Goal: Task Accomplishment & Management: Use online tool/utility

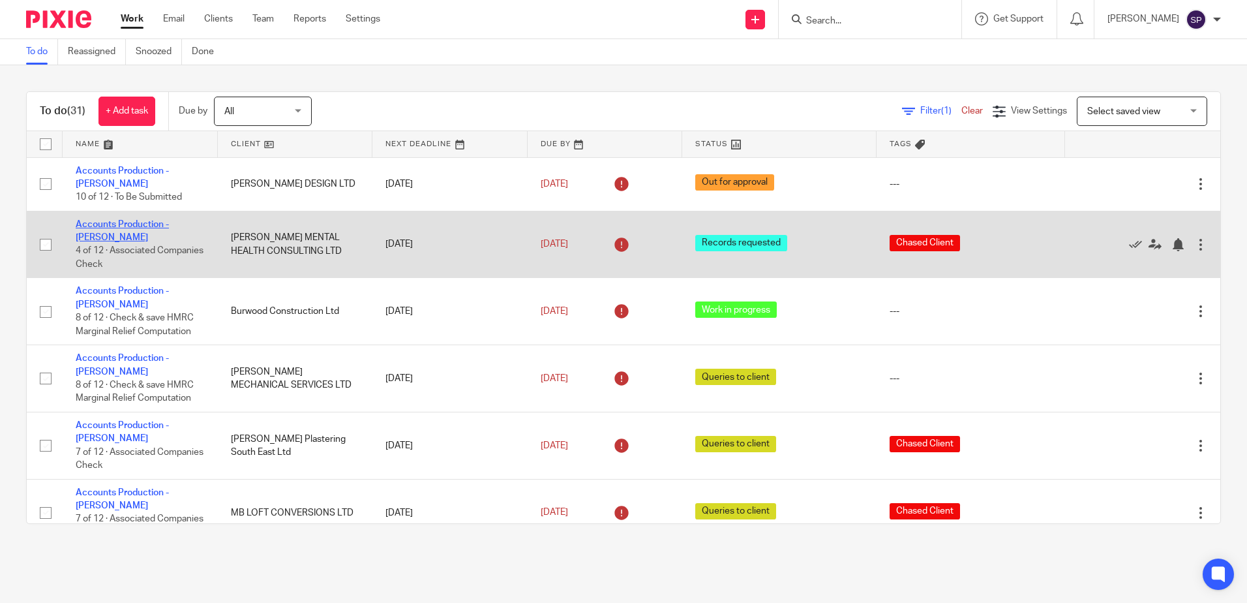
click at [149, 220] on link "Accounts Production - [PERSON_NAME]" at bounding box center [122, 231] width 93 height 22
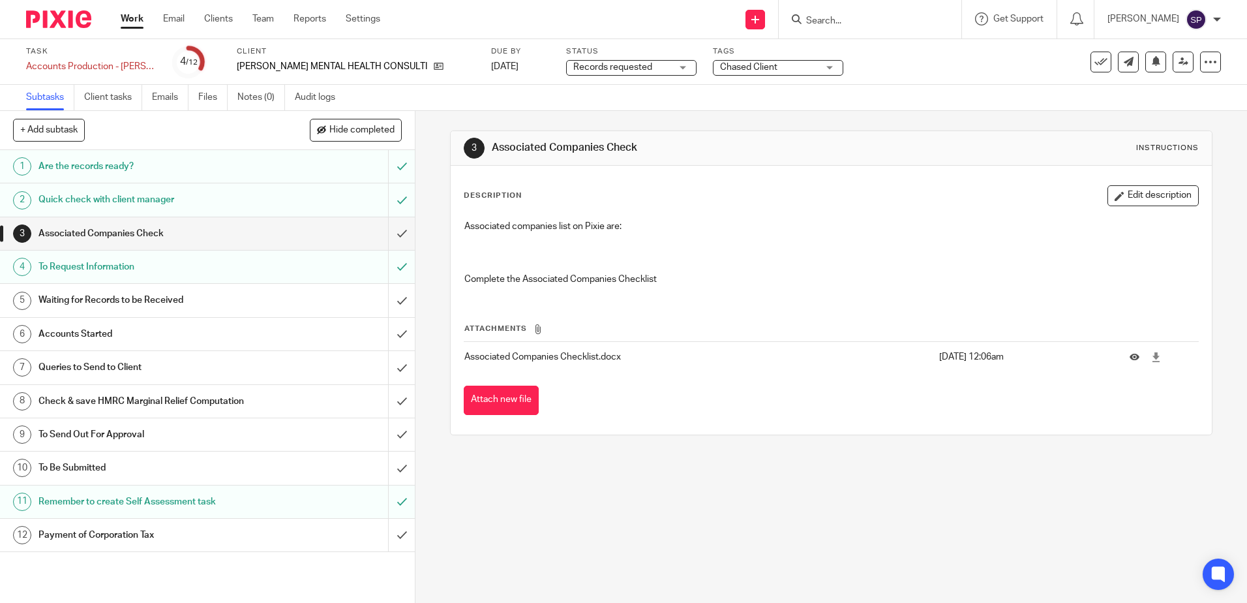
click at [675, 65] on div "Records requested Records requested" at bounding box center [631, 68] width 130 height 16
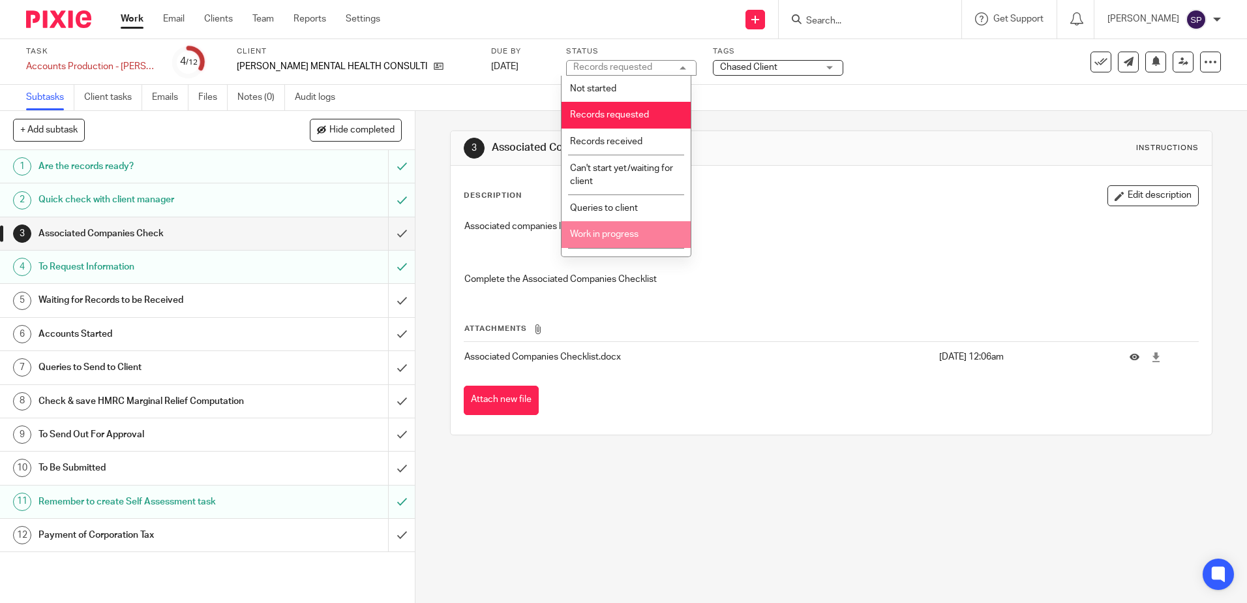
click at [614, 228] on li "Work in progress" at bounding box center [625, 234] width 129 height 27
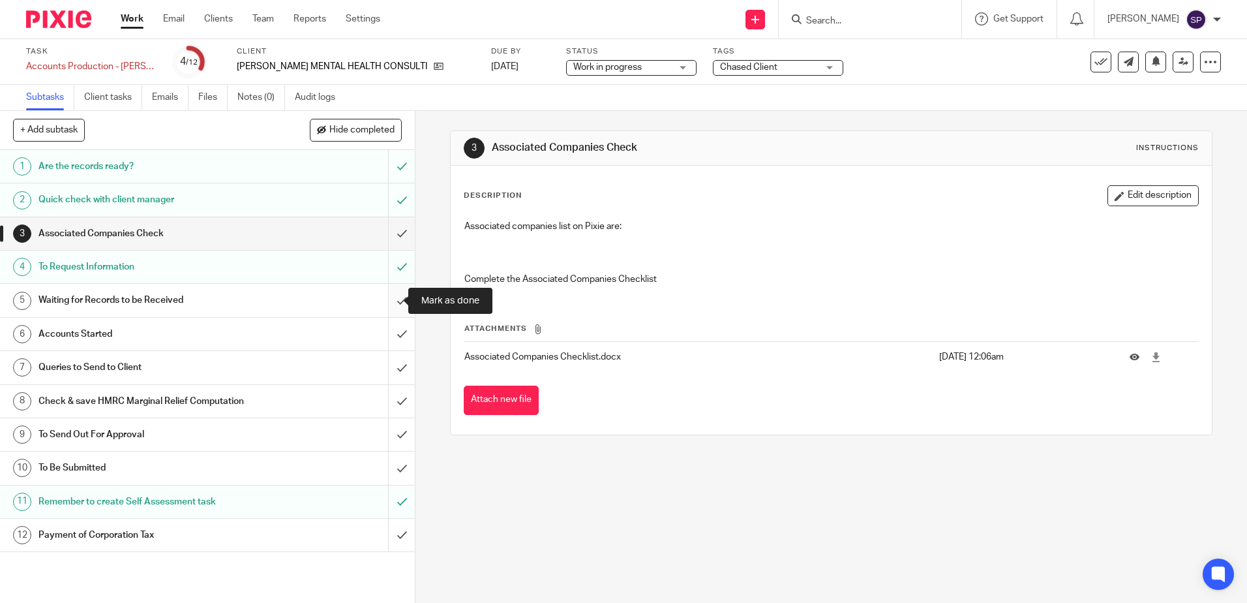
click at [389, 300] on input "submit" at bounding box center [207, 300] width 415 height 33
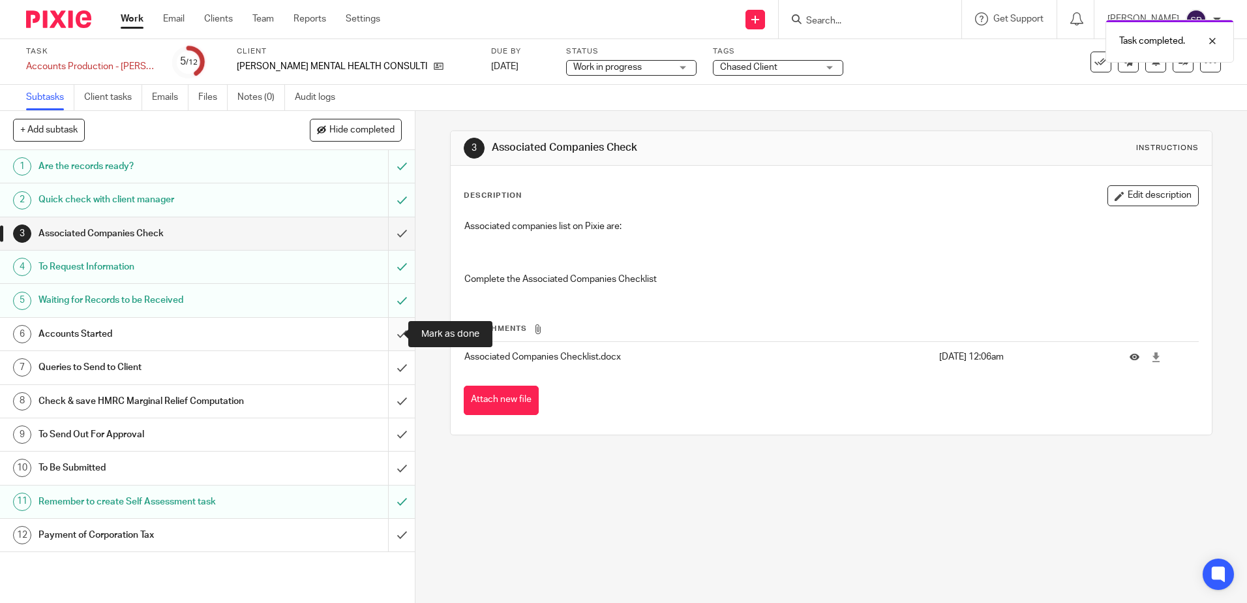
click at [388, 333] on input "submit" at bounding box center [207, 334] width 415 height 33
click at [825, 67] on div "Chased Client" at bounding box center [778, 68] width 130 height 16
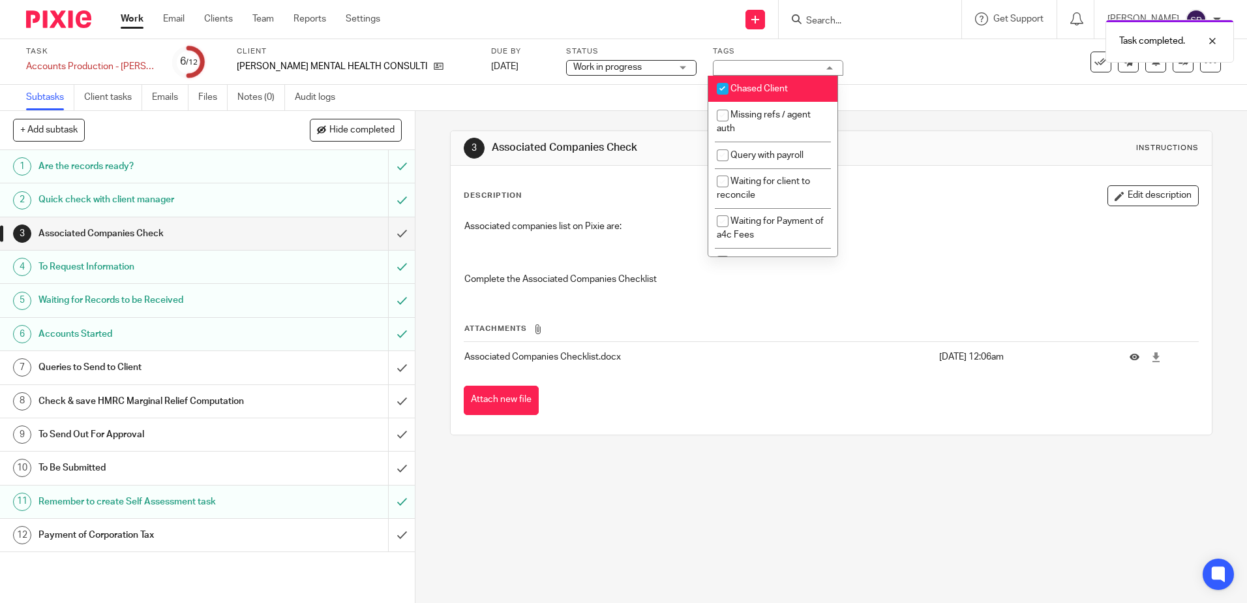
click at [725, 91] on input "checkbox" at bounding box center [722, 88] width 25 height 25
checkbox input "false"
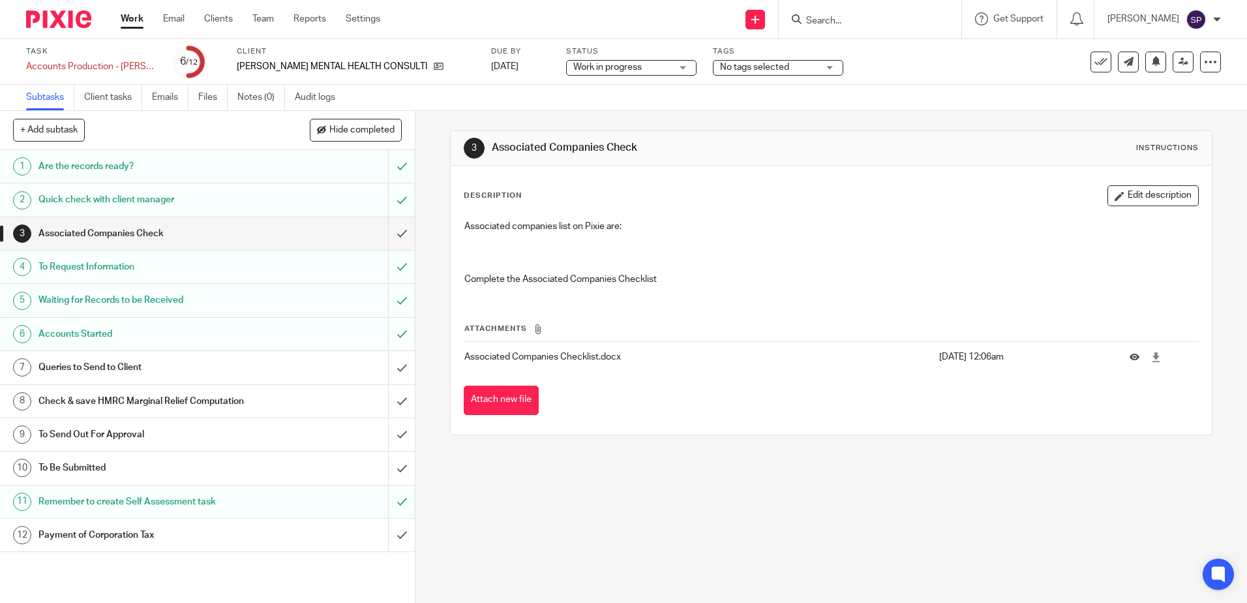
click at [423, 335] on div "3 Associated Companies Check Instructions Description Edit description Associat…" at bounding box center [830, 357] width 831 height 492
click at [139, 18] on link "Work" at bounding box center [132, 18] width 23 height 13
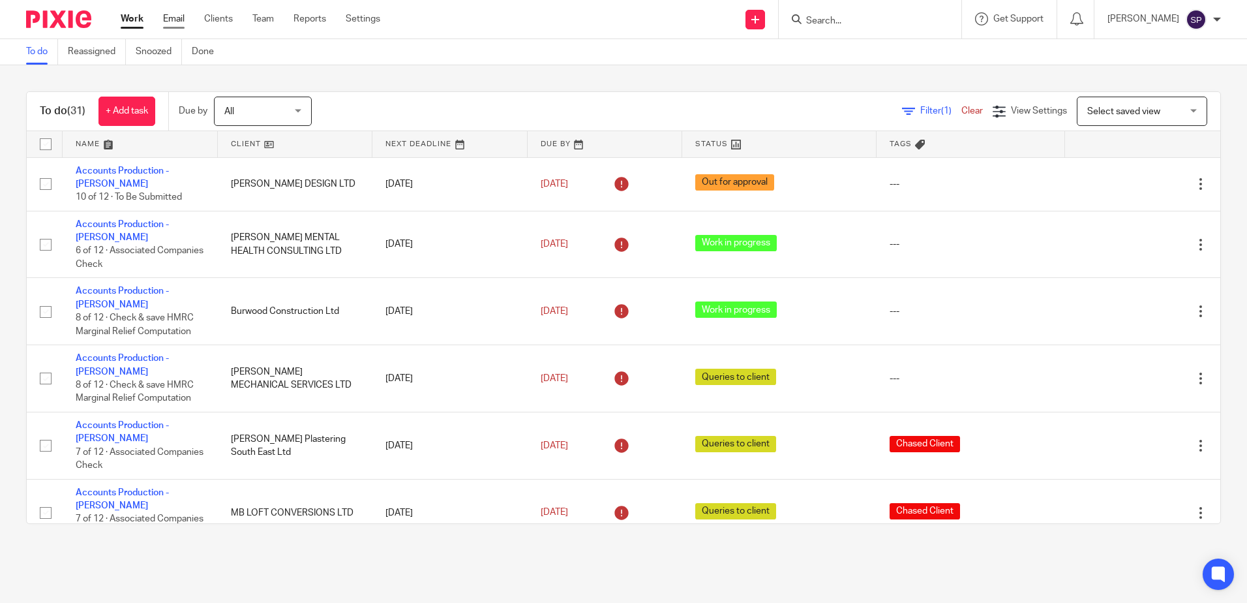
click at [173, 22] on link "Email" at bounding box center [174, 18] width 22 height 13
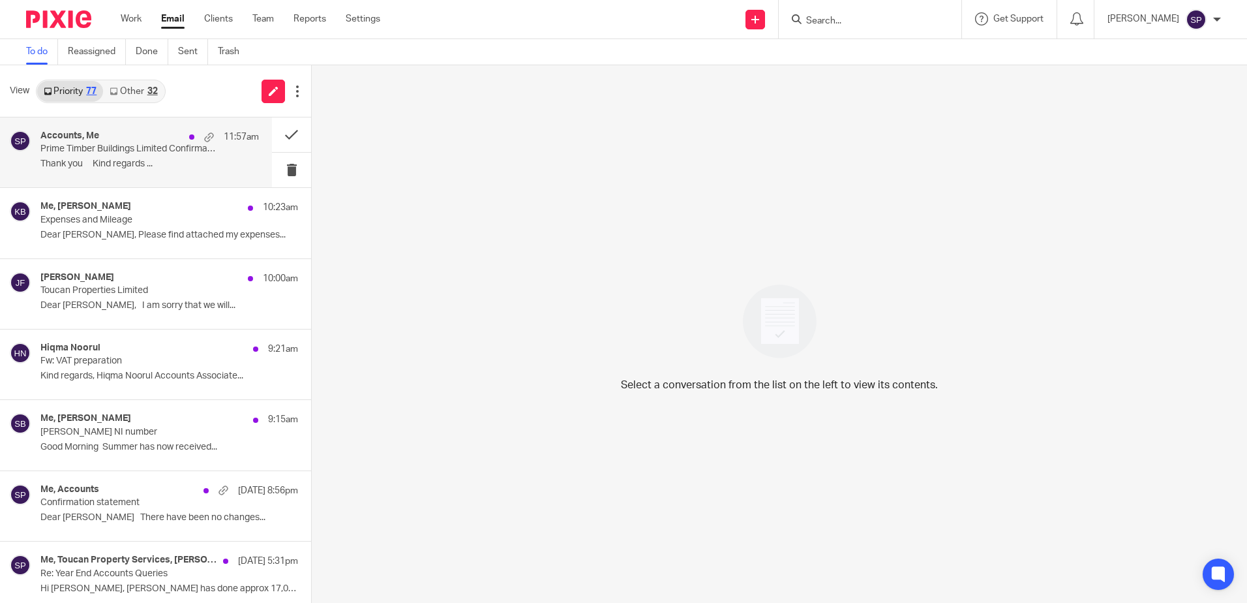
click at [117, 151] on p "Prime Timber Buildings Limited Confirmation Statement Submitted" at bounding box center [127, 148] width 175 height 11
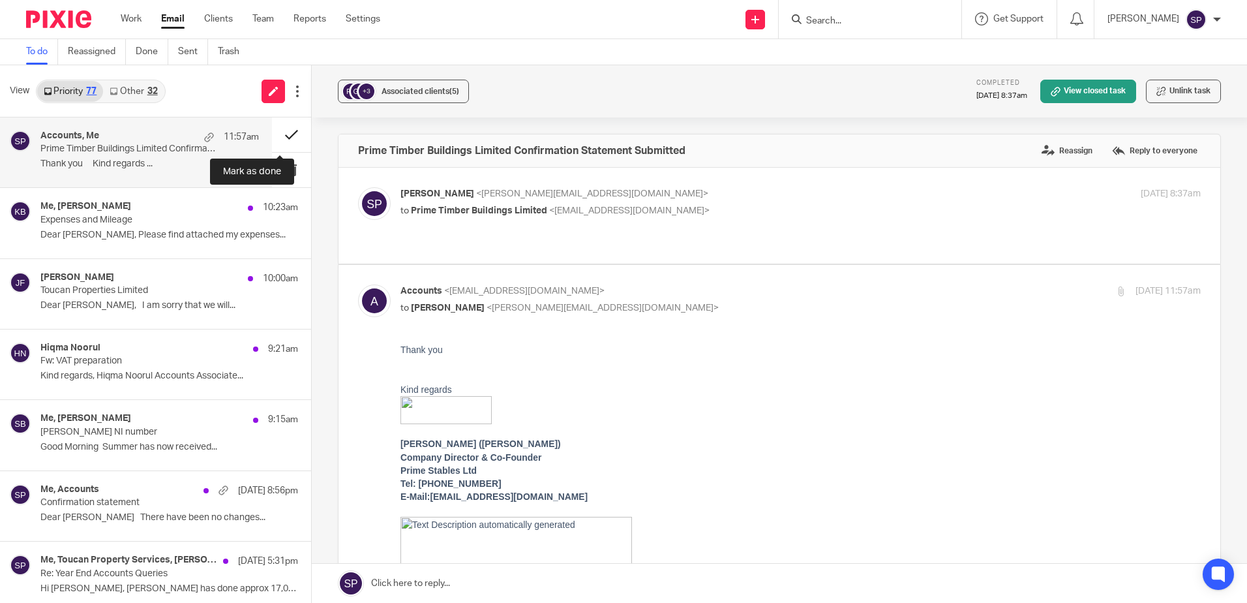
click at [282, 131] on button at bounding box center [291, 134] width 39 height 35
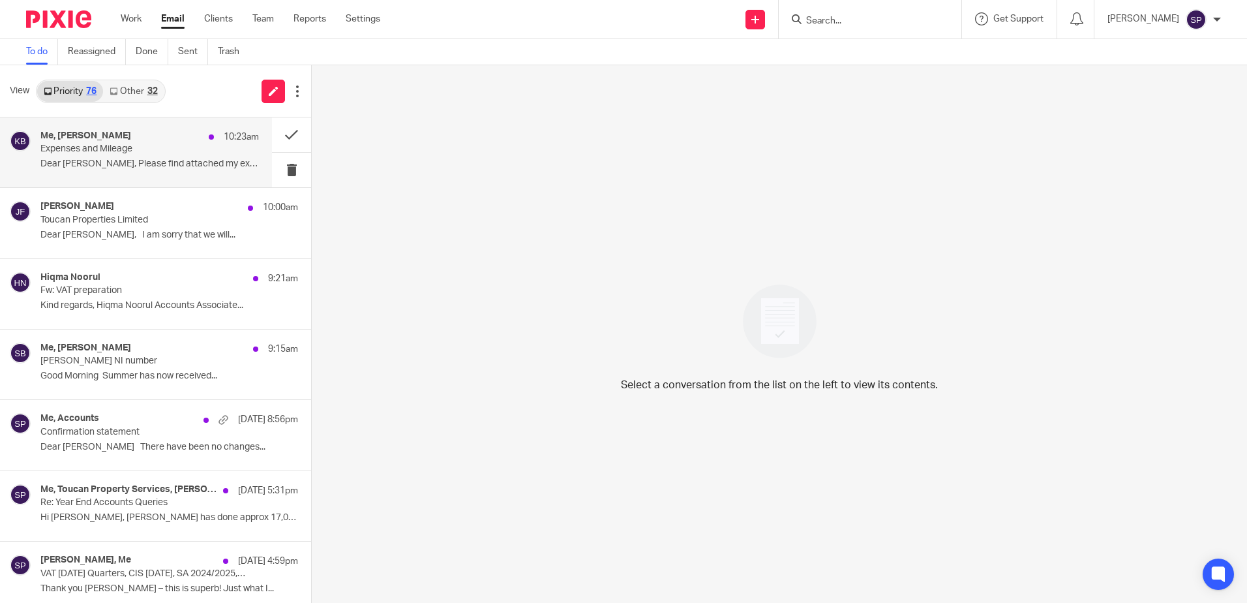
click at [183, 172] on div "Me, Katherine Bruce 10:23am Expenses and Mileage Dear Sarah, Please find attach…" at bounding box center [149, 152] width 218 height 44
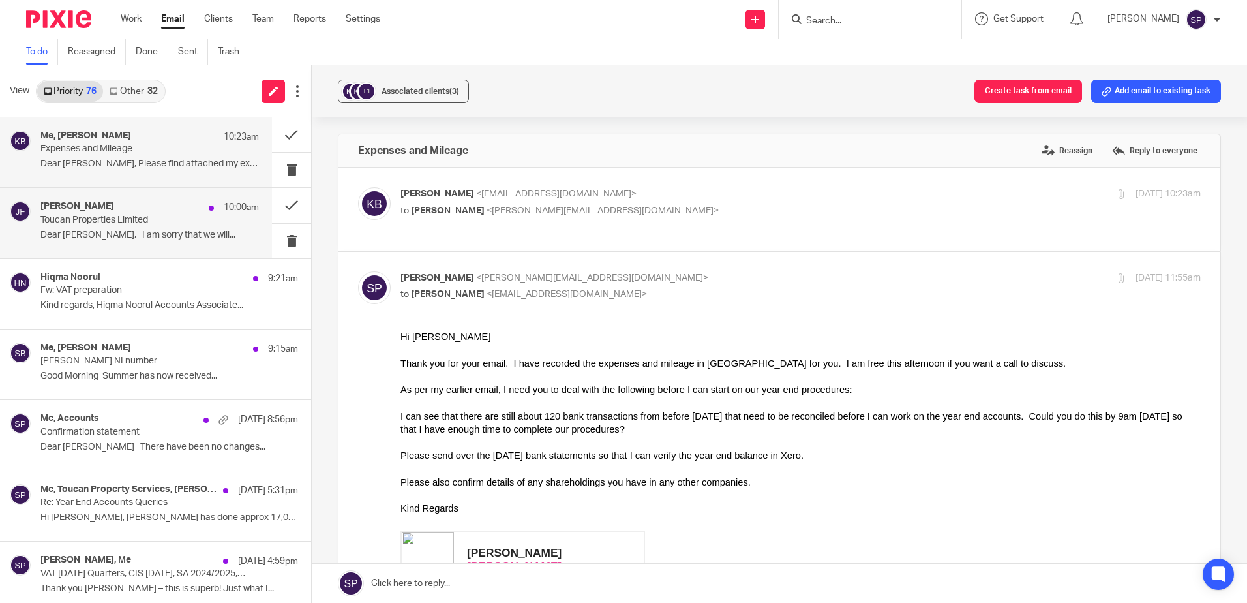
click at [166, 230] on p "Dear Sarah, I am sorry that we will..." at bounding box center [149, 235] width 218 height 11
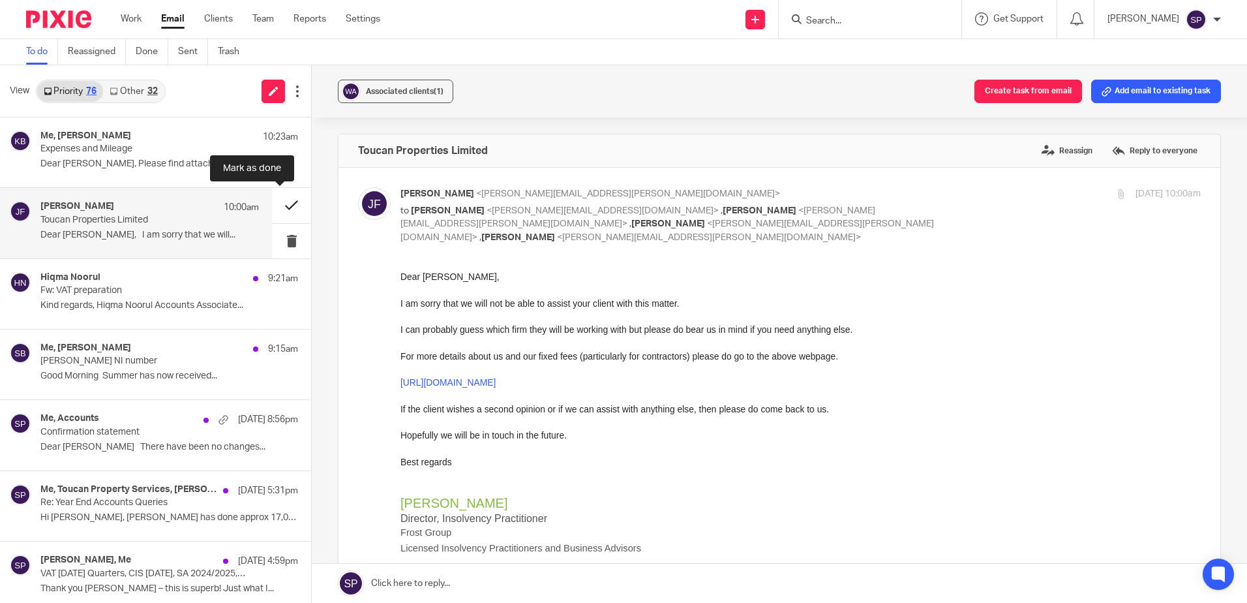
click at [274, 210] on button at bounding box center [291, 205] width 39 height 35
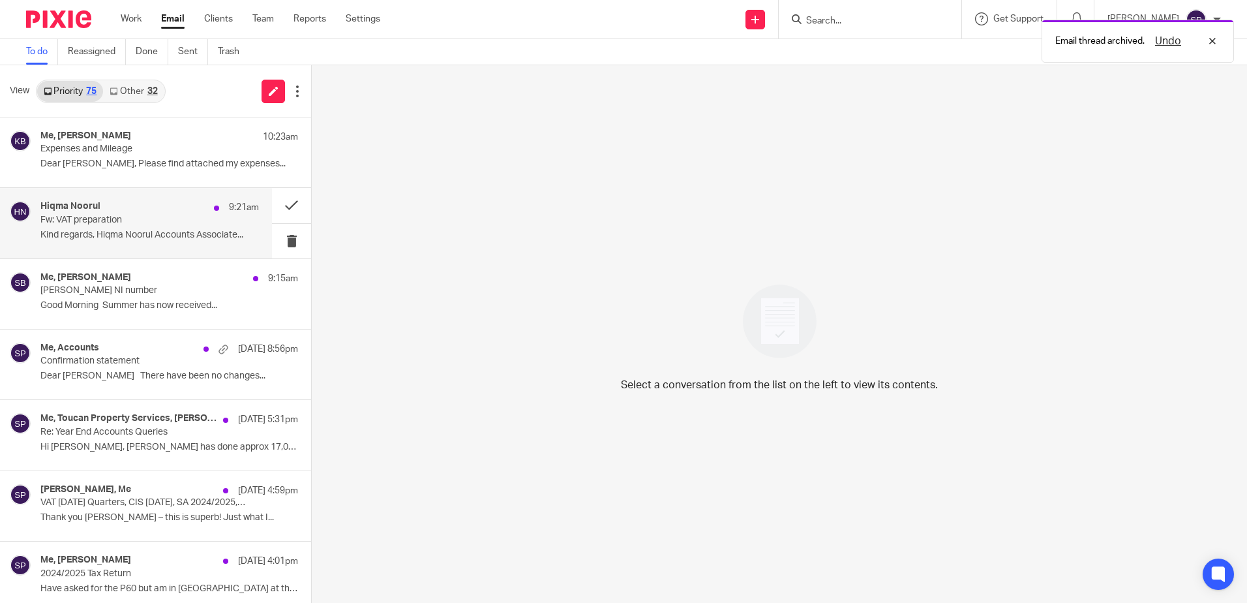
click at [186, 235] on p "Kind regards, Hiqma Noorul Accounts Associate..." at bounding box center [149, 235] width 218 height 11
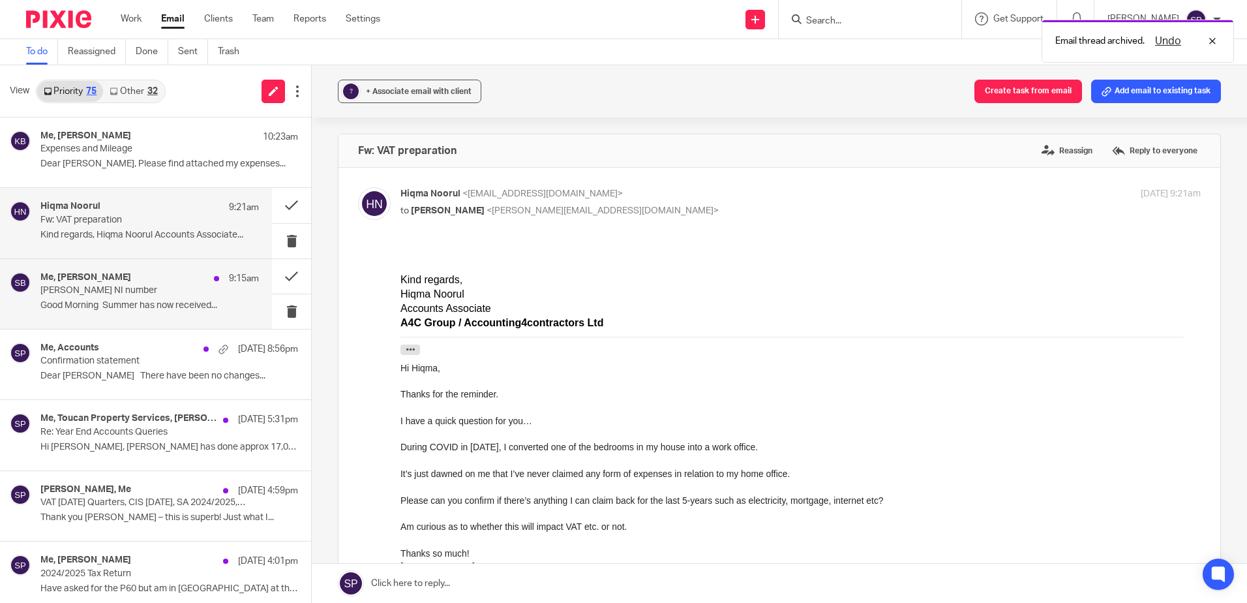
click at [155, 304] on p "Good Morning Summer has now received..." at bounding box center [149, 305] width 218 height 11
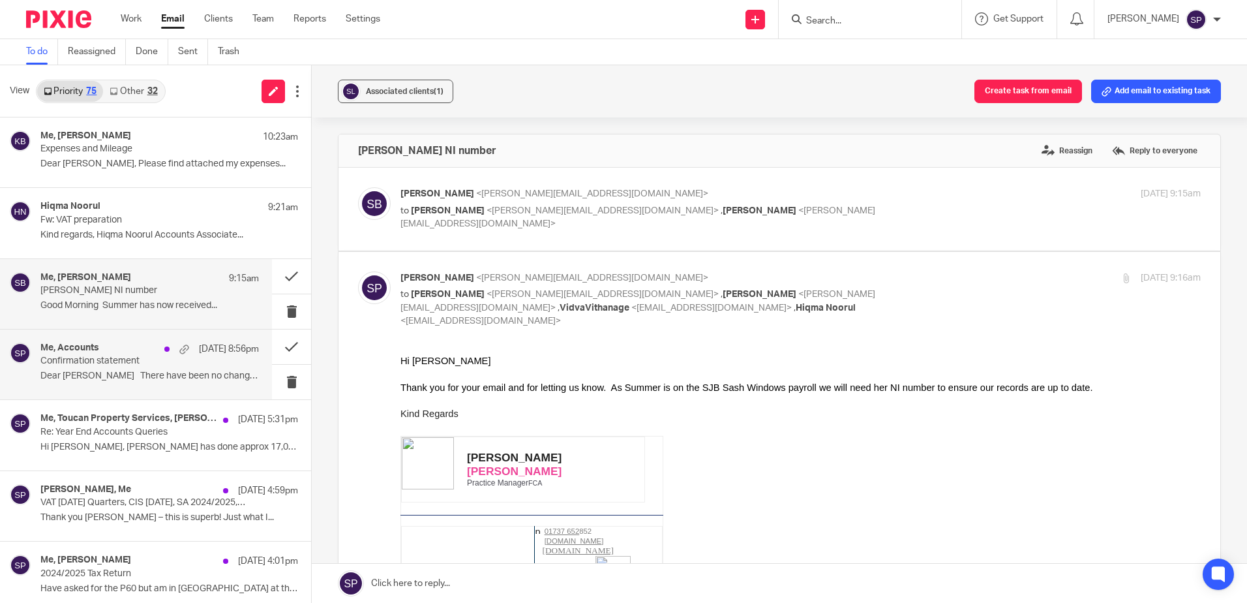
click at [123, 363] on p "Confirmation statement" at bounding box center [127, 360] width 175 height 11
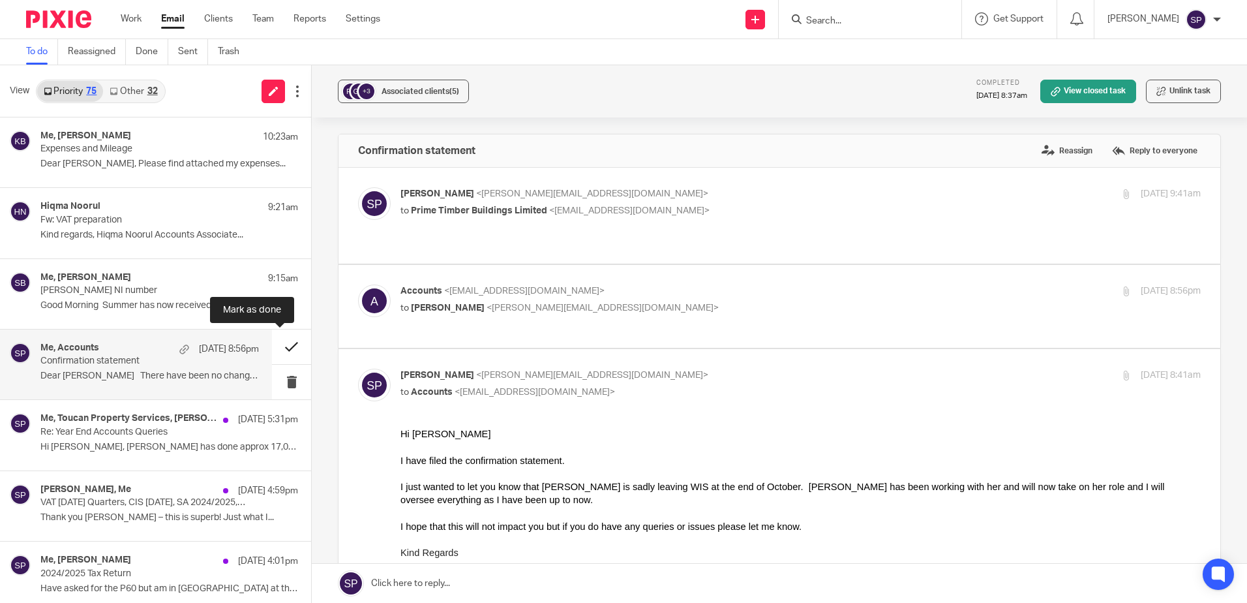
click at [274, 348] on button at bounding box center [291, 346] width 39 height 35
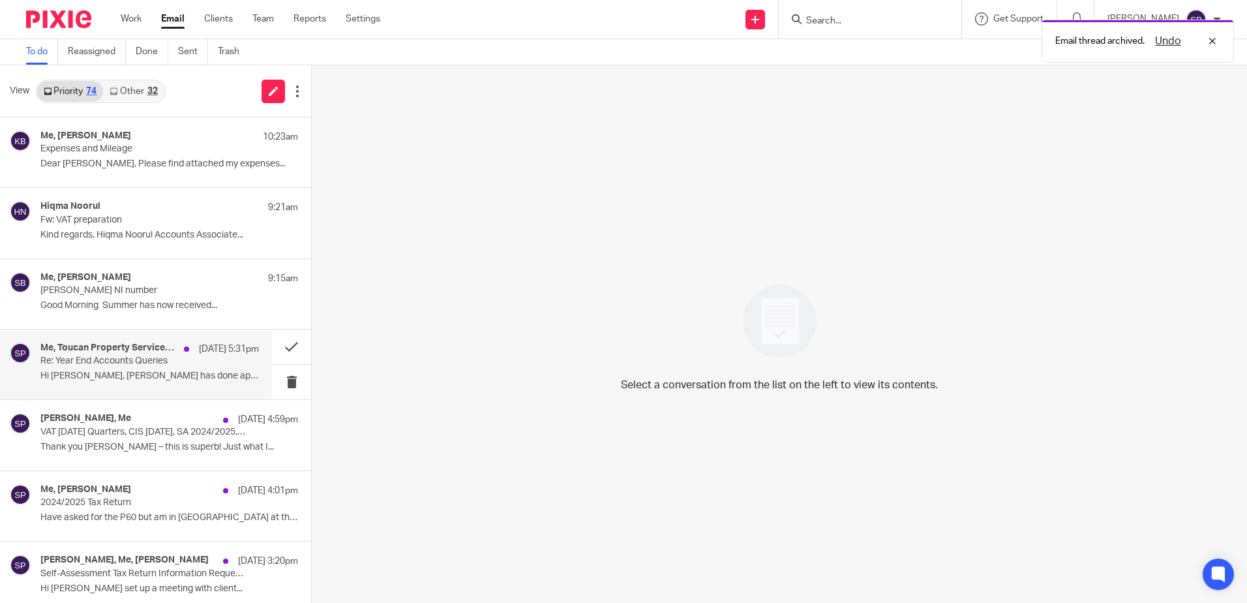
click at [173, 378] on p "Hi Sarah, Ashley has done approx 17,000..." at bounding box center [149, 375] width 218 height 11
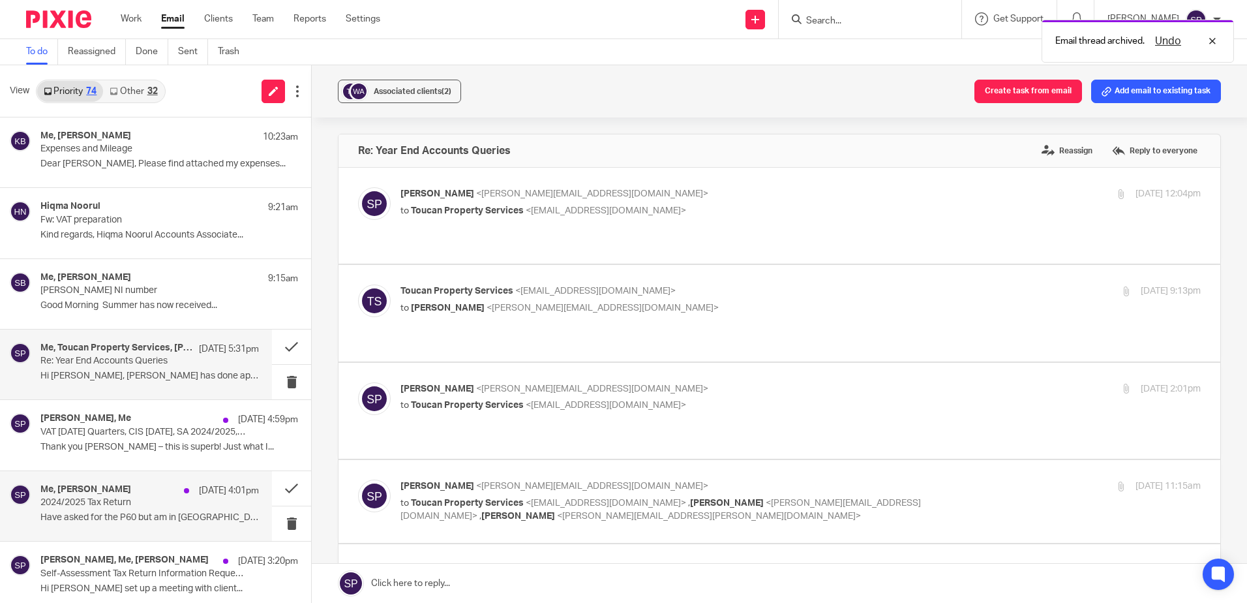
click at [125, 501] on p "2024/2025 Tax Return" at bounding box center [127, 502] width 175 height 11
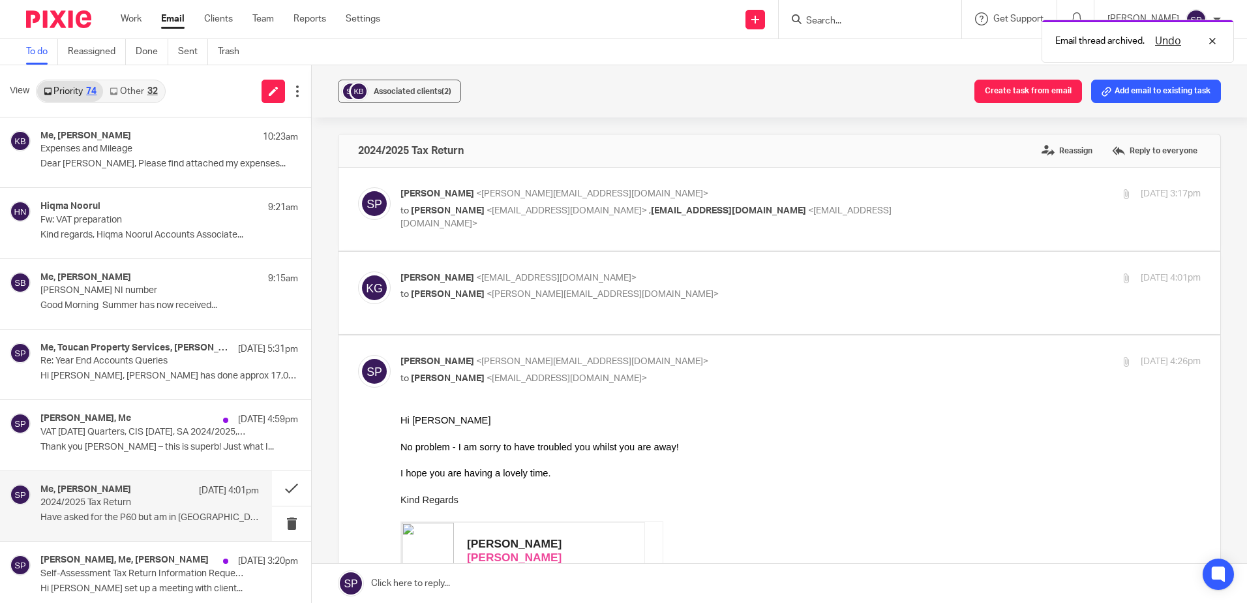
scroll to position [65, 0]
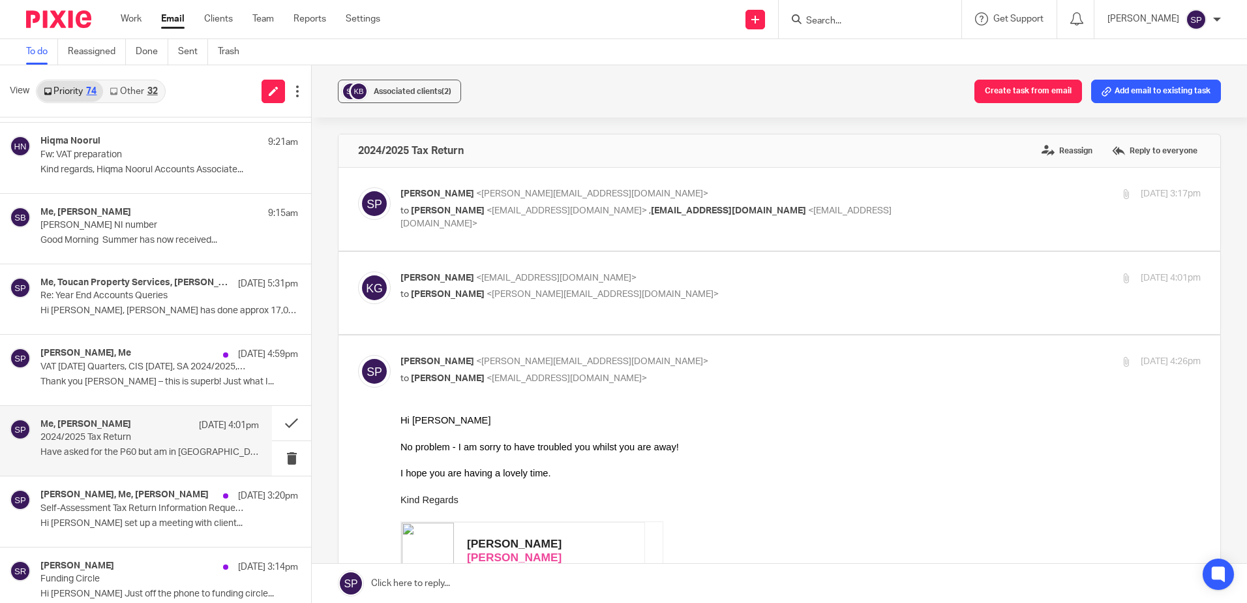
click at [140, 84] on link "Other 32" at bounding box center [133, 91] width 61 height 21
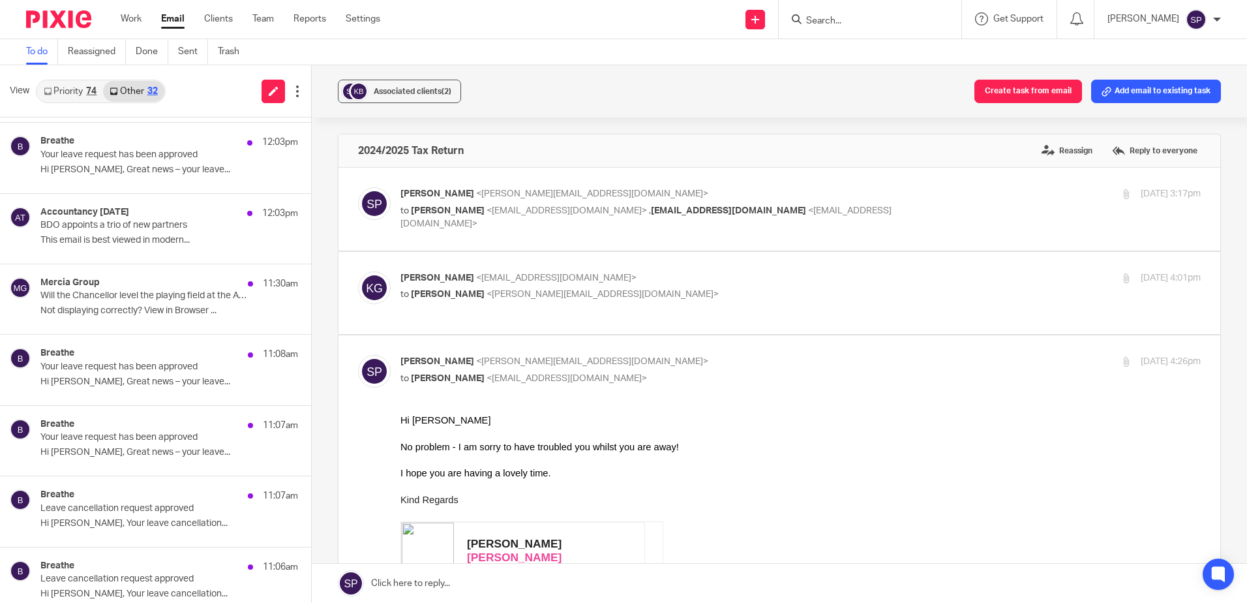
scroll to position [0, 0]
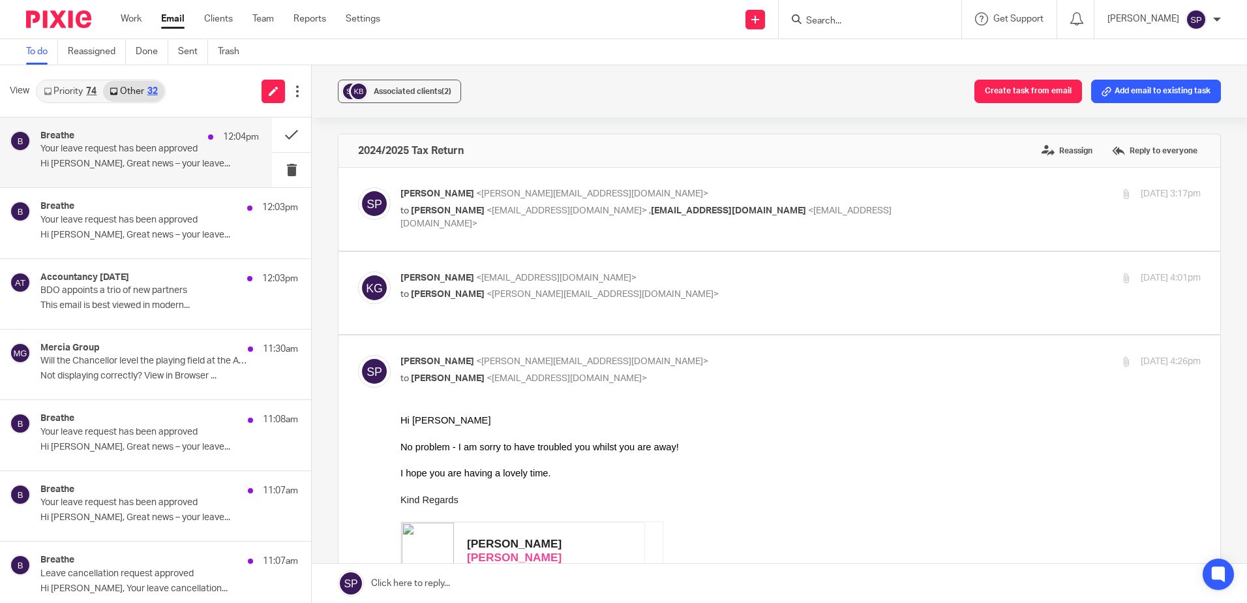
click at [166, 158] on div "Breathe 12:04pm Your leave request has been approved Hi Sarah, Great news – you…" at bounding box center [149, 152] width 218 height 44
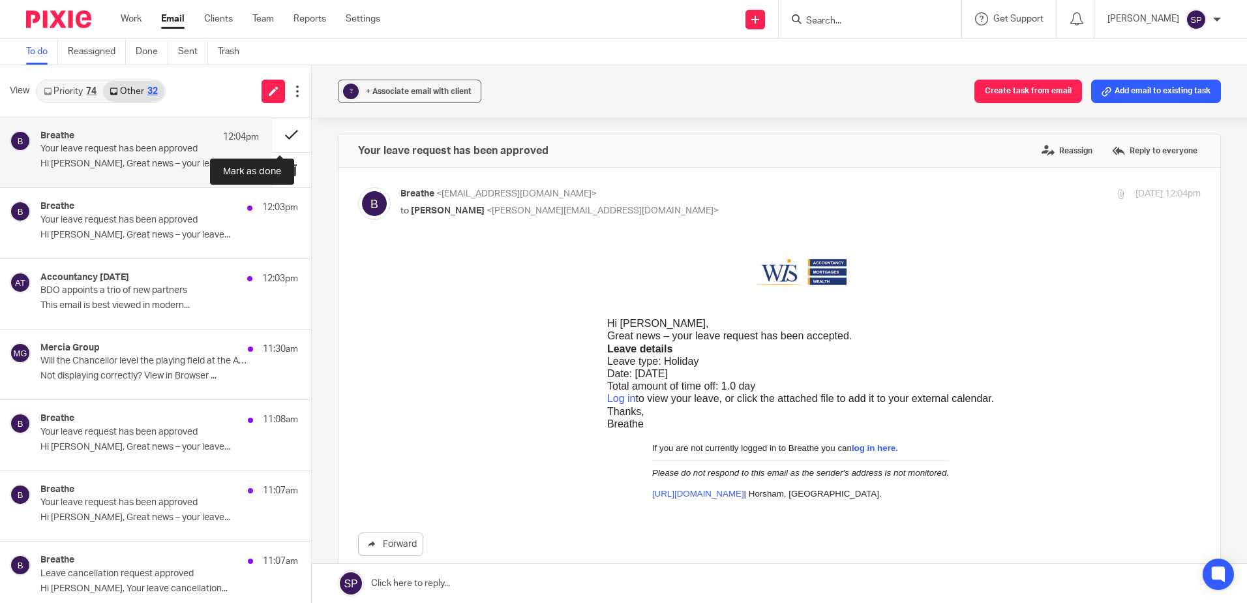
click at [275, 138] on button at bounding box center [291, 134] width 39 height 35
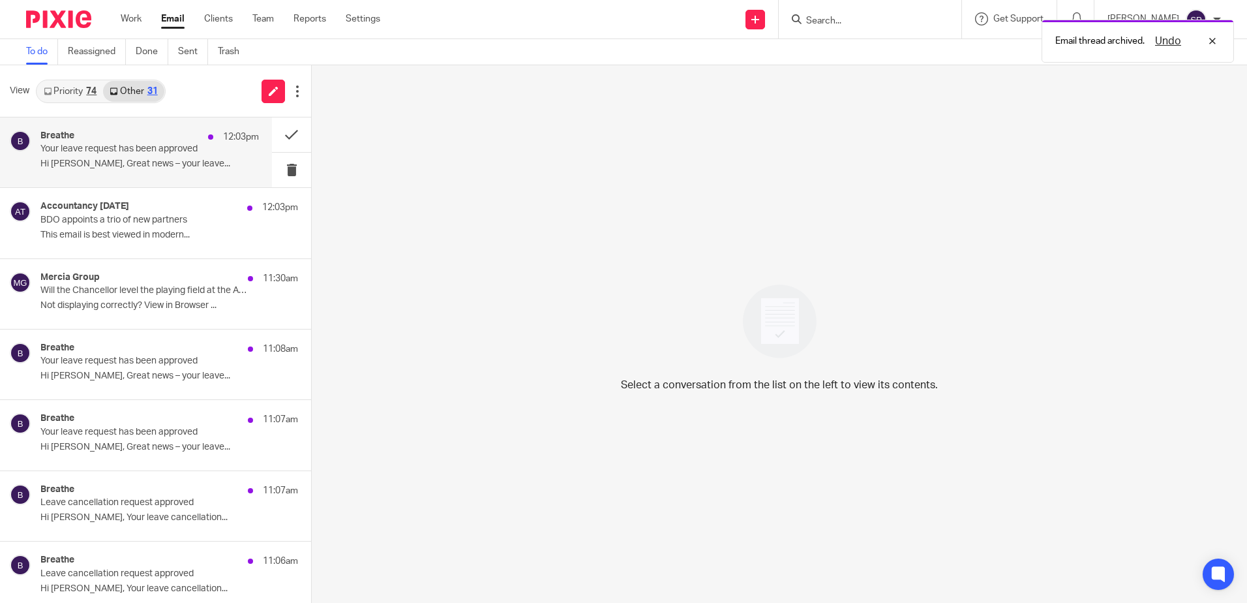
click at [222, 165] on p "Hi Sarah, Great news – your leave..." at bounding box center [149, 163] width 218 height 11
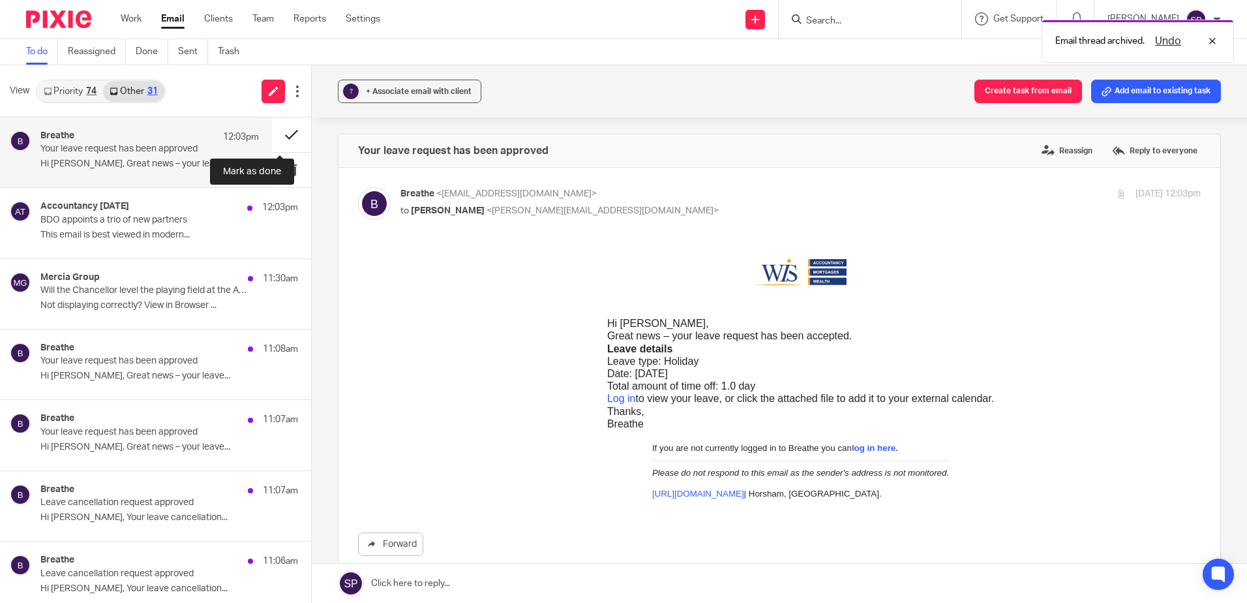
click at [275, 131] on button at bounding box center [291, 134] width 39 height 35
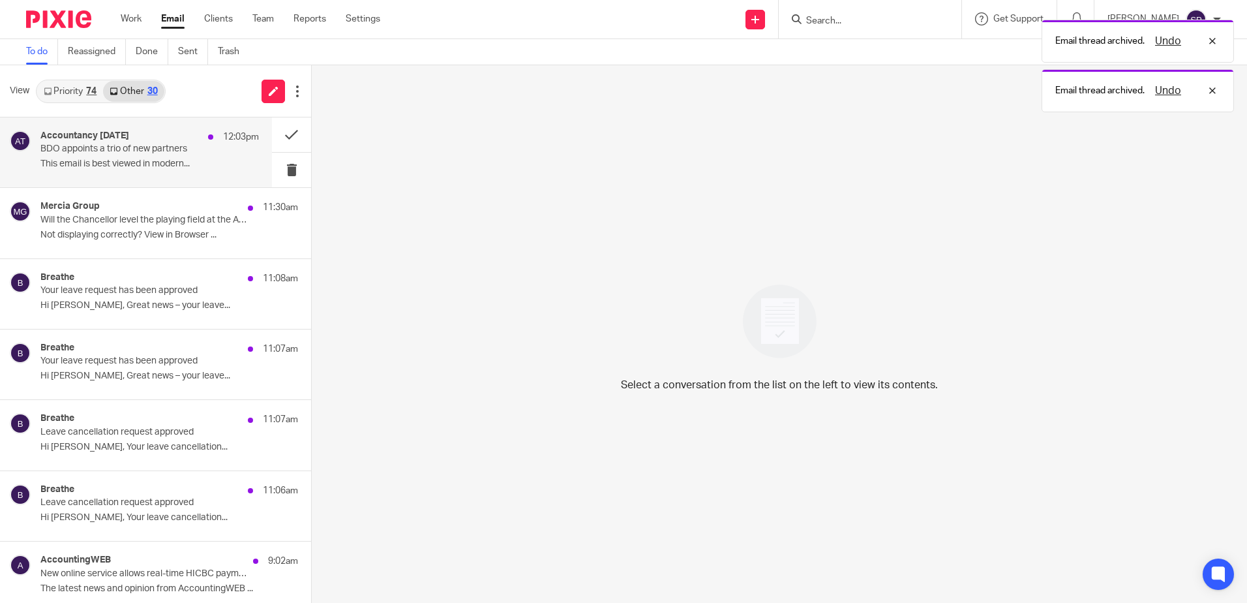
click at [220, 172] on div "Accountancy Today 12:03pm BDO appoints a trio of new partners This email is bes…" at bounding box center [149, 152] width 218 height 44
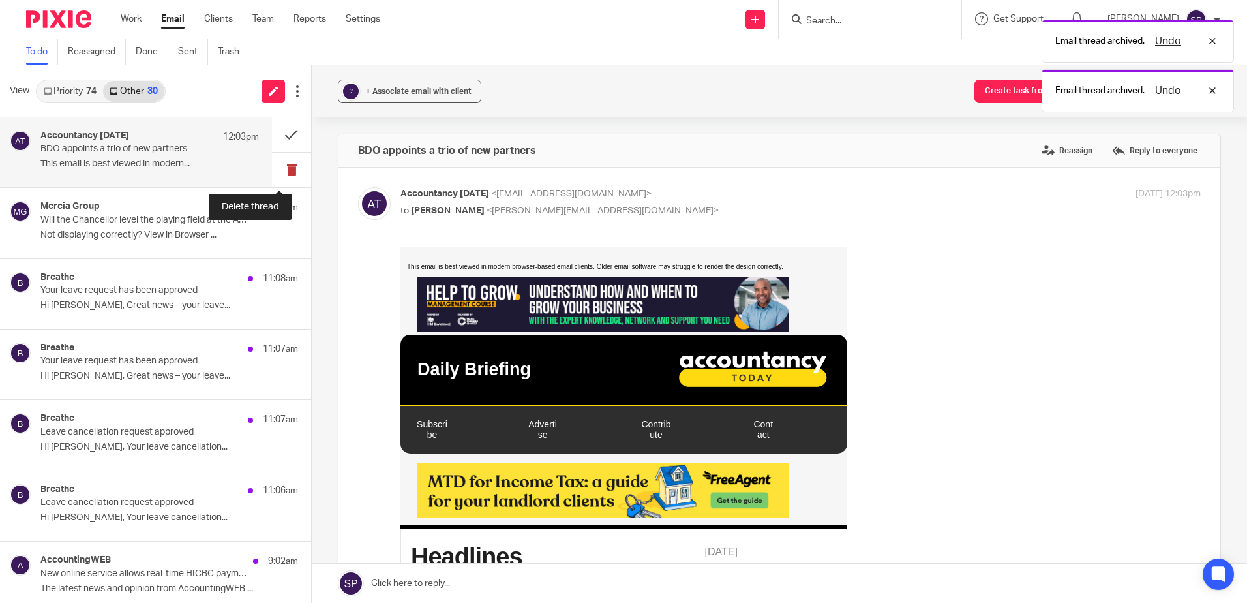
click at [276, 171] on button at bounding box center [291, 170] width 39 height 35
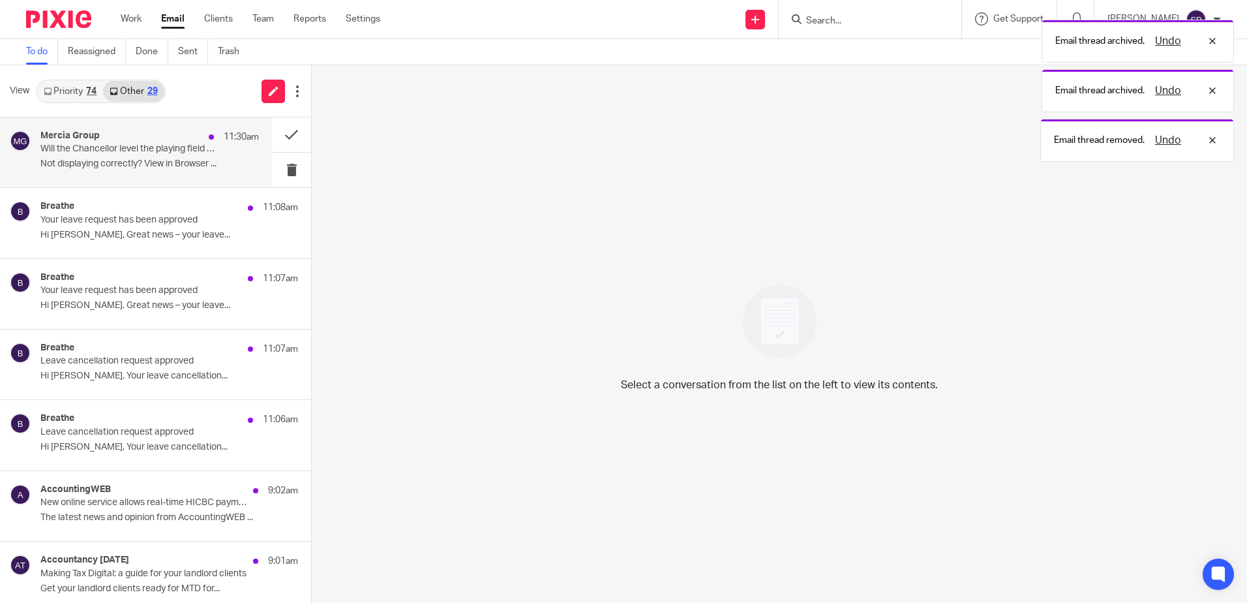
click at [224, 181] on div "Mercia Group 11:30am Will the Chancellor level the playing field at the Autumn …" at bounding box center [136, 152] width 272 height 70
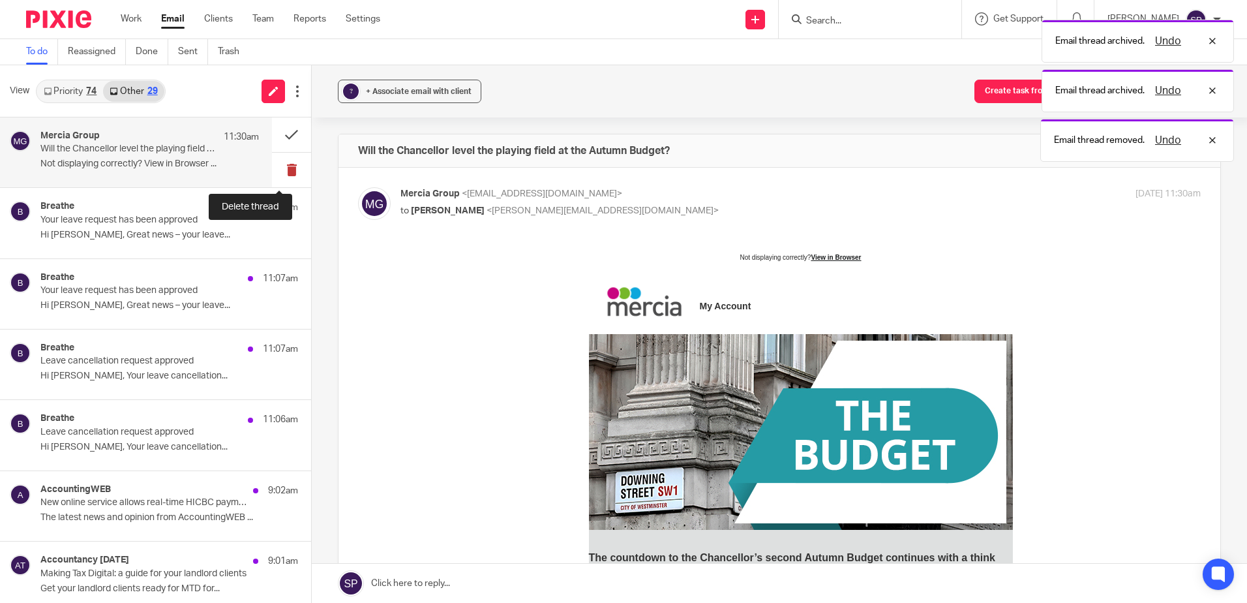
click at [275, 174] on button at bounding box center [291, 170] width 39 height 35
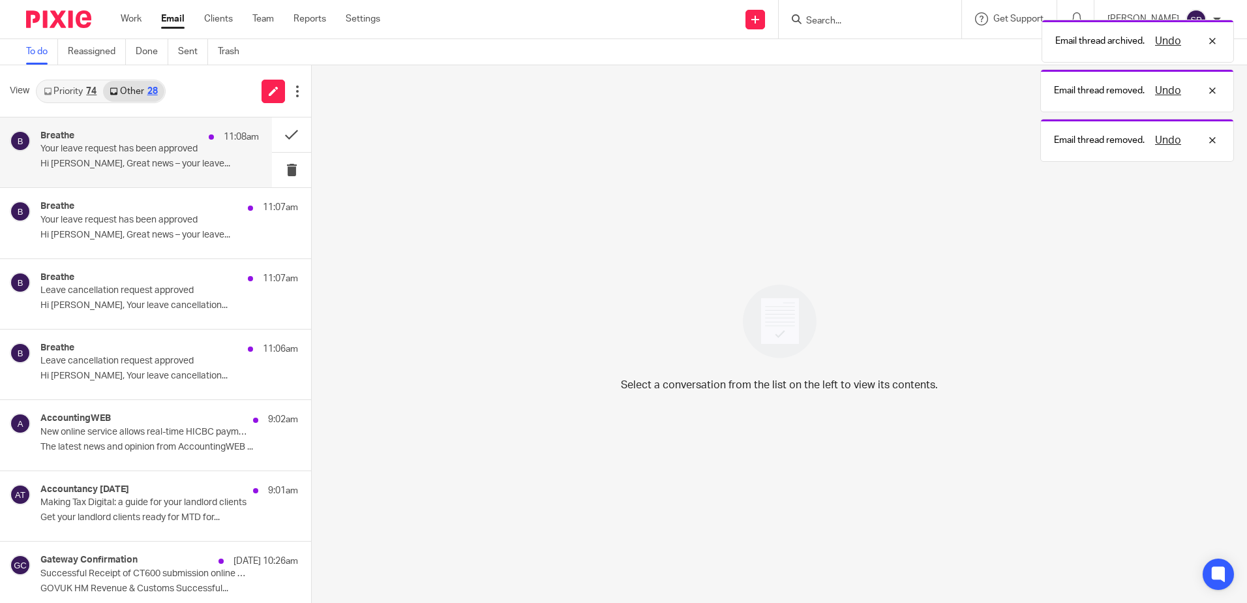
click at [220, 170] on div "Breathe 11:08am Your leave request has been approved Hi Sarah, Great news – you…" at bounding box center [149, 152] width 218 height 44
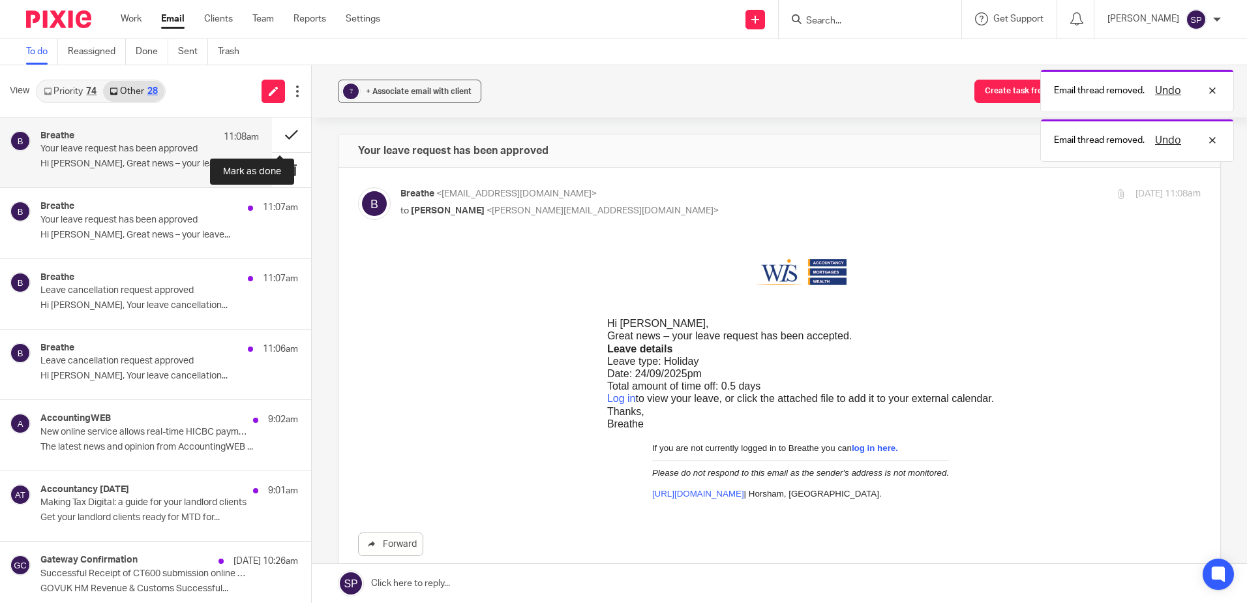
click at [280, 136] on button at bounding box center [291, 134] width 39 height 35
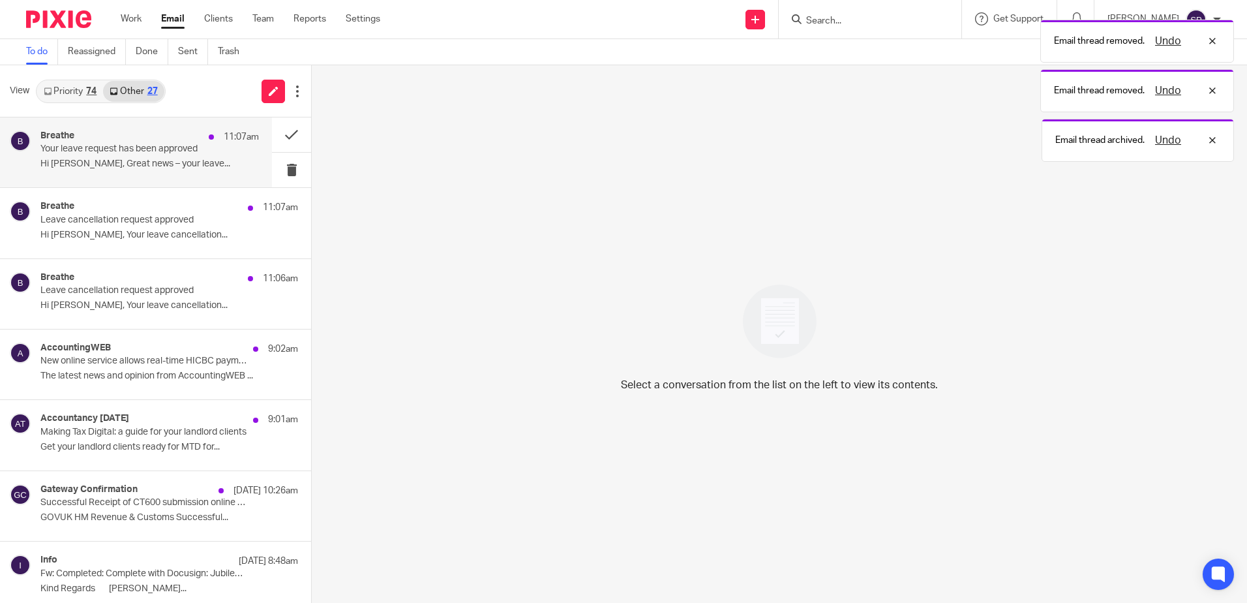
click at [231, 157] on div "Breathe 11:07am Your leave request has been approved Hi Sarah, Great news – you…" at bounding box center [149, 152] width 218 height 44
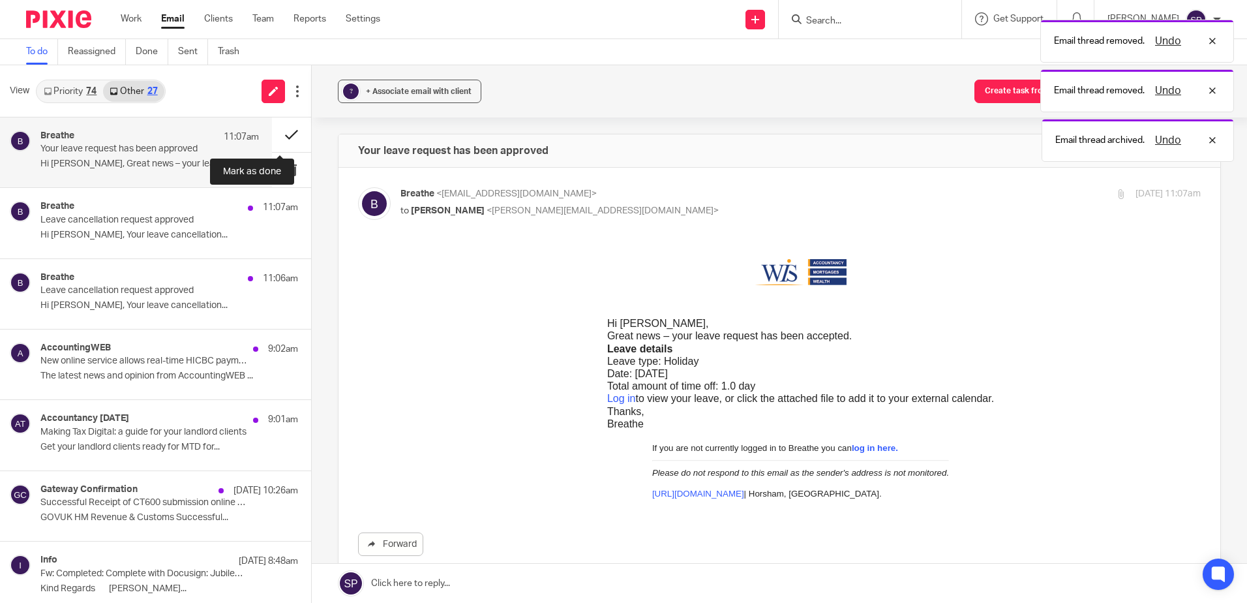
click at [278, 134] on button at bounding box center [291, 134] width 39 height 35
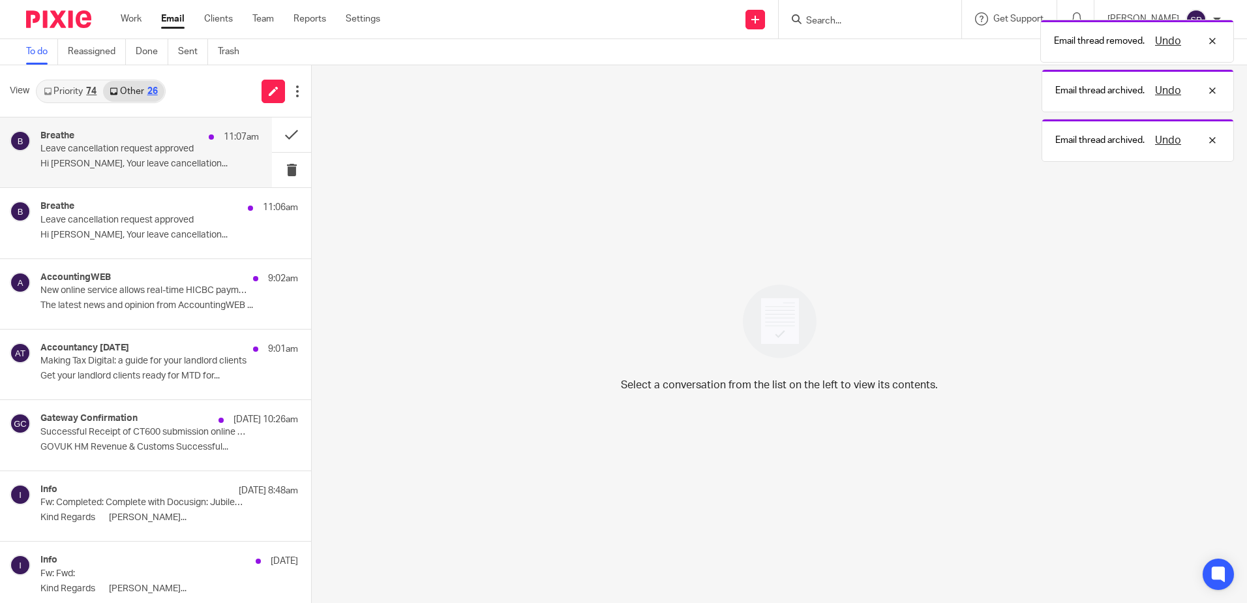
click at [232, 177] on div "Breathe 11:07am Leave cancellation request approved Hi Sarah, Your leave cancel…" at bounding box center [136, 152] width 272 height 70
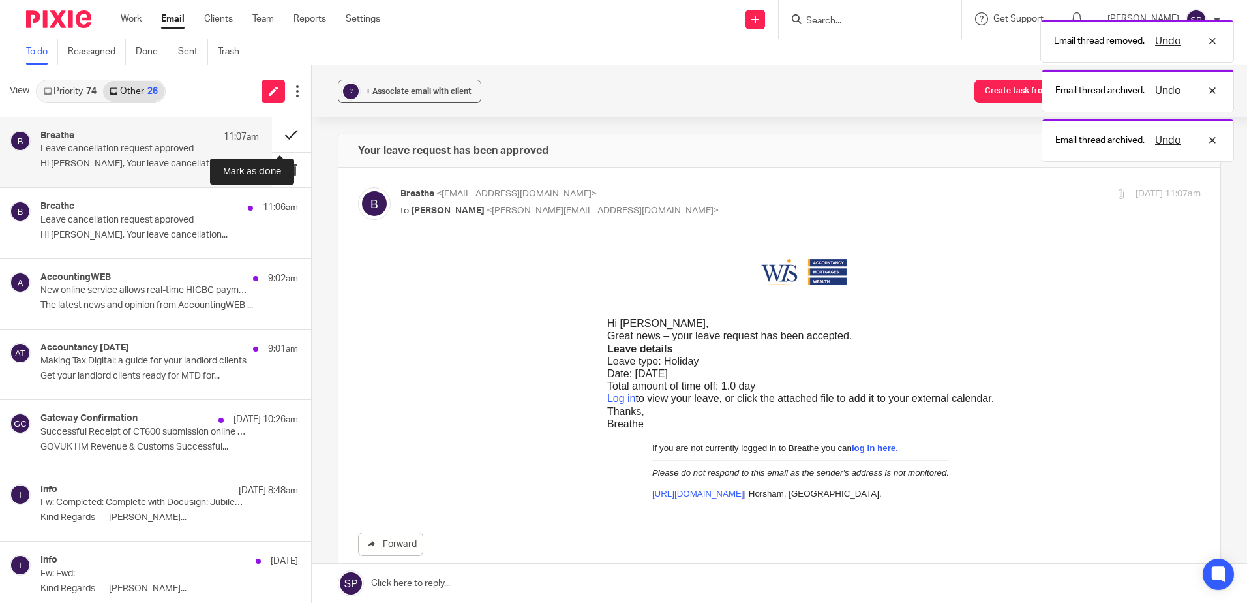
click at [277, 132] on button at bounding box center [291, 134] width 39 height 35
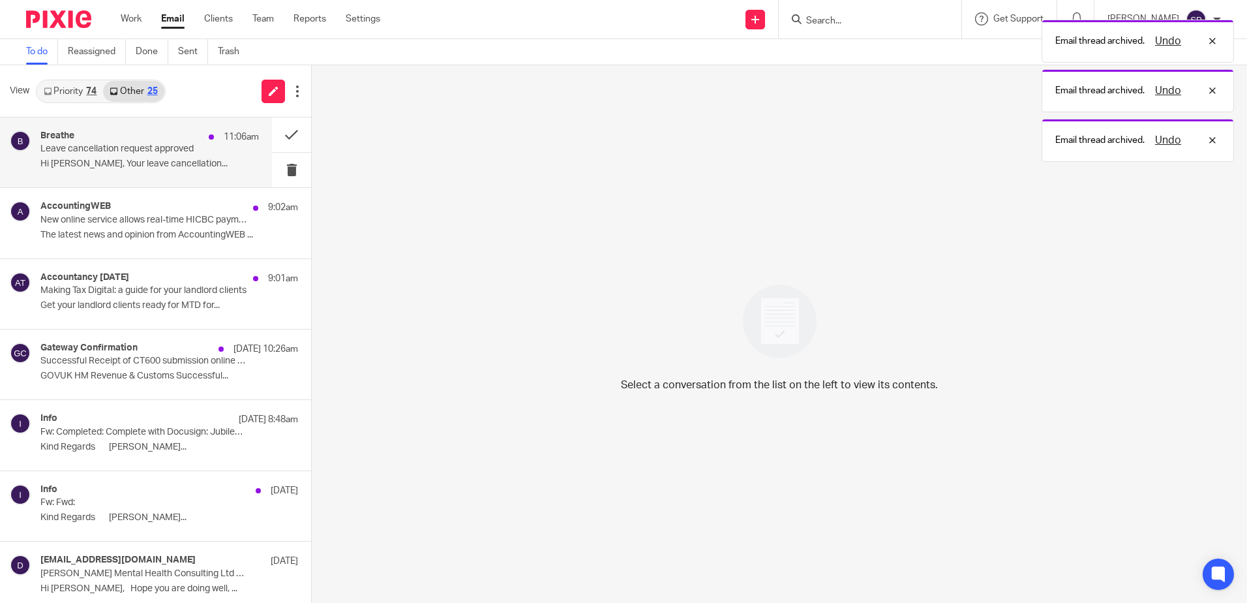
click at [222, 160] on p "Hi Sarah, Your leave cancellation..." at bounding box center [149, 163] width 218 height 11
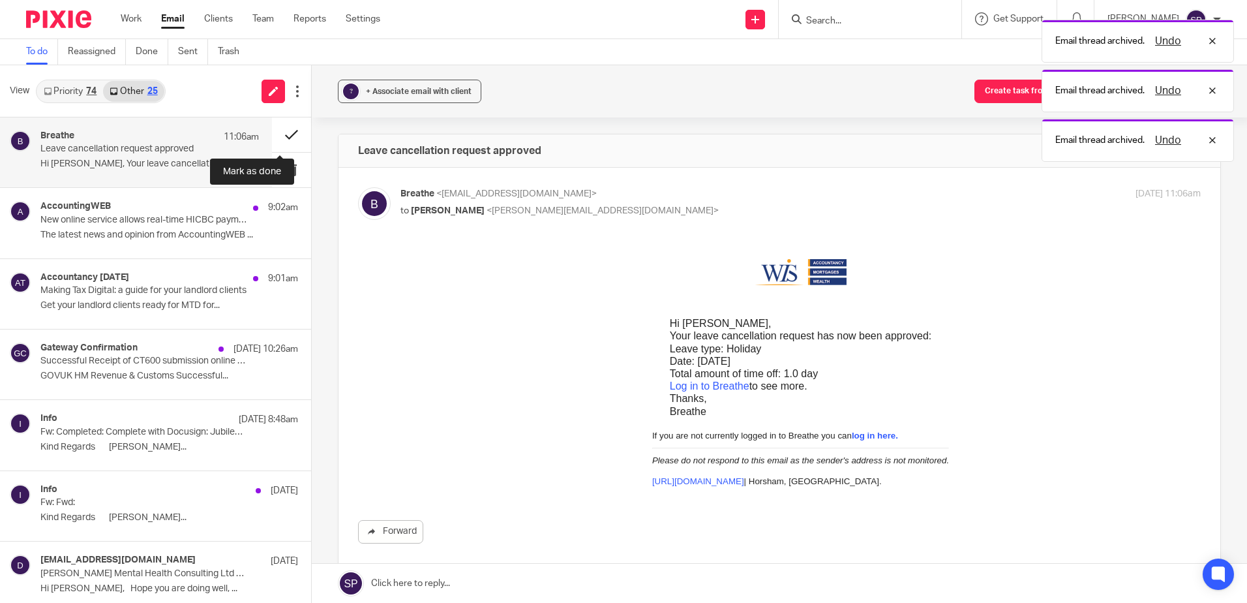
click at [278, 135] on button at bounding box center [291, 134] width 39 height 35
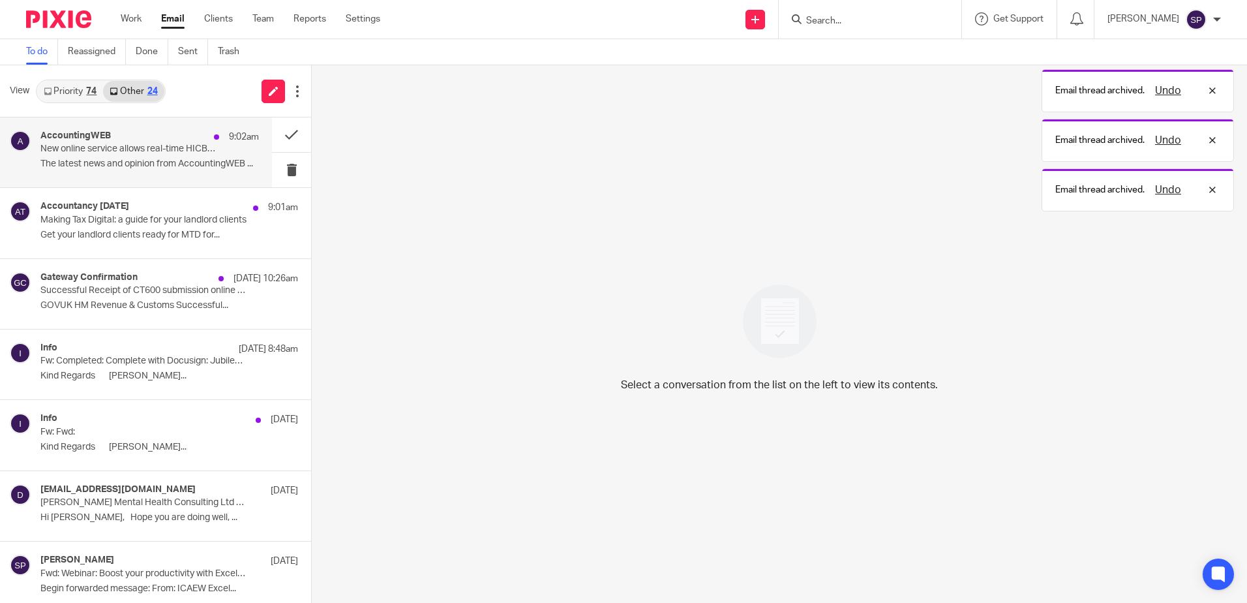
click at [230, 158] on div "AccountingWEB 9:02am New online service allows real-time HICBC payment The late…" at bounding box center [149, 152] width 218 height 44
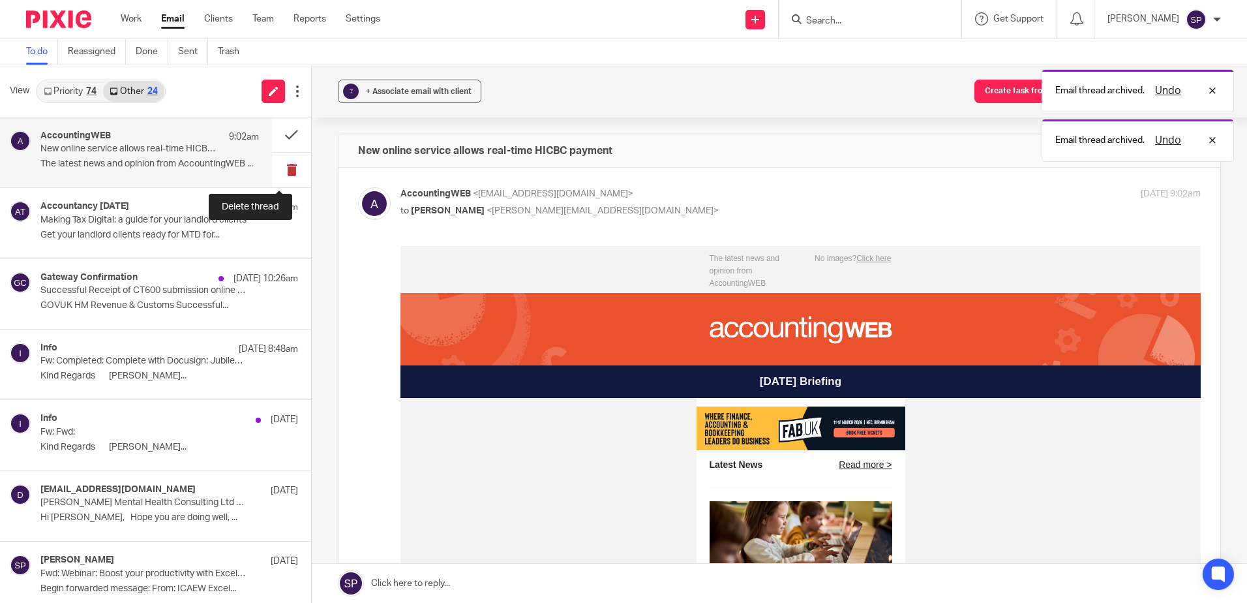
click at [278, 170] on button at bounding box center [291, 170] width 39 height 35
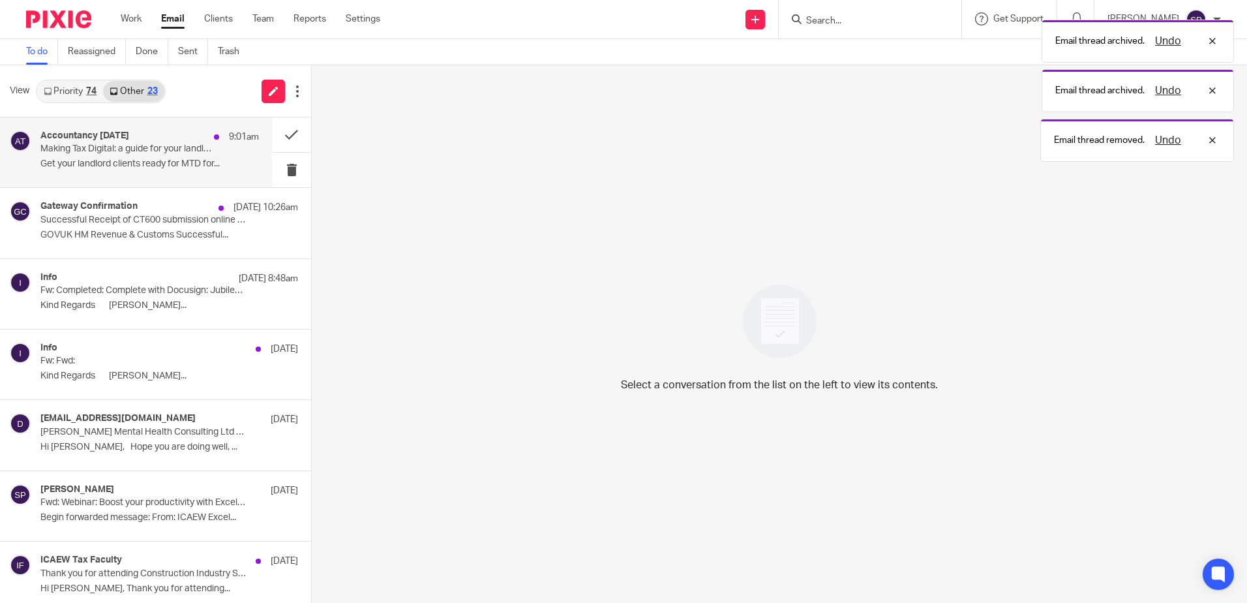
click at [225, 172] on div "Accountancy Today 9:01am Making Tax Digital: a guide for your landlord clients …" at bounding box center [149, 152] width 218 height 44
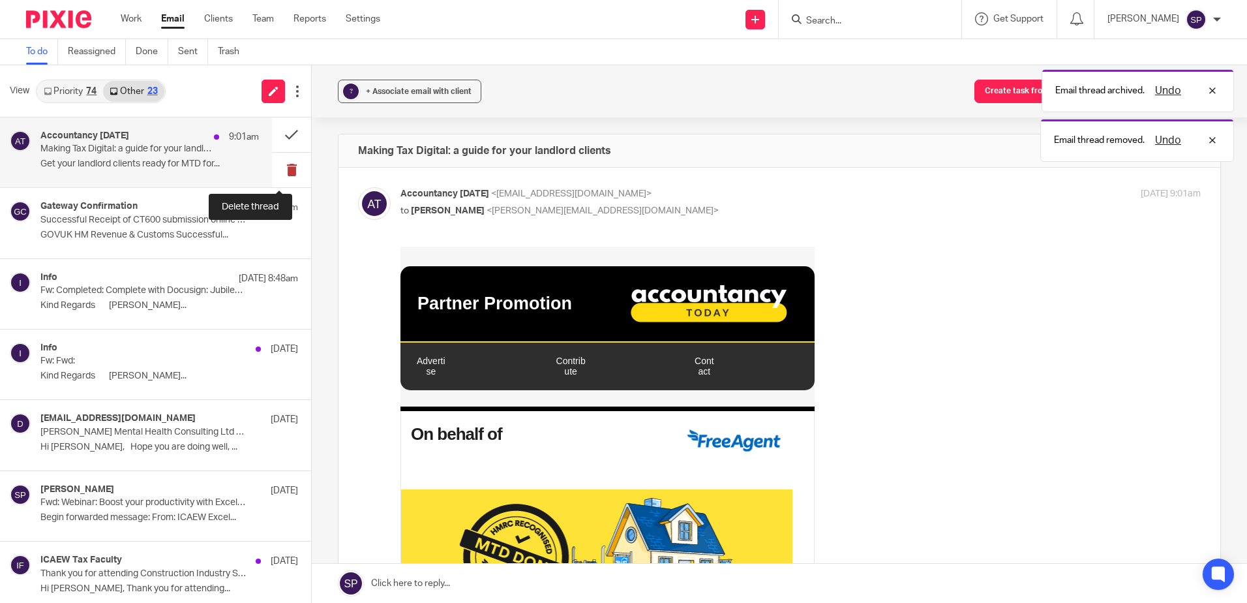
click at [279, 172] on button at bounding box center [291, 170] width 39 height 35
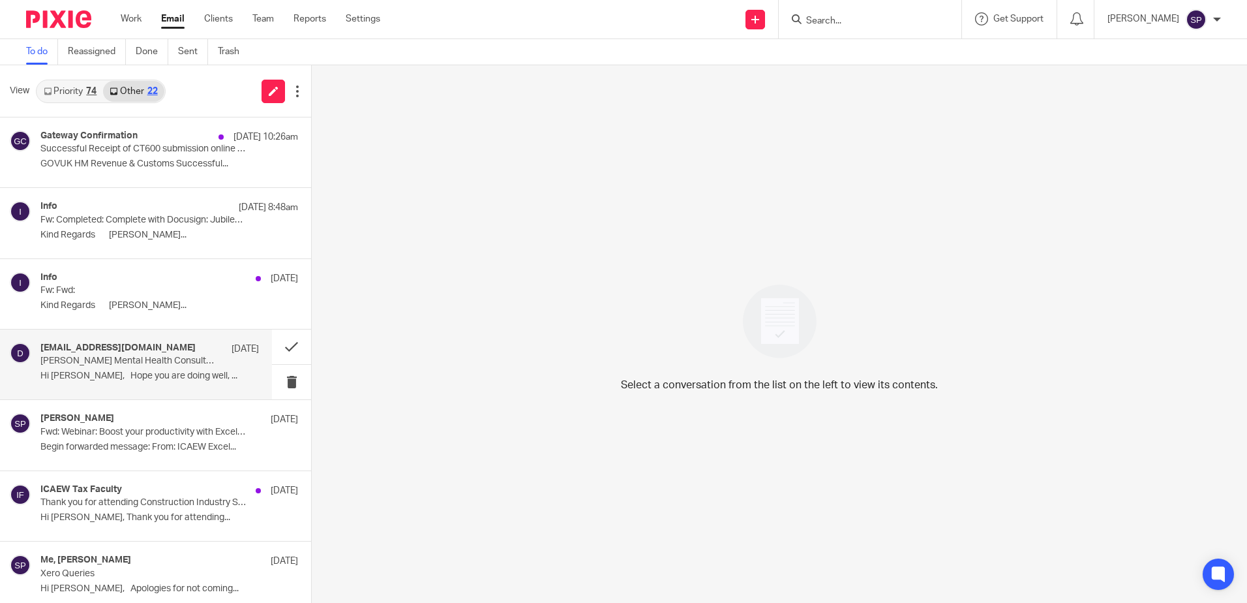
click at [135, 370] on p "Hi Sarah, Hope you are doing well, ..." at bounding box center [149, 375] width 218 height 11
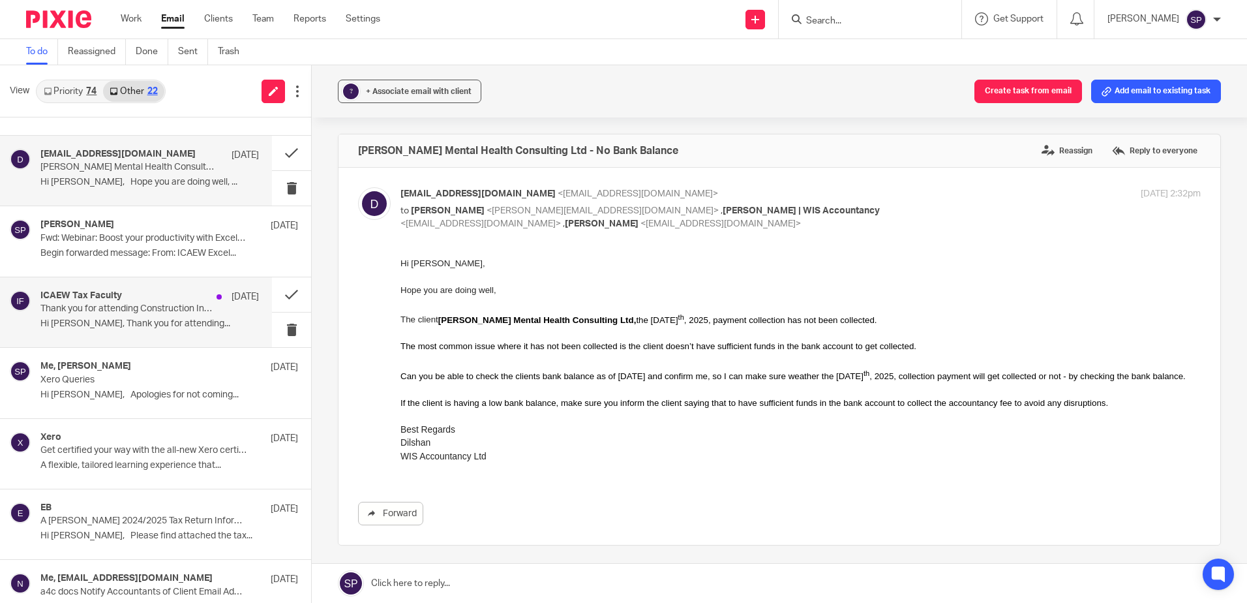
scroll to position [156, 0]
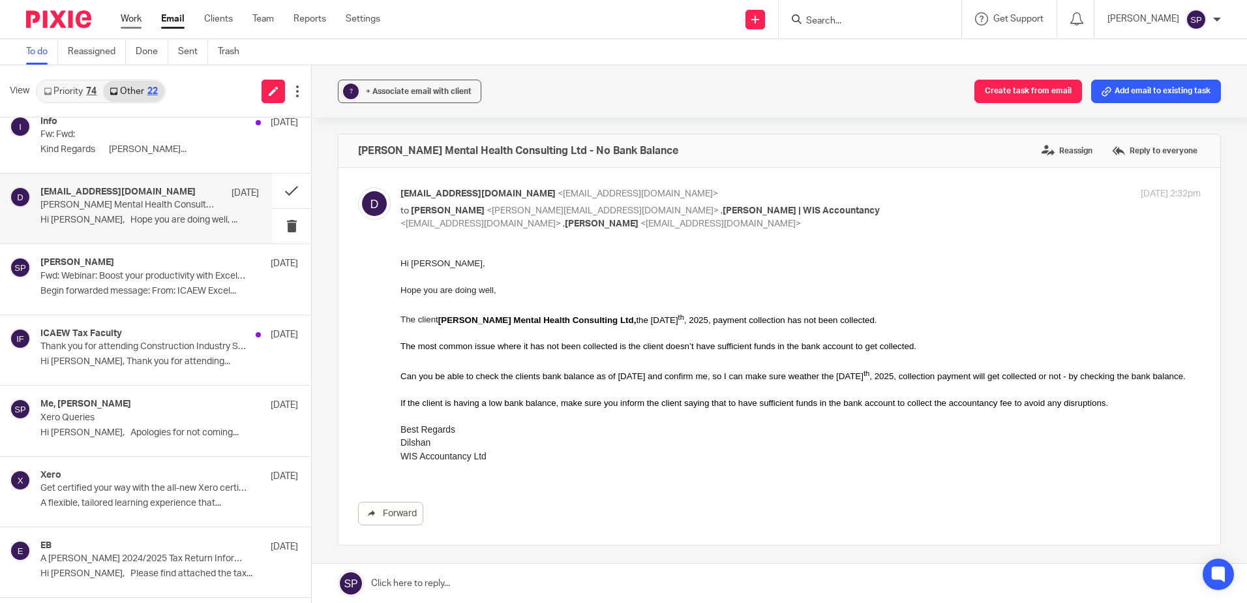
click at [138, 20] on link "Work" at bounding box center [131, 18] width 21 height 13
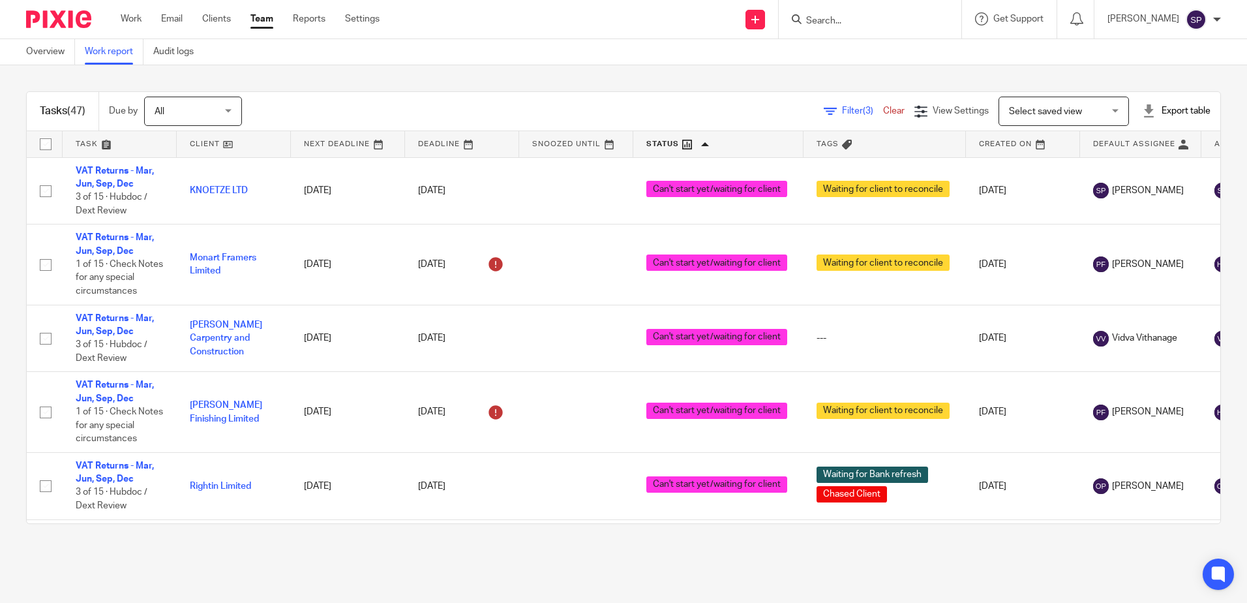
scroll to position [1323, 0]
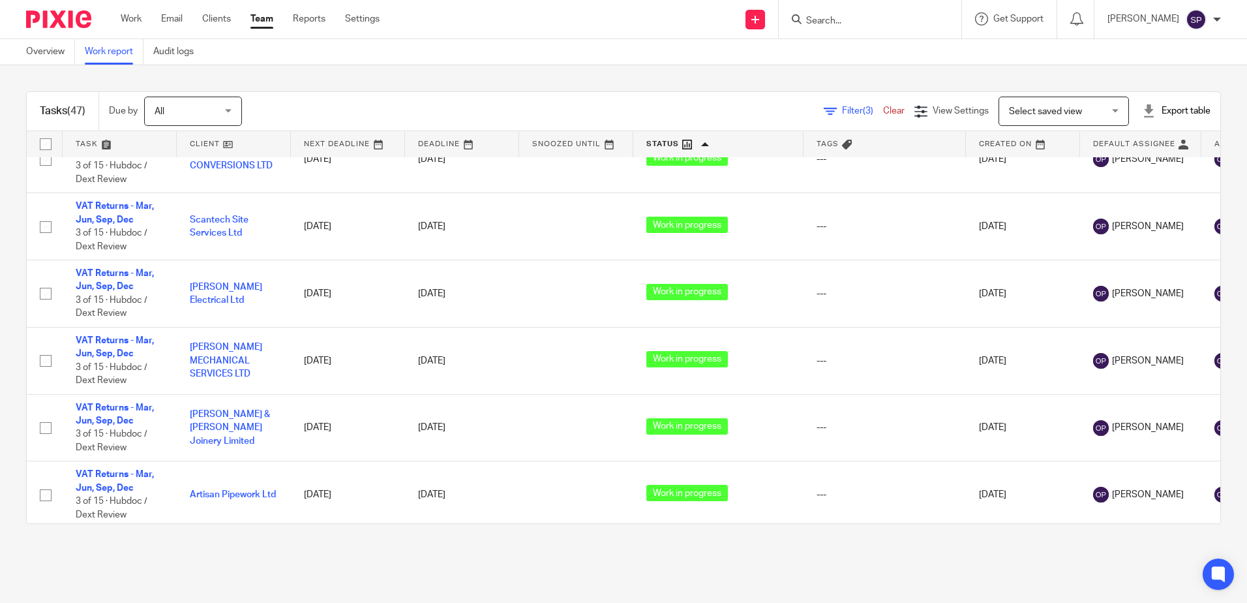
scroll to position [2888, 0]
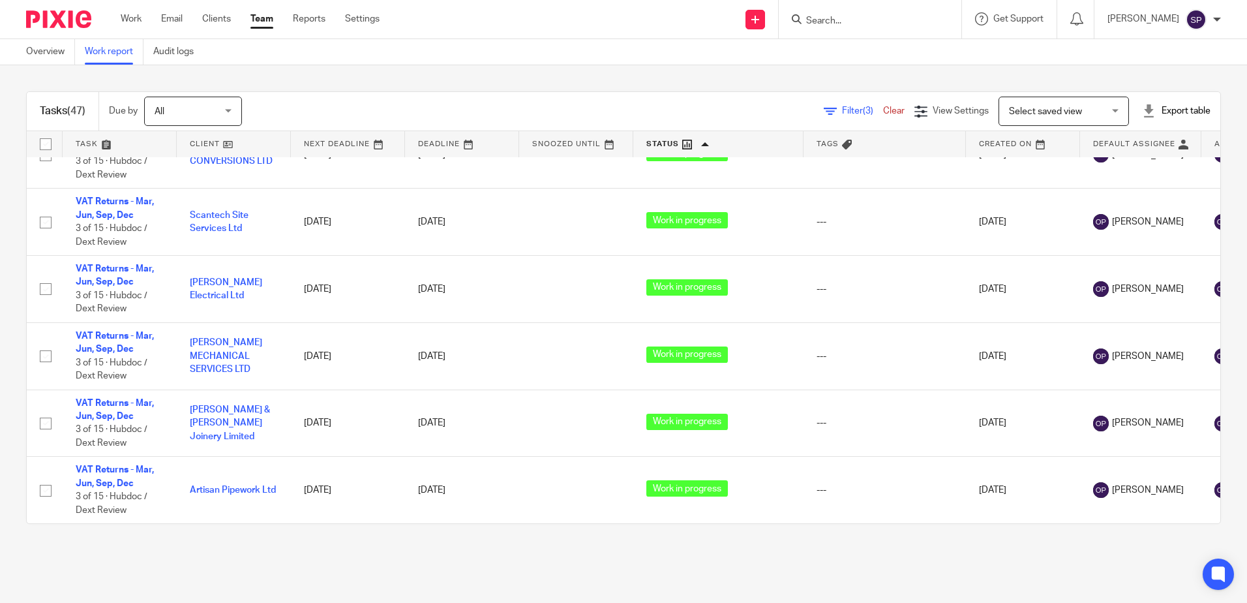
click at [842, 112] on span "Filter (3)" at bounding box center [862, 110] width 41 height 9
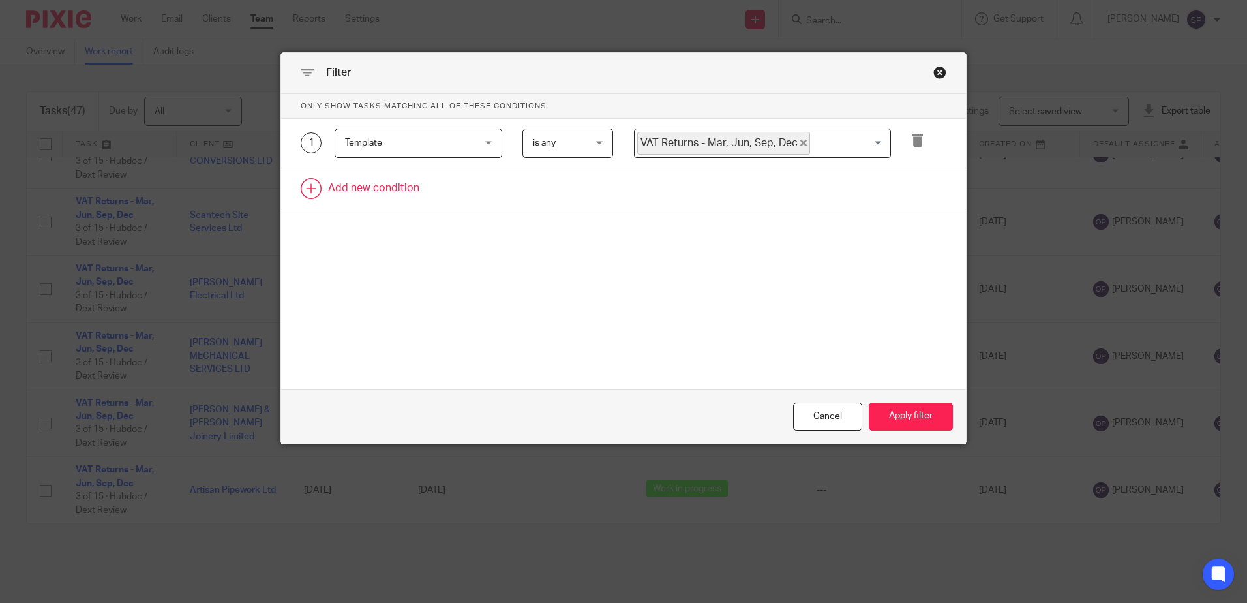
click at [374, 188] on link at bounding box center [623, 188] width 685 height 40
click at [375, 195] on div "Field" at bounding box center [407, 192] width 125 height 27
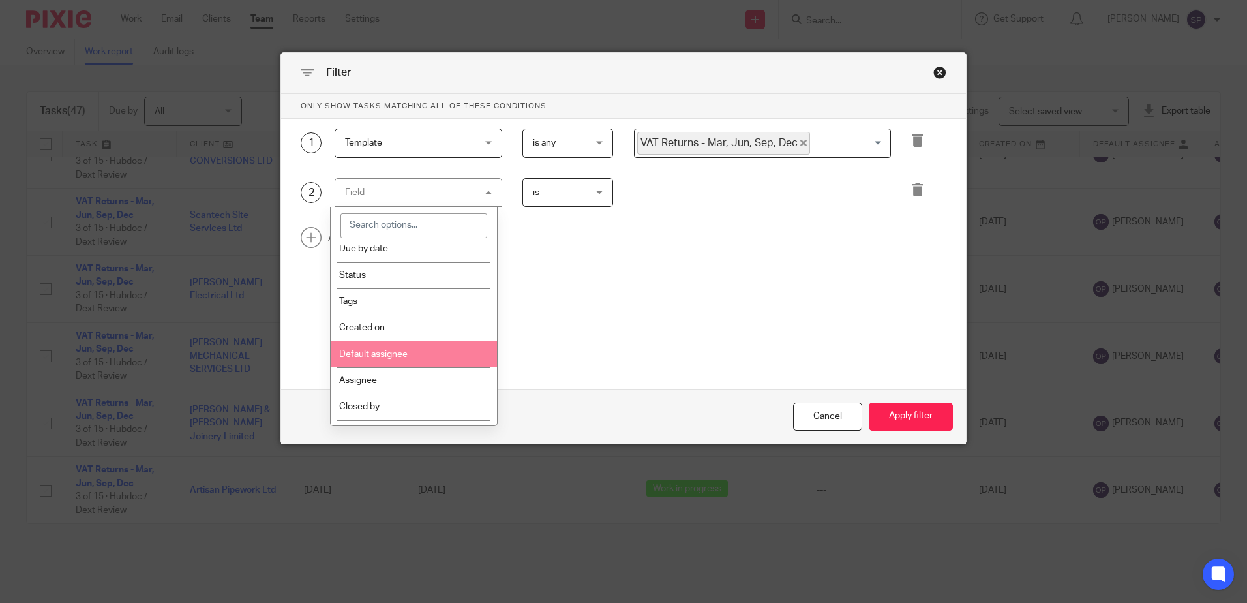
scroll to position [130, 0]
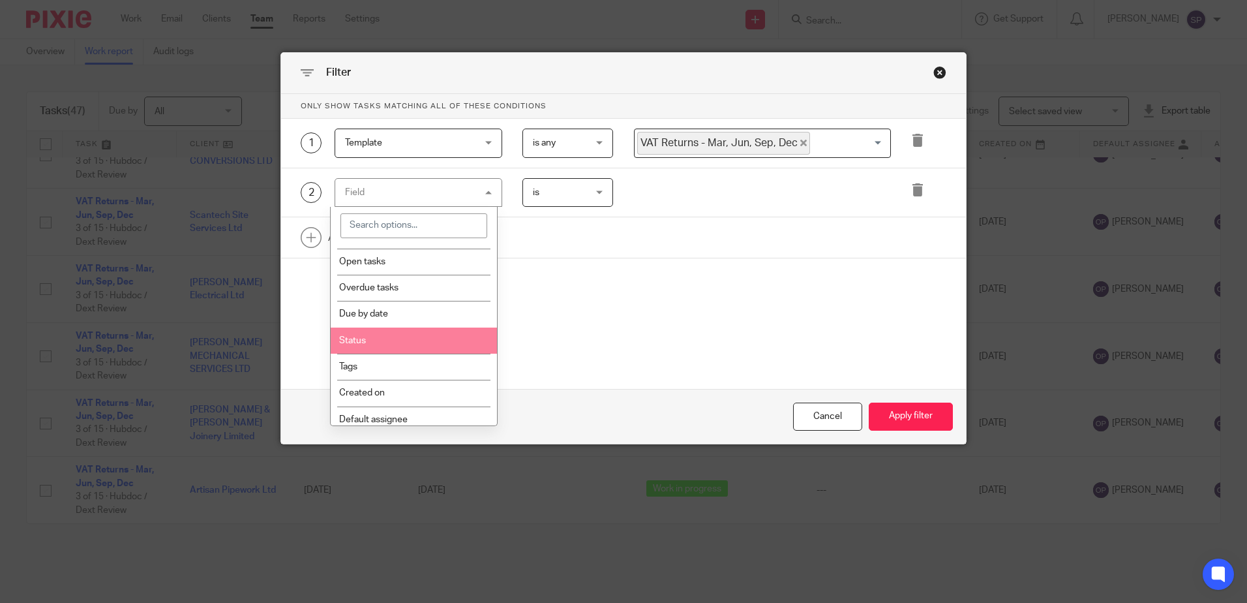
click at [369, 345] on li "Status" at bounding box center [414, 340] width 166 height 26
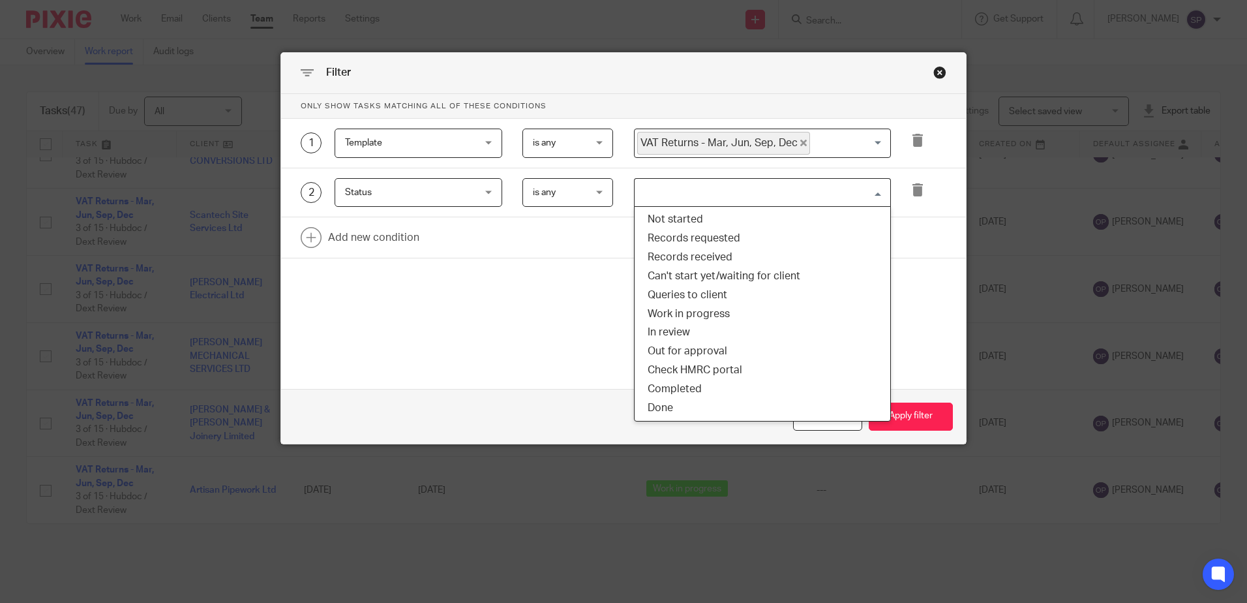
click at [697, 198] on input "Search for option" at bounding box center [759, 192] width 247 height 23
click at [678, 224] on li "Not started" at bounding box center [763, 219] width 256 height 19
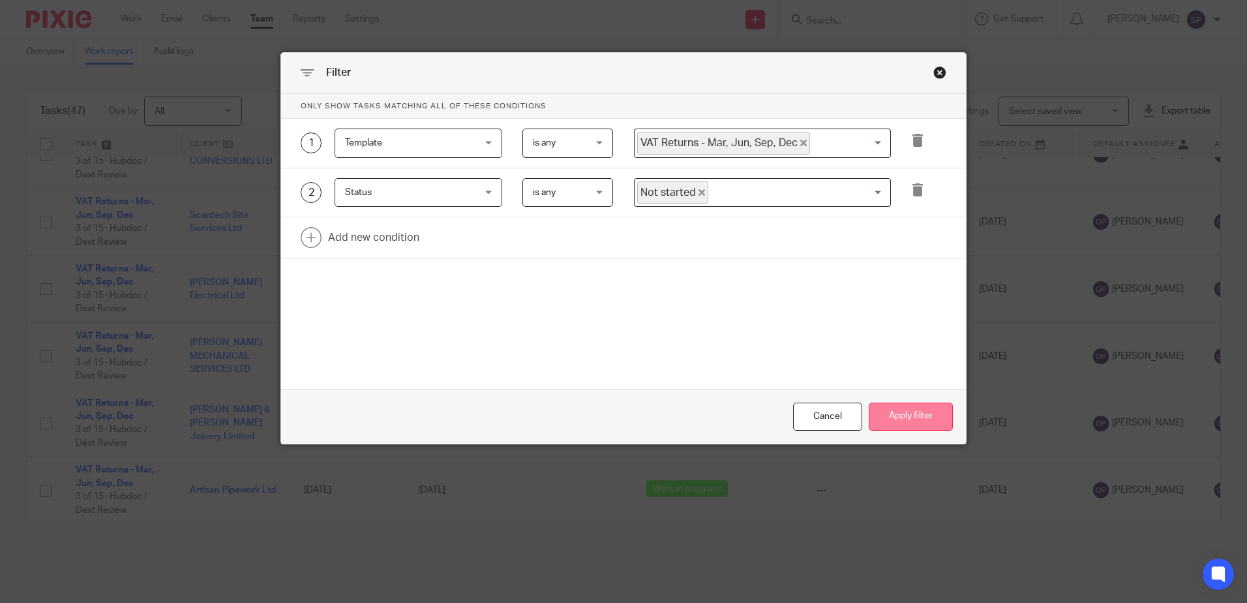
click at [886, 421] on button "Apply filter" at bounding box center [911, 416] width 84 height 28
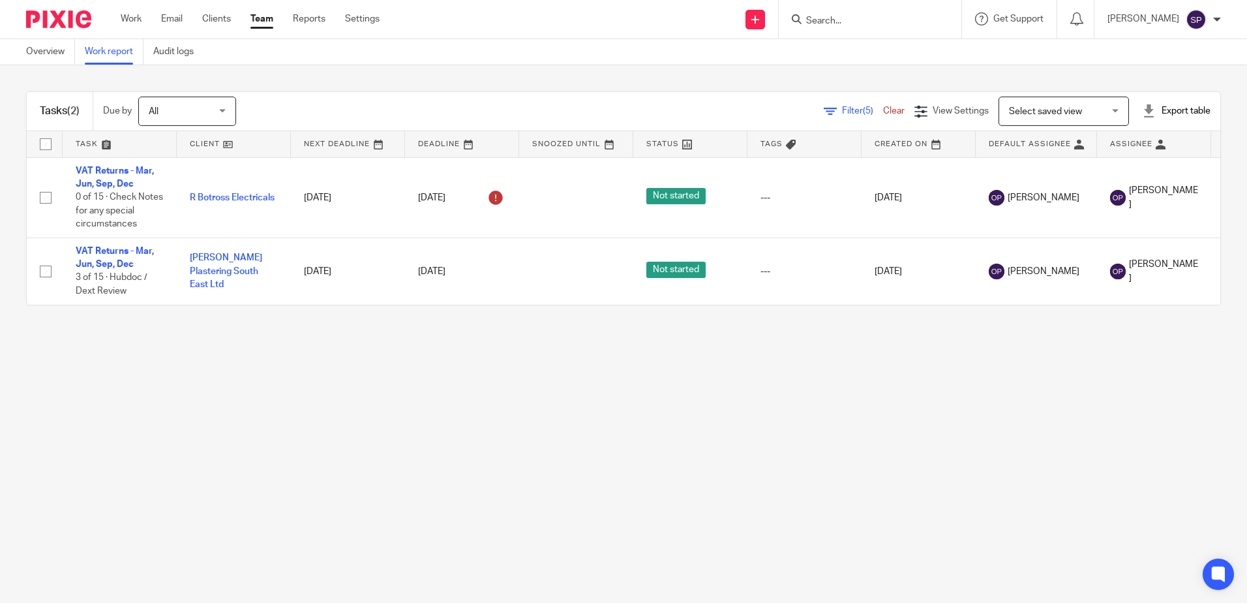
click at [842, 107] on span "Filter (5)" at bounding box center [862, 110] width 41 height 9
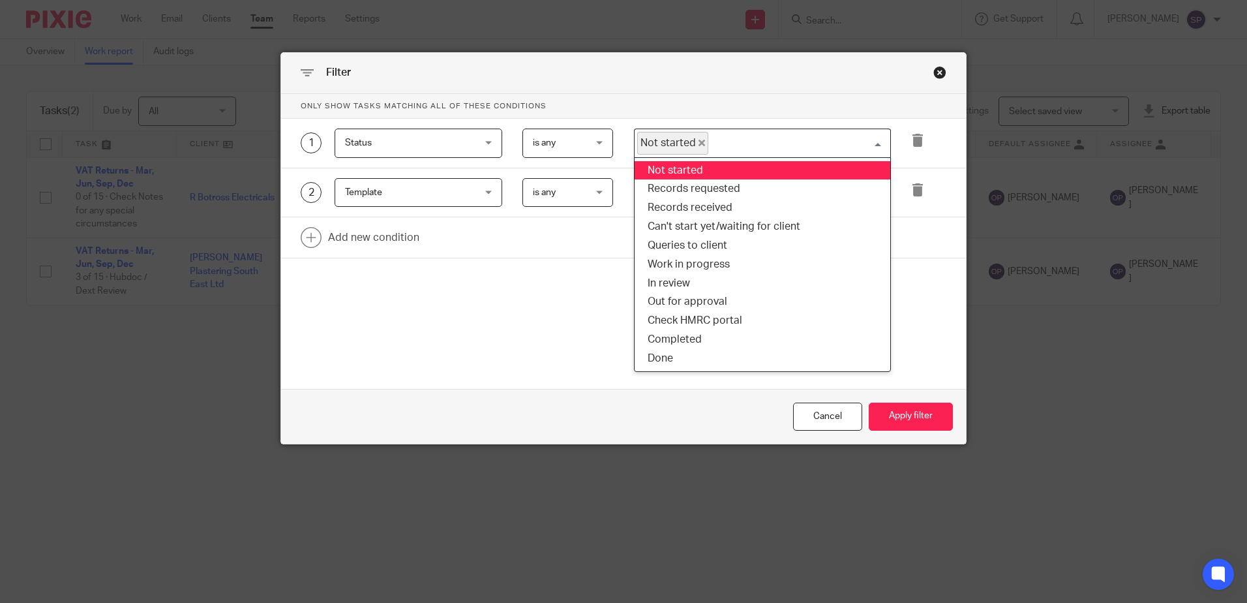
click at [700, 147] on span "Not started" at bounding box center [672, 143] width 71 height 23
click at [698, 144] on icon "Deselect Not started" at bounding box center [701, 143] width 7 height 7
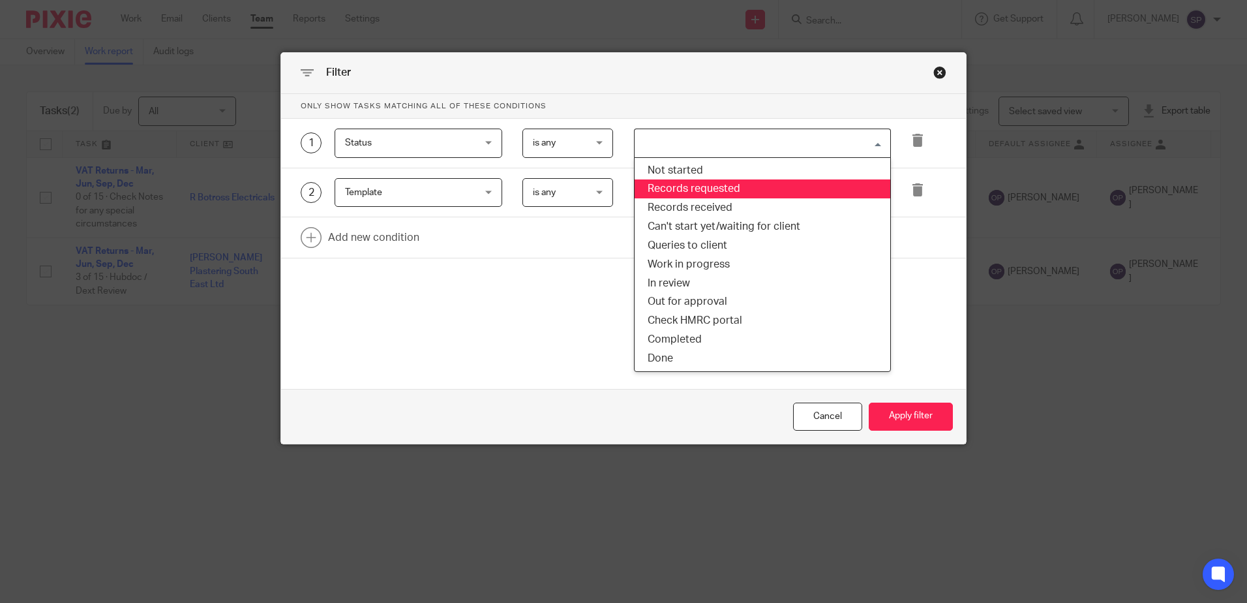
click at [689, 188] on li "Records requested" at bounding box center [763, 188] width 256 height 19
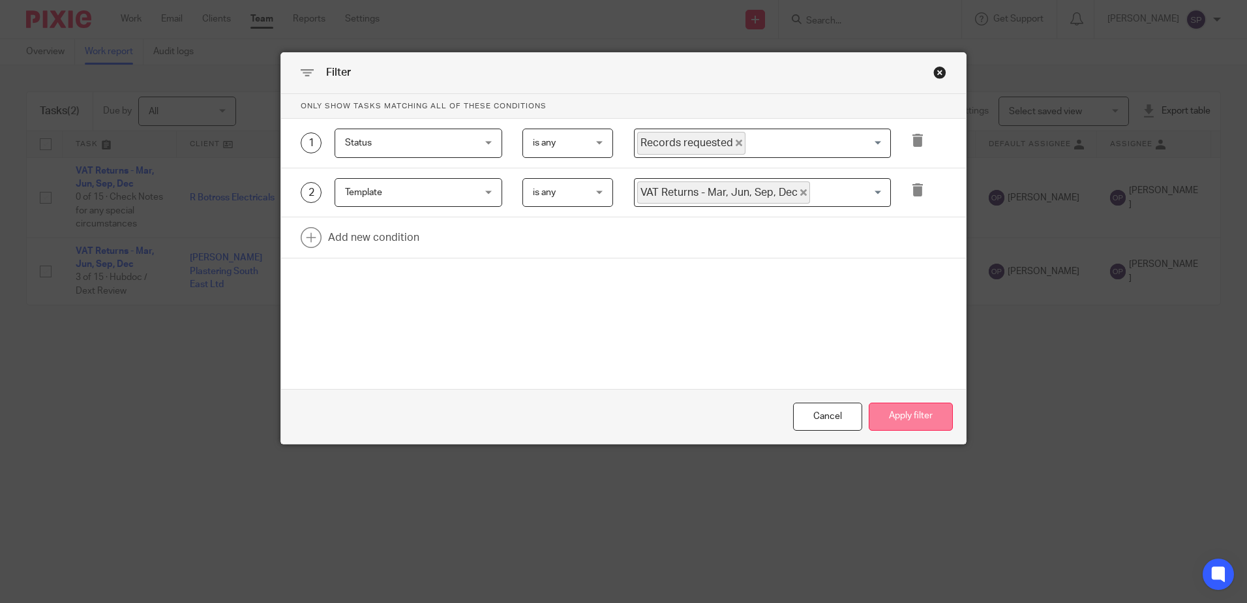
click at [893, 416] on button "Apply filter" at bounding box center [911, 416] width 84 height 28
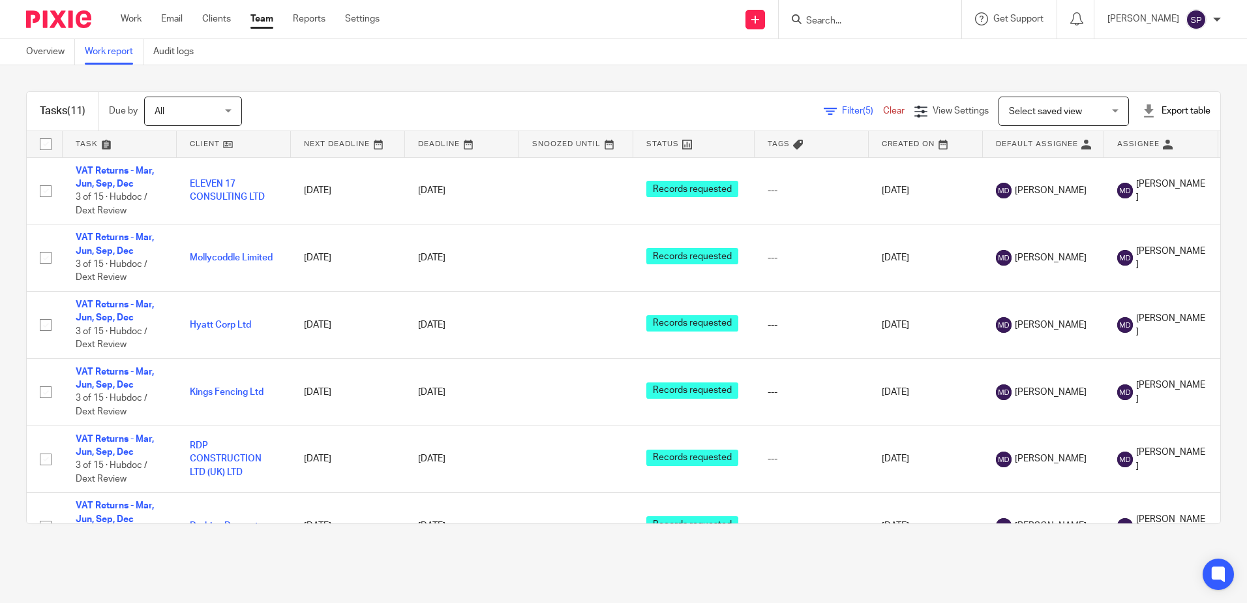
click at [842, 113] on span "Filter (5)" at bounding box center [862, 110] width 41 height 9
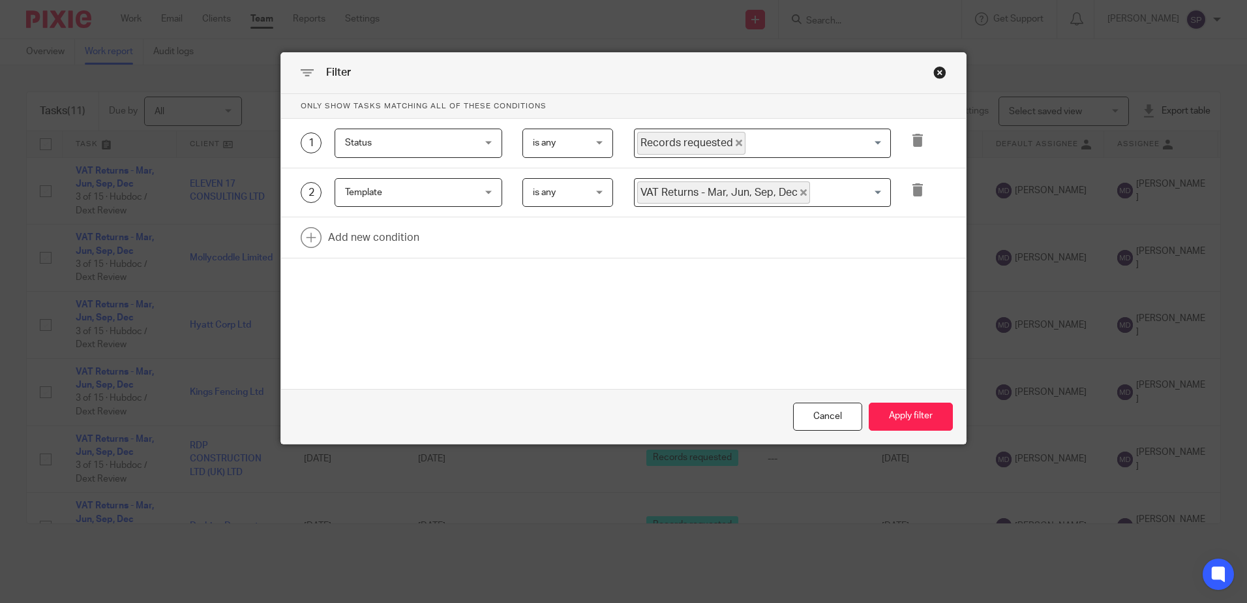
click at [736, 144] on icon "Deselect Records requested" at bounding box center [739, 143] width 7 height 7
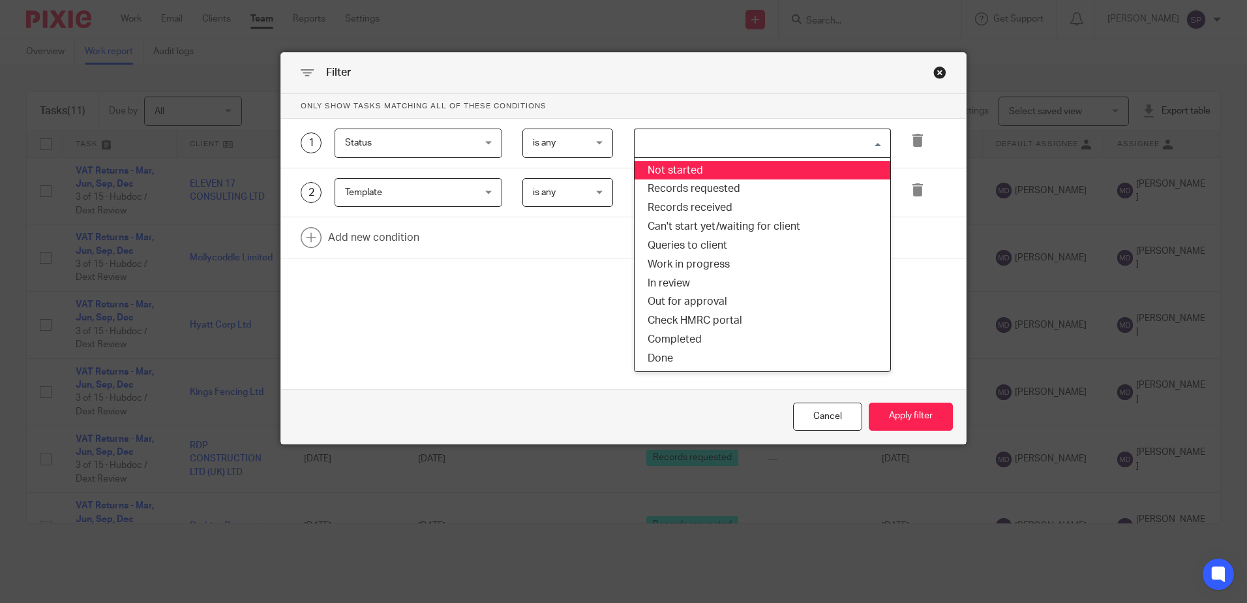
click at [730, 144] on input "Search for option" at bounding box center [759, 143] width 247 height 23
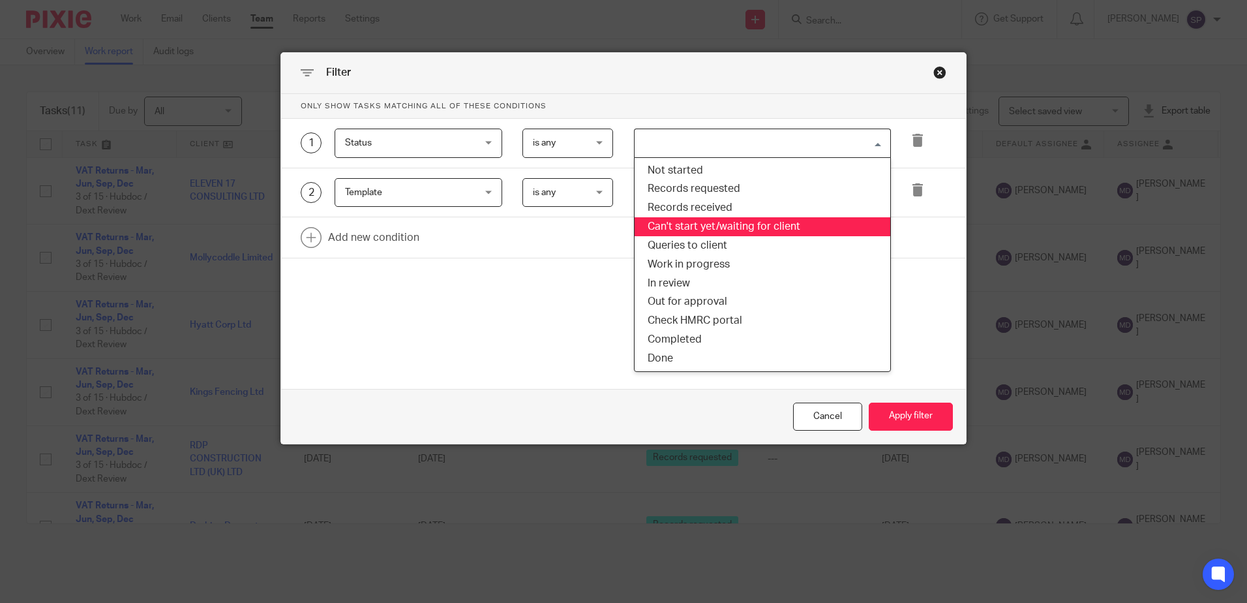
click at [683, 229] on li "Can't start yet/waiting for client" at bounding box center [763, 226] width 256 height 19
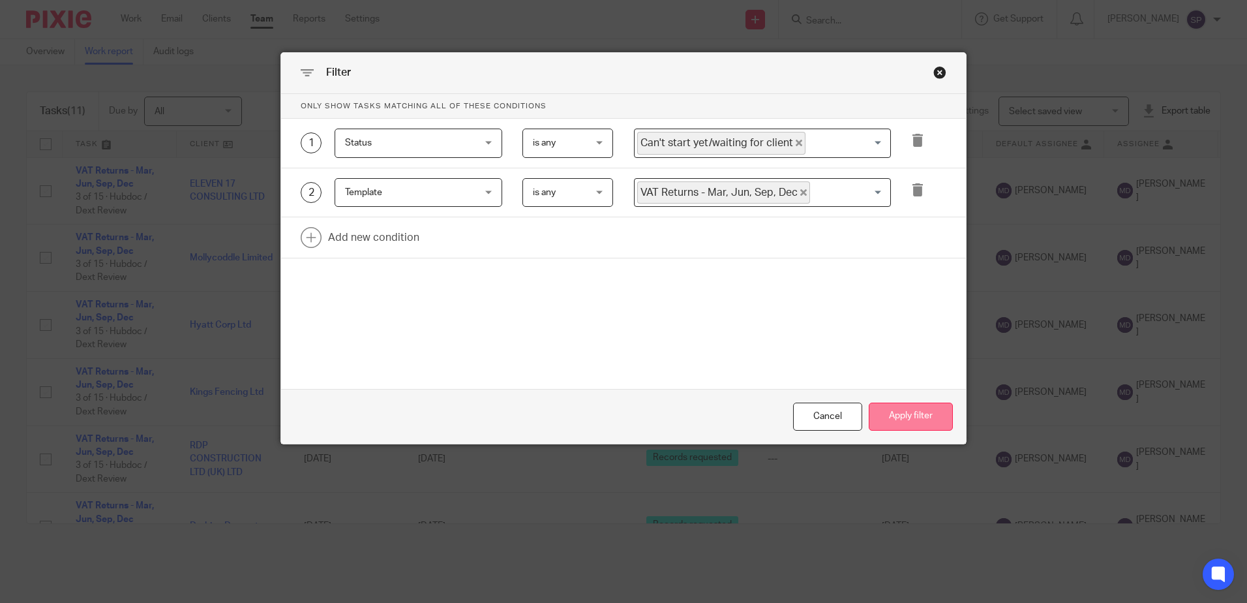
click at [907, 421] on button "Apply filter" at bounding box center [911, 416] width 84 height 28
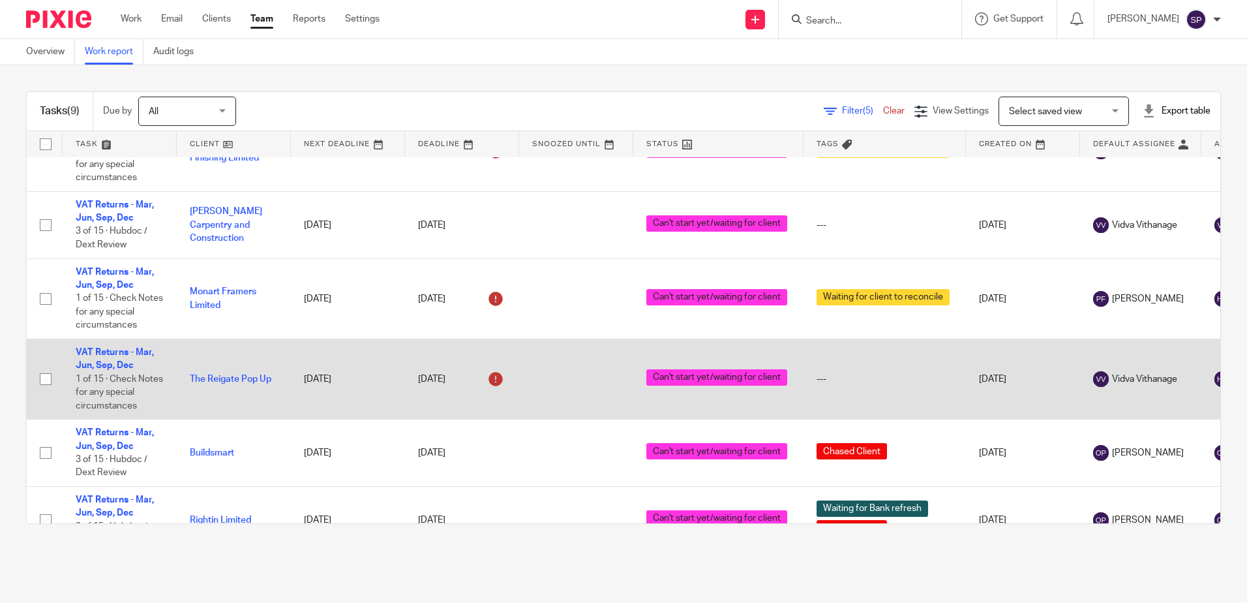
scroll to position [301, 0]
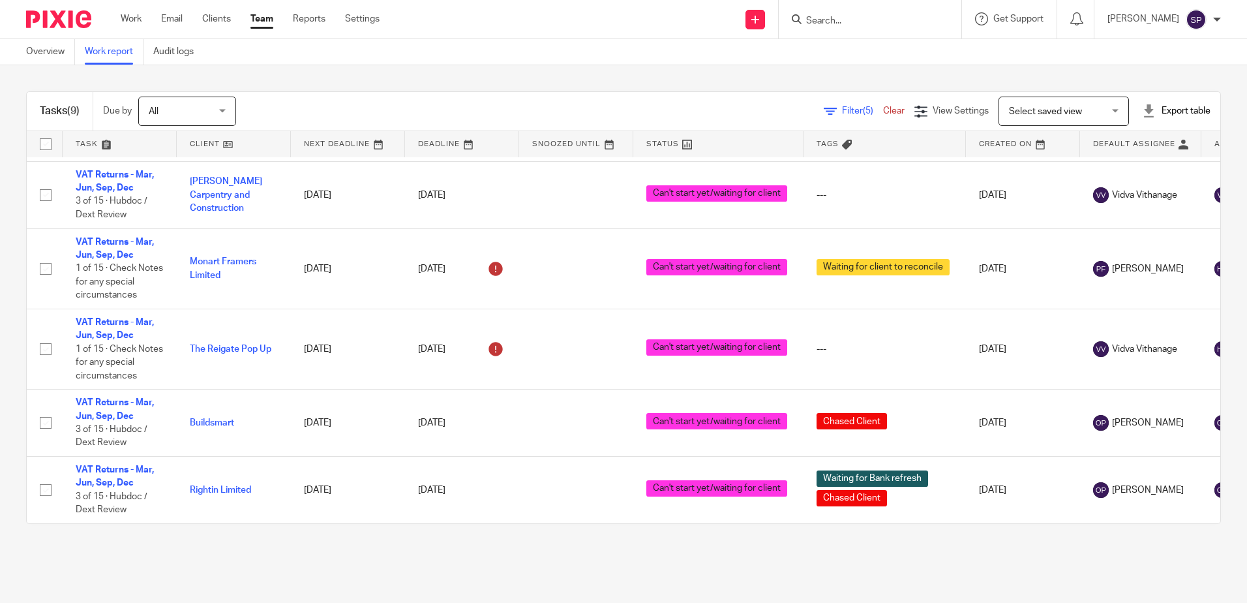
click at [824, 111] on icon at bounding box center [830, 111] width 13 height 13
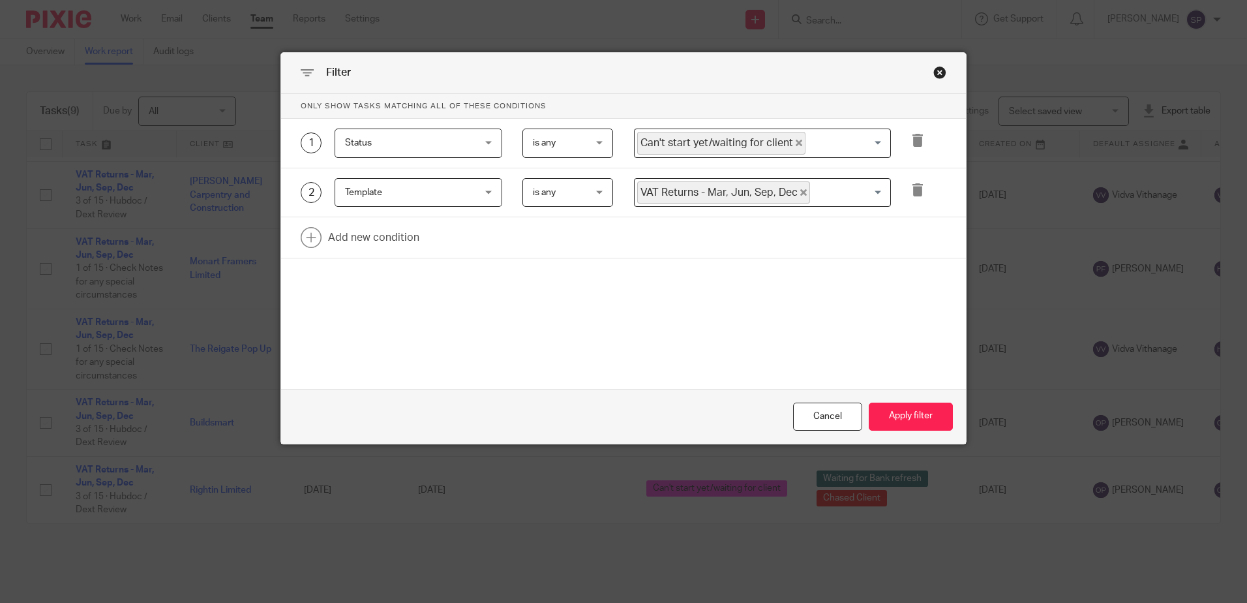
click at [796, 145] on icon "Deselect Can't start yet/waiting for client" at bounding box center [799, 143] width 7 height 7
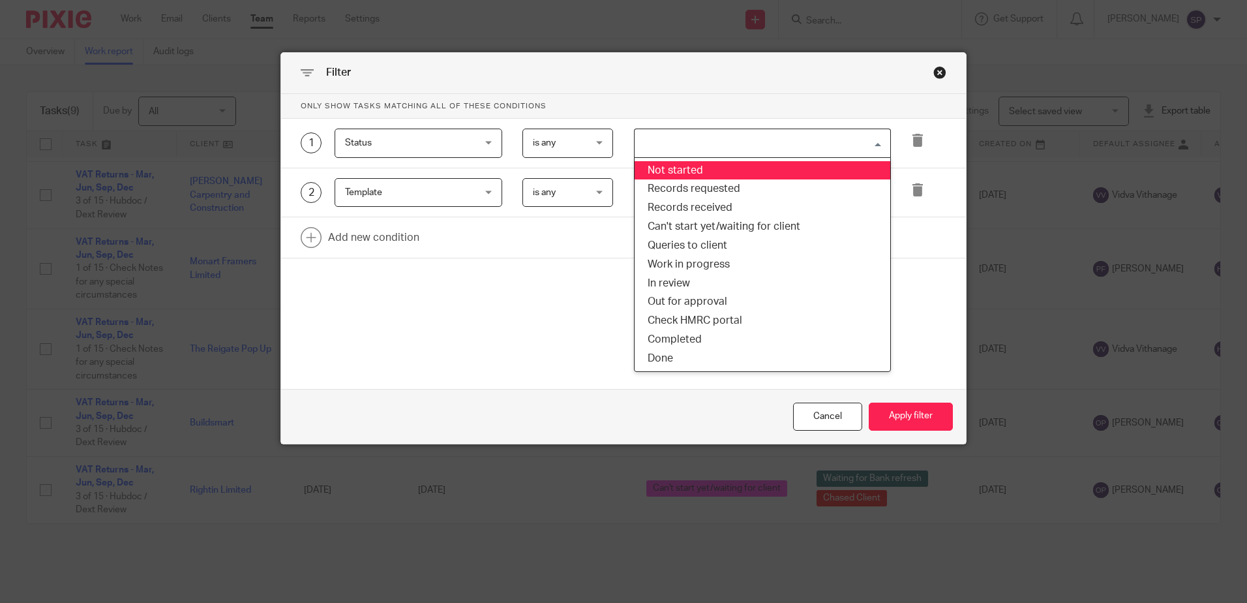
click at [786, 145] on input "Search for option" at bounding box center [759, 143] width 247 height 23
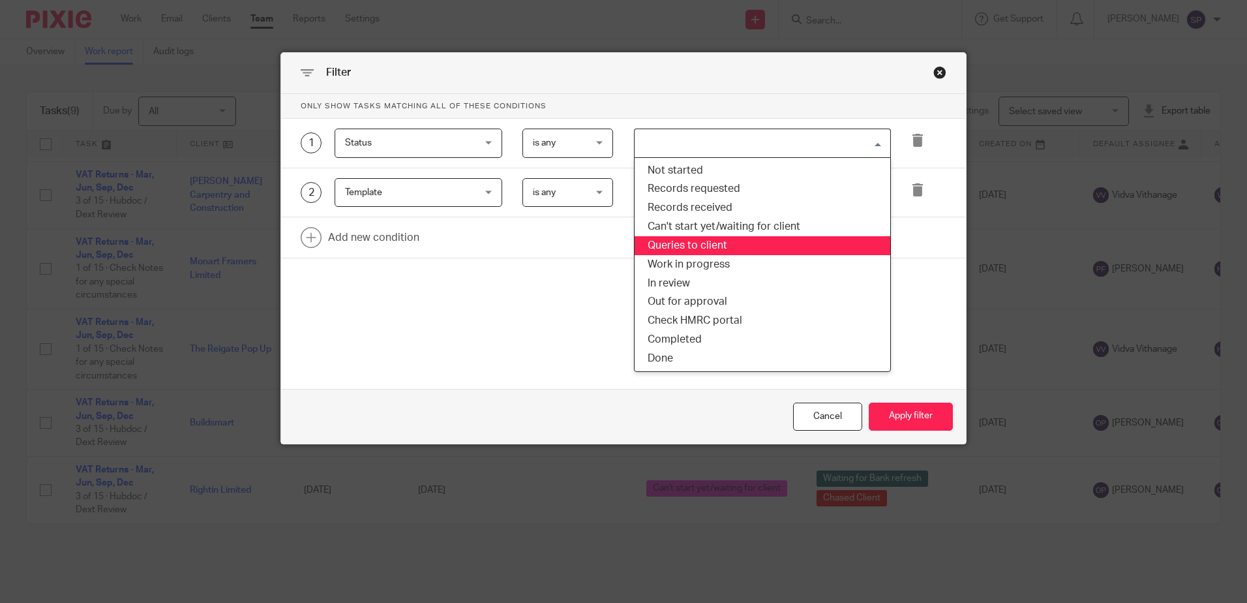
click at [710, 240] on li "Queries to client" at bounding box center [763, 245] width 256 height 19
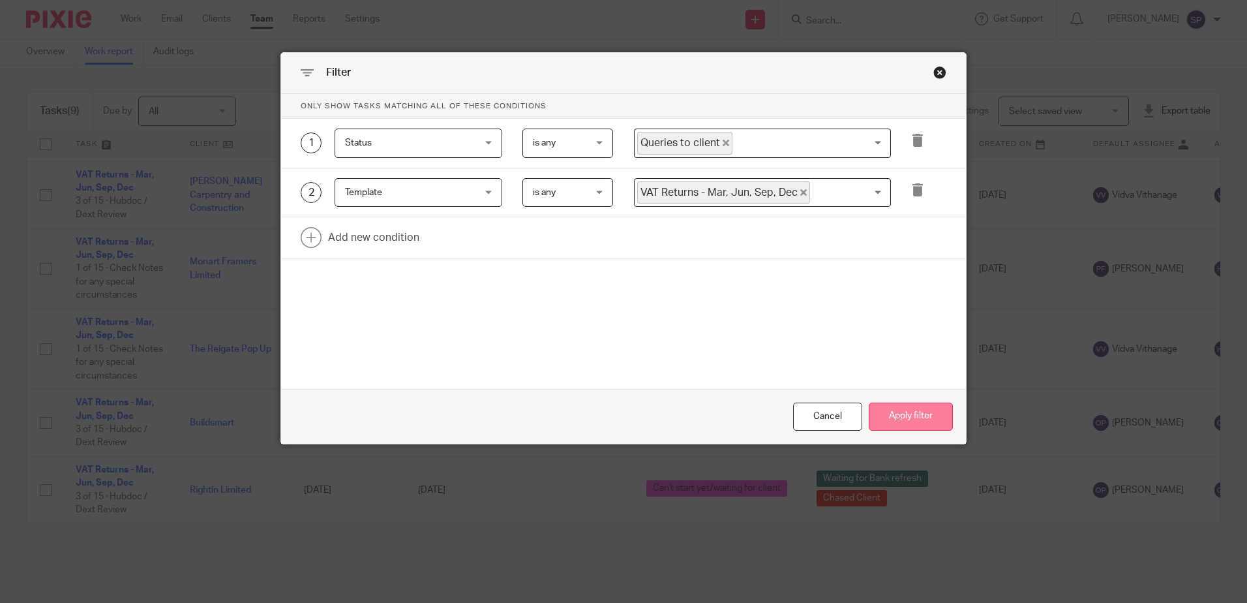
click at [918, 426] on button "Apply filter" at bounding box center [911, 416] width 84 height 28
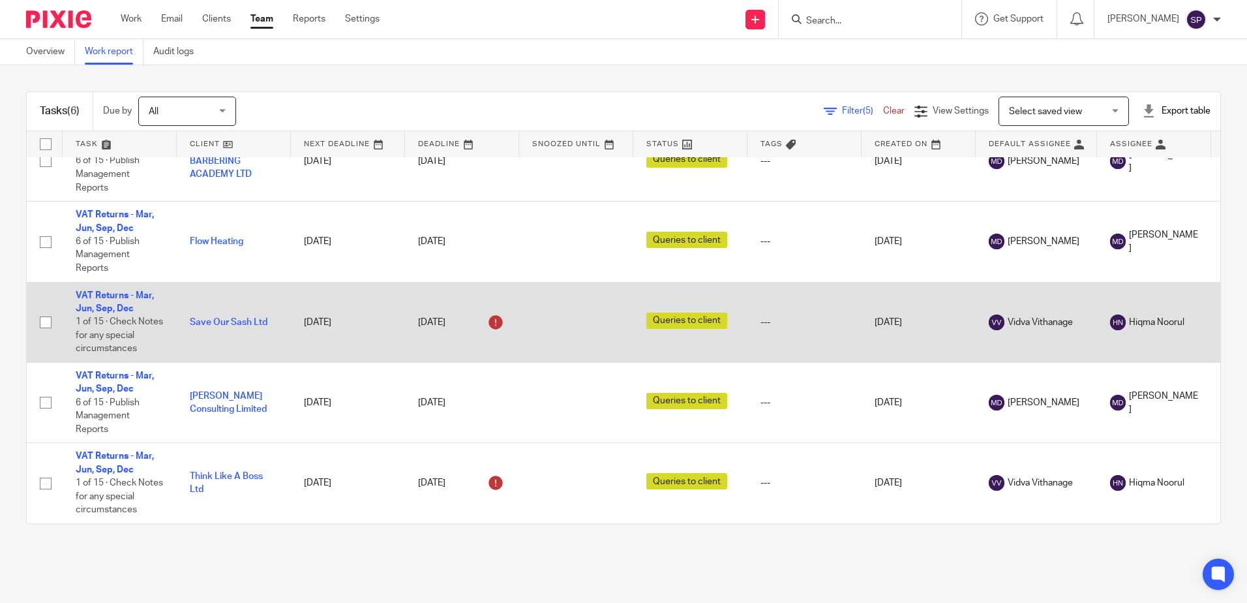
scroll to position [127, 0]
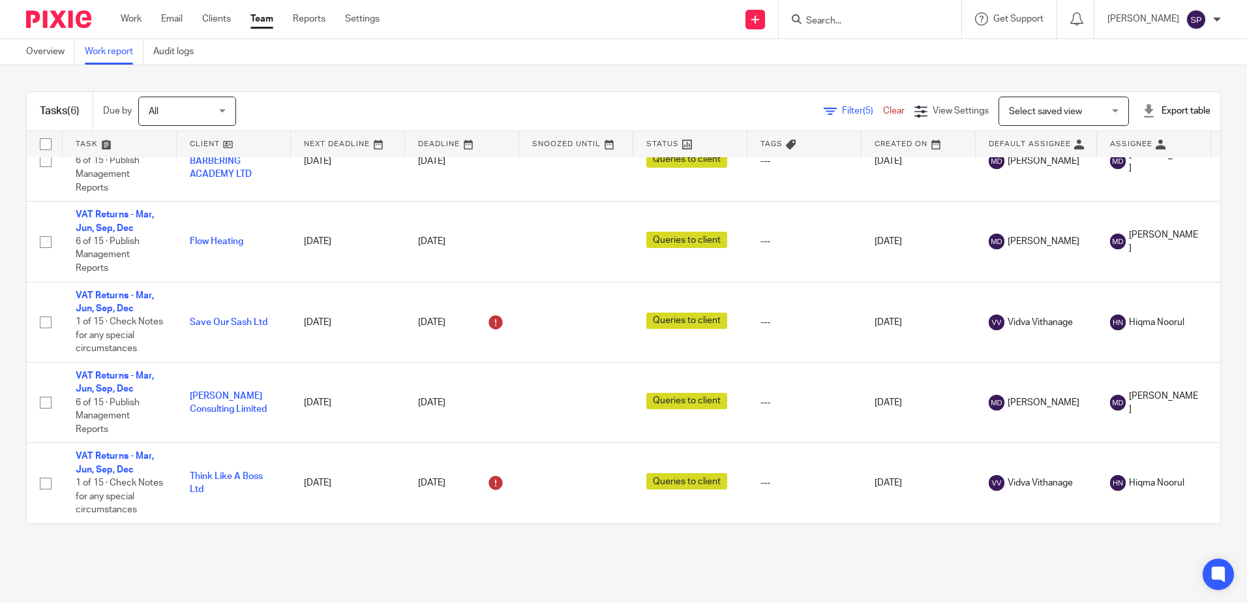
click at [842, 111] on span "Filter (5)" at bounding box center [862, 110] width 41 height 9
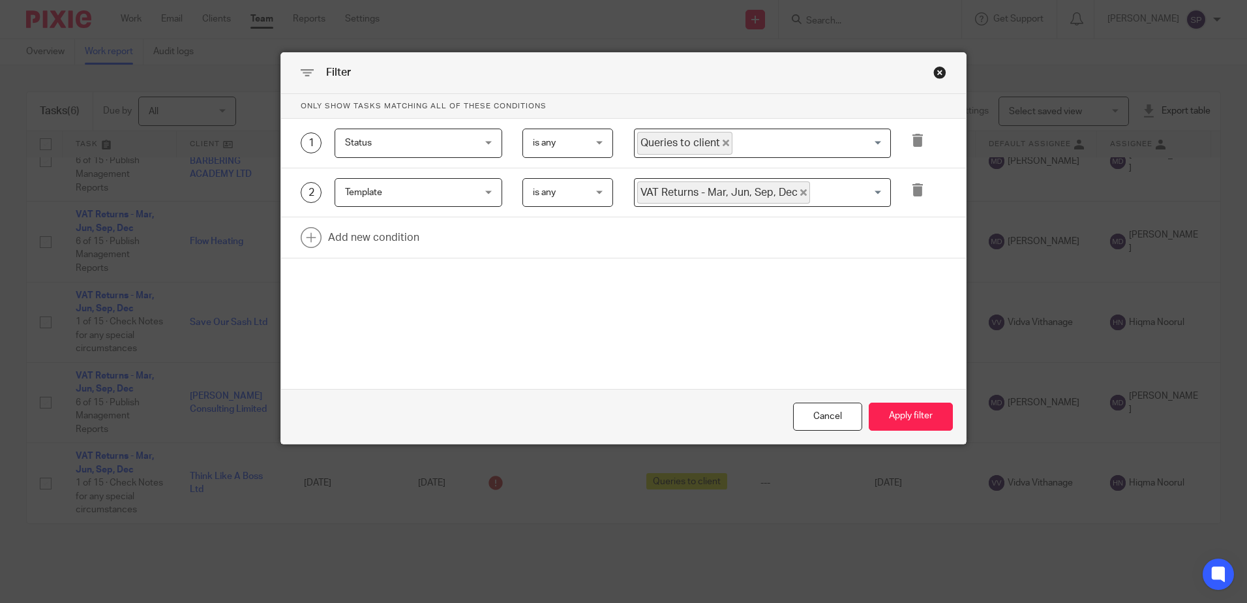
click at [723, 143] on icon "Deselect Queries to client" at bounding box center [726, 143] width 7 height 7
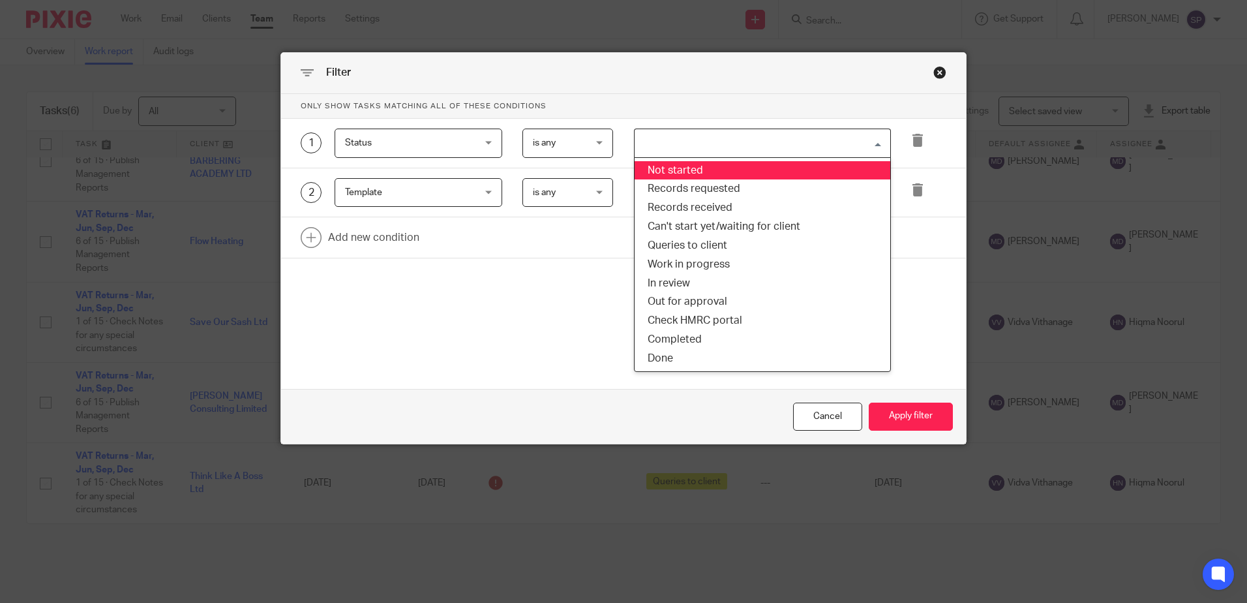
click at [715, 143] on input "Search for option" at bounding box center [759, 143] width 247 height 23
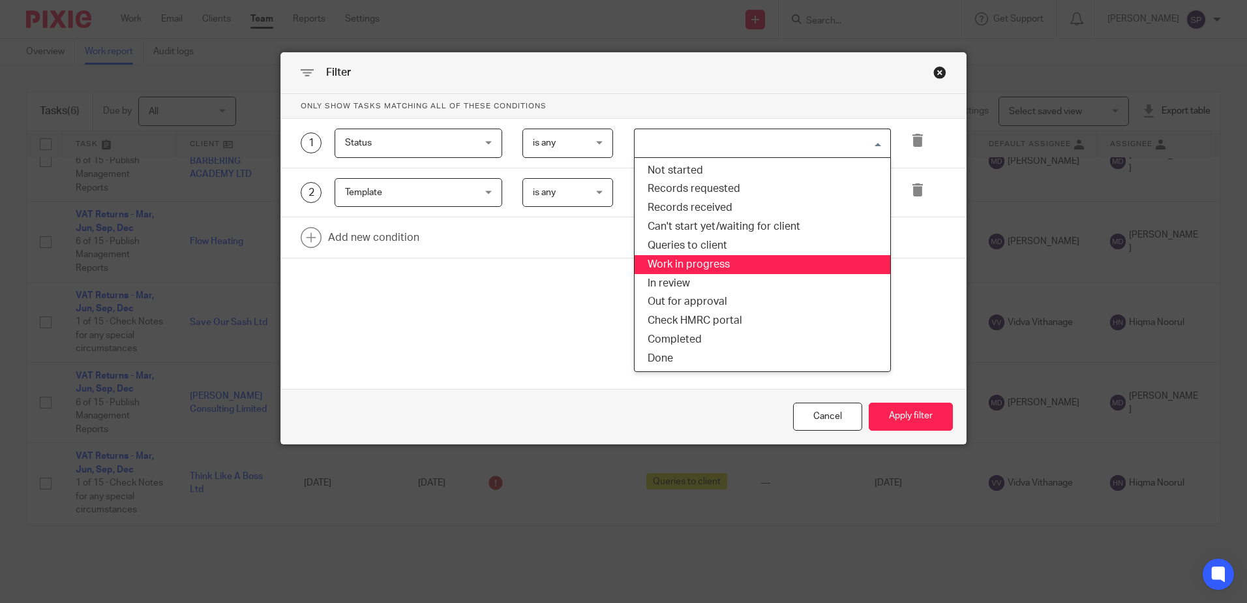
click at [697, 267] on li "Work in progress" at bounding box center [763, 264] width 256 height 19
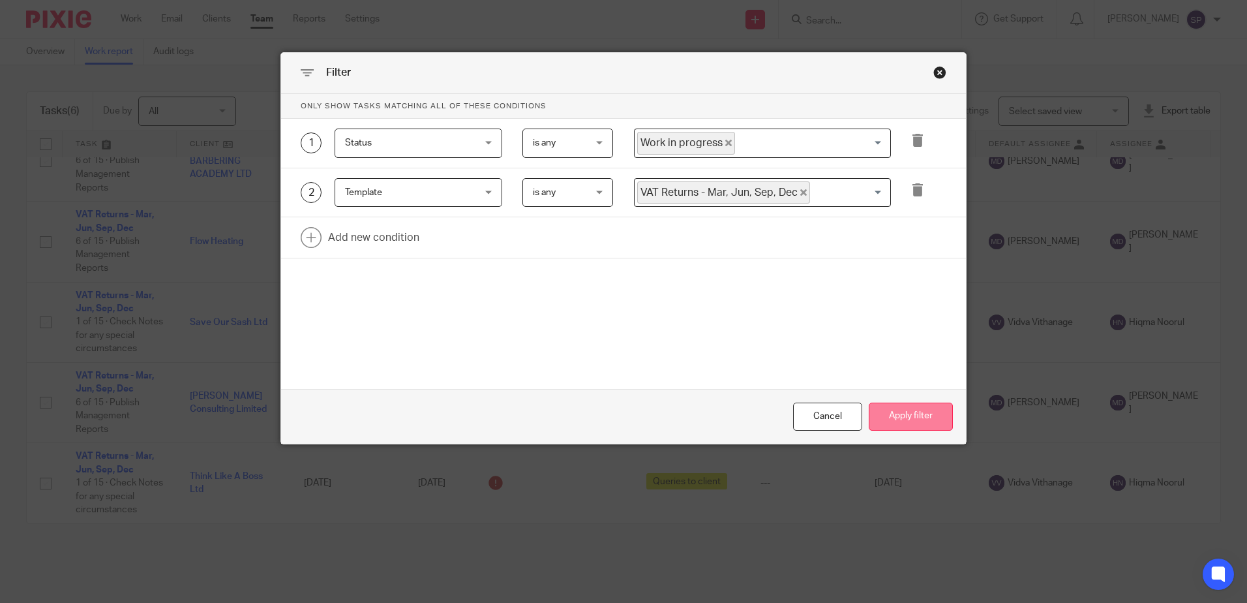
click at [921, 417] on button "Apply filter" at bounding box center [911, 416] width 84 height 28
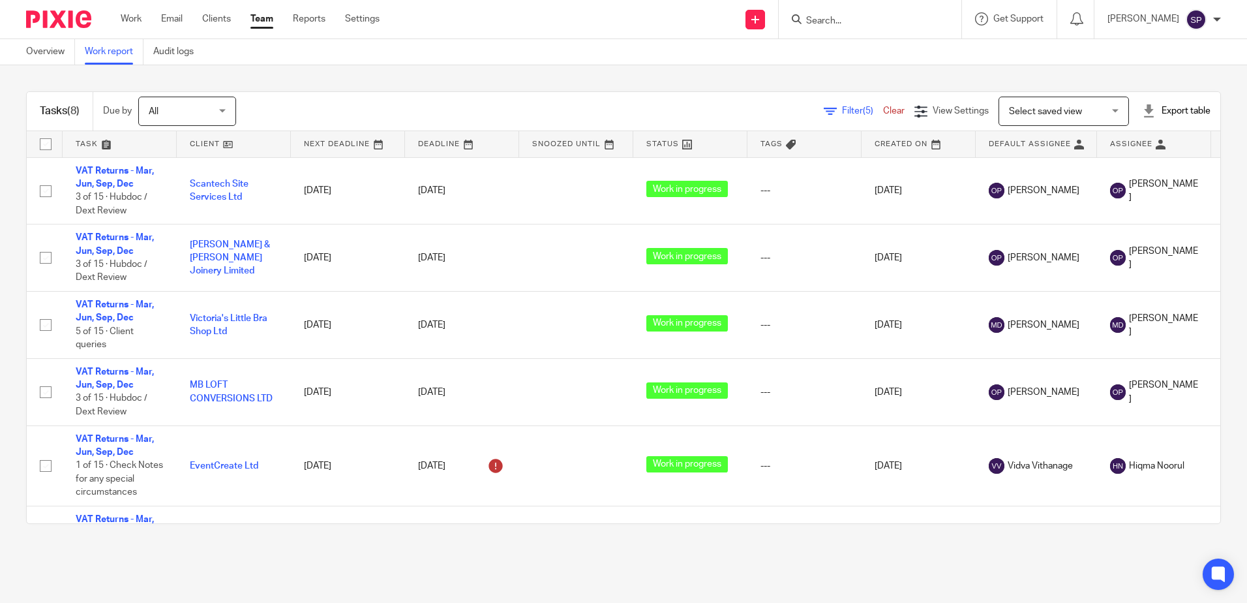
click at [863, 110] on span "(5)" at bounding box center [868, 110] width 10 height 9
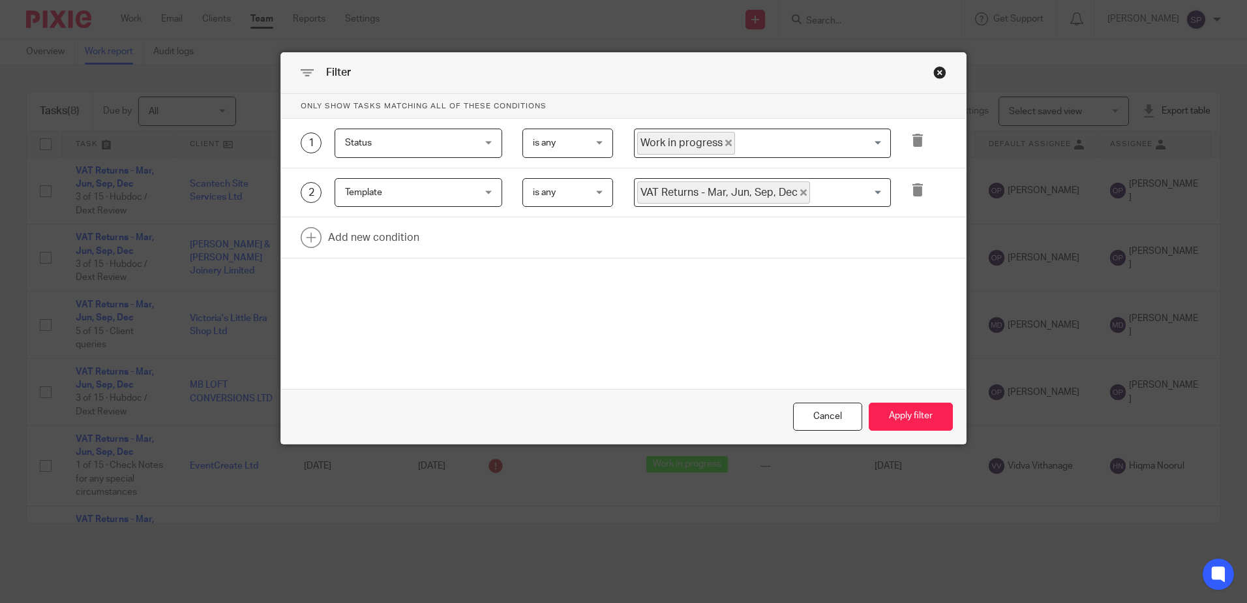
click at [725, 142] on icon "Deselect Work in progress" at bounding box center [728, 143] width 7 height 7
click at [721, 142] on input "Search for option" at bounding box center [759, 143] width 247 height 23
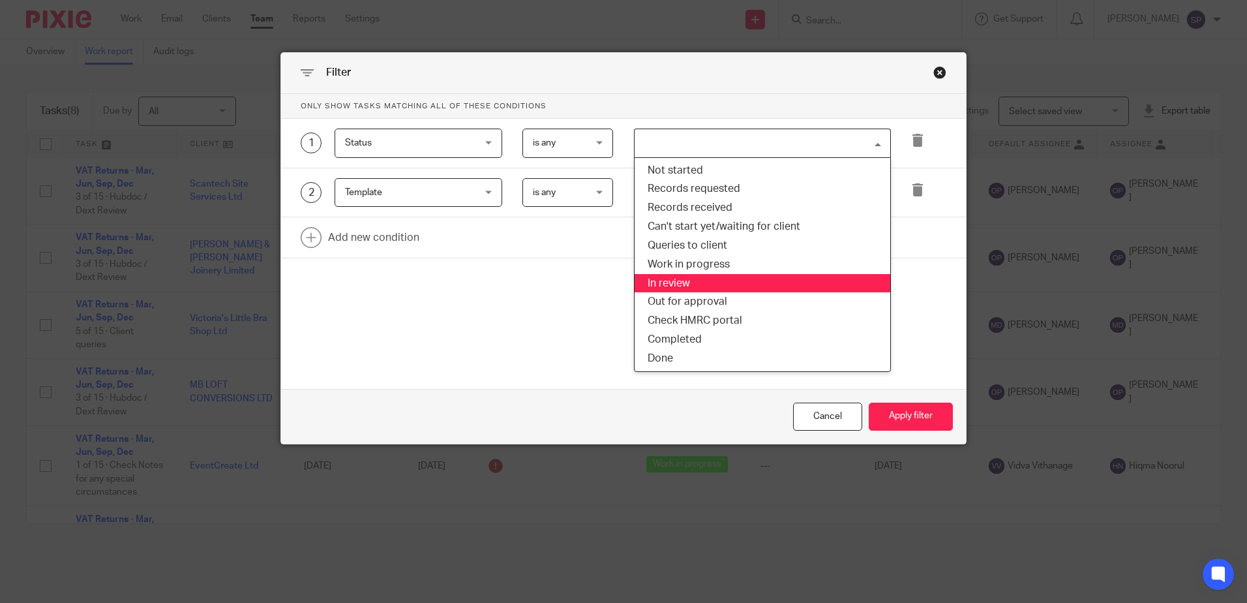
click at [689, 280] on li "In review" at bounding box center [763, 283] width 256 height 19
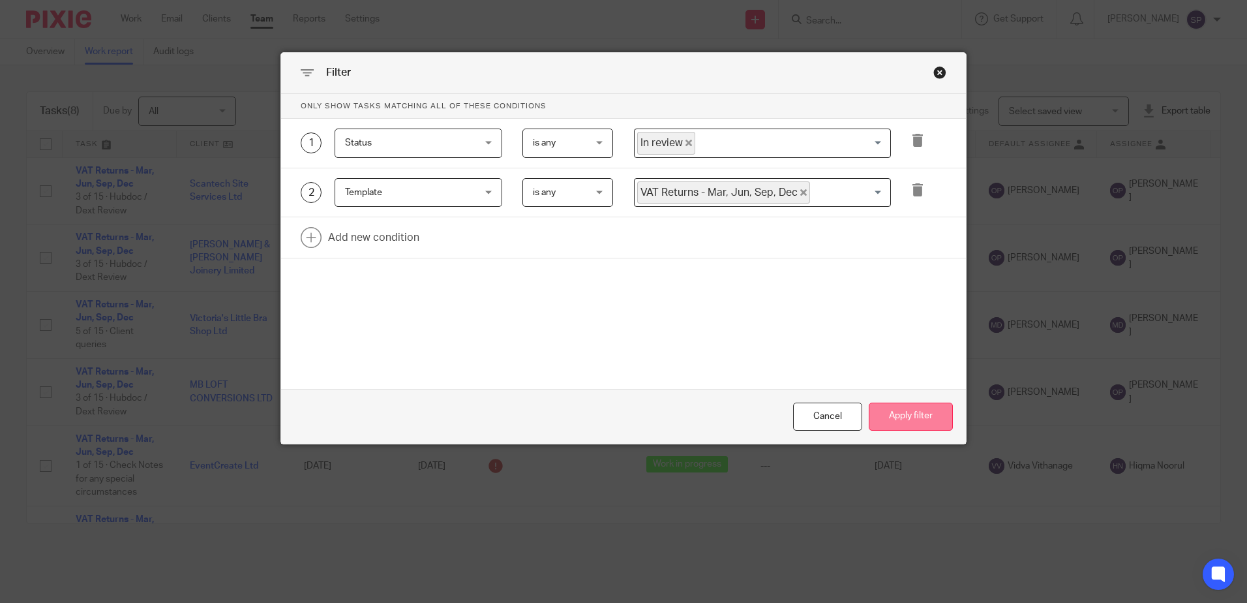
click at [886, 419] on button "Apply filter" at bounding box center [911, 416] width 84 height 28
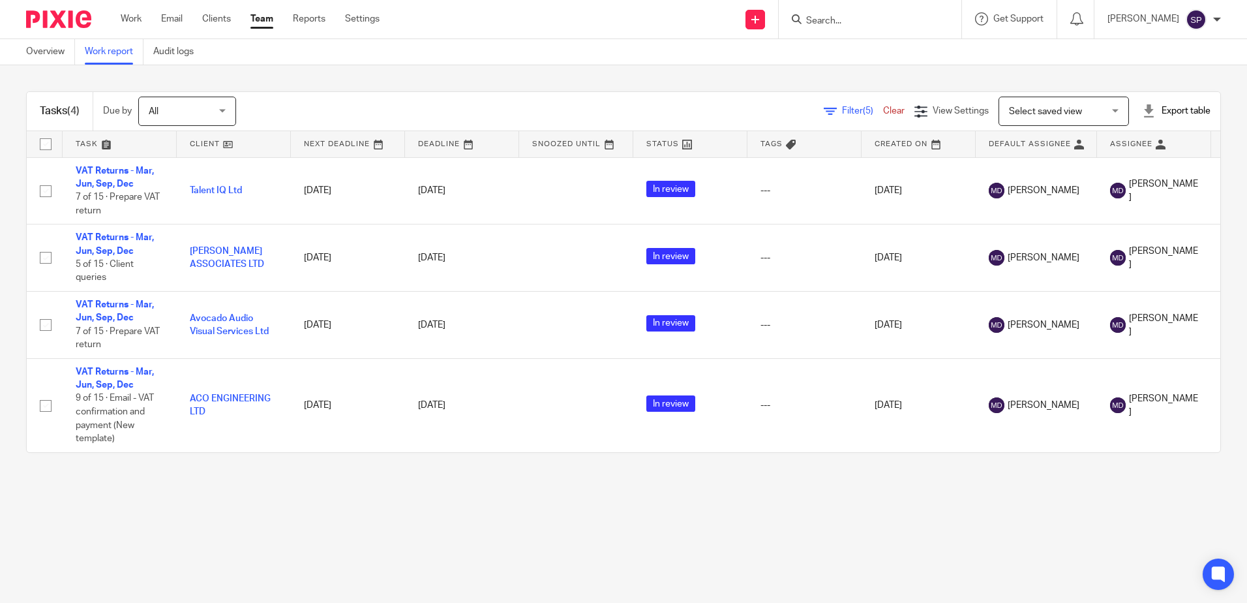
click at [842, 109] on span "Filter (5)" at bounding box center [862, 110] width 41 height 9
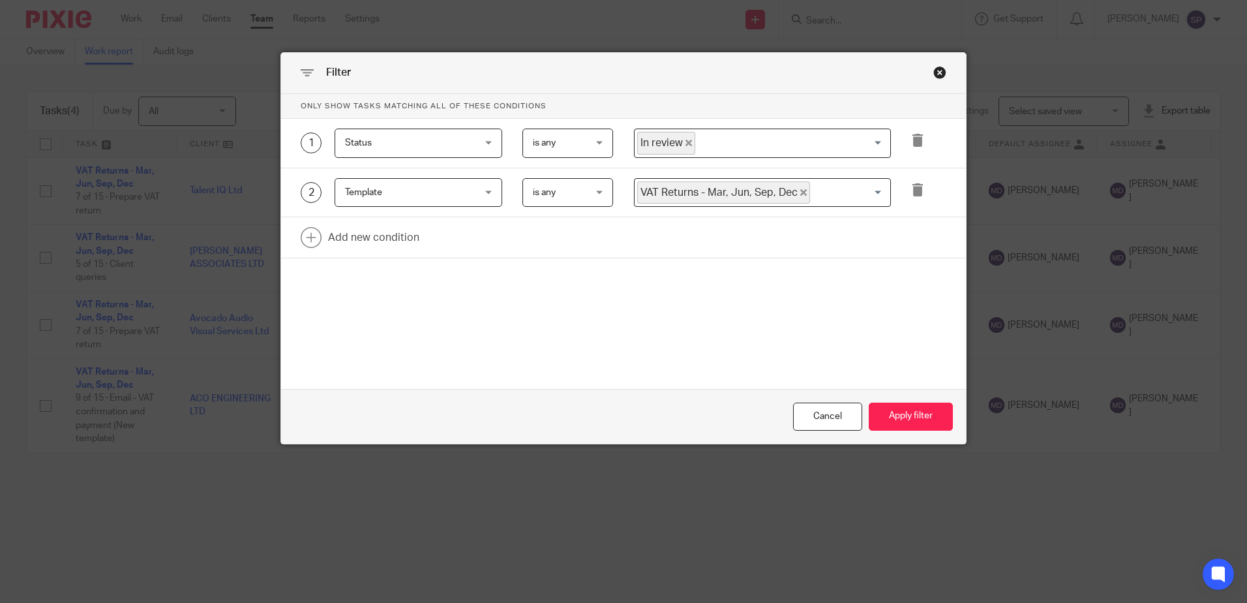
click at [681, 139] on span "In review" at bounding box center [666, 143] width 58 height 23
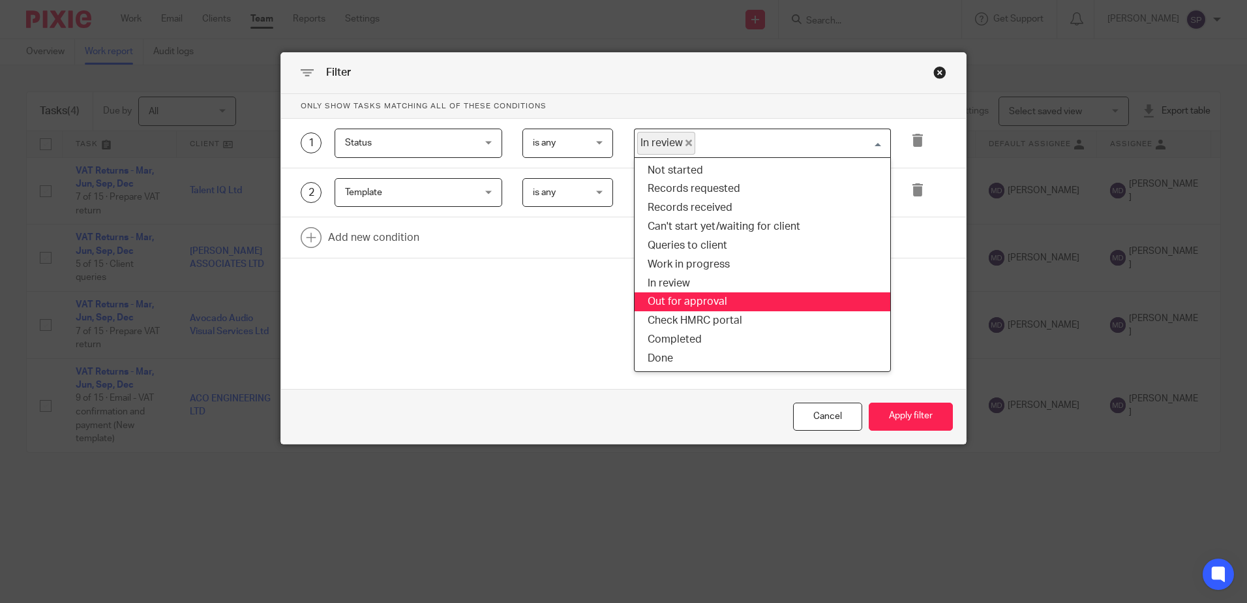
click at [669, 299] on li "Out for approval" at bounding box center [763, 301] width 256 height 19
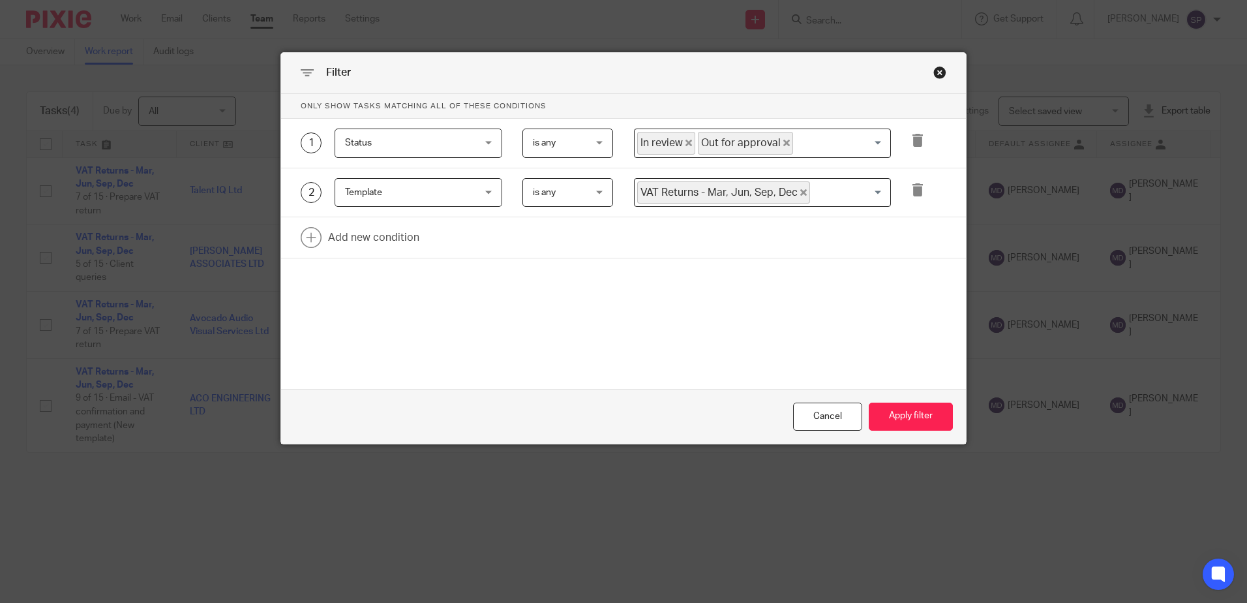
click at [685, 142] on icon "Deselect In review" at bounding box center [688, 143] width 7 height 7
click at [894, 417] on button "Apply filter" at bounding box center [911, 416] width 84 height 28
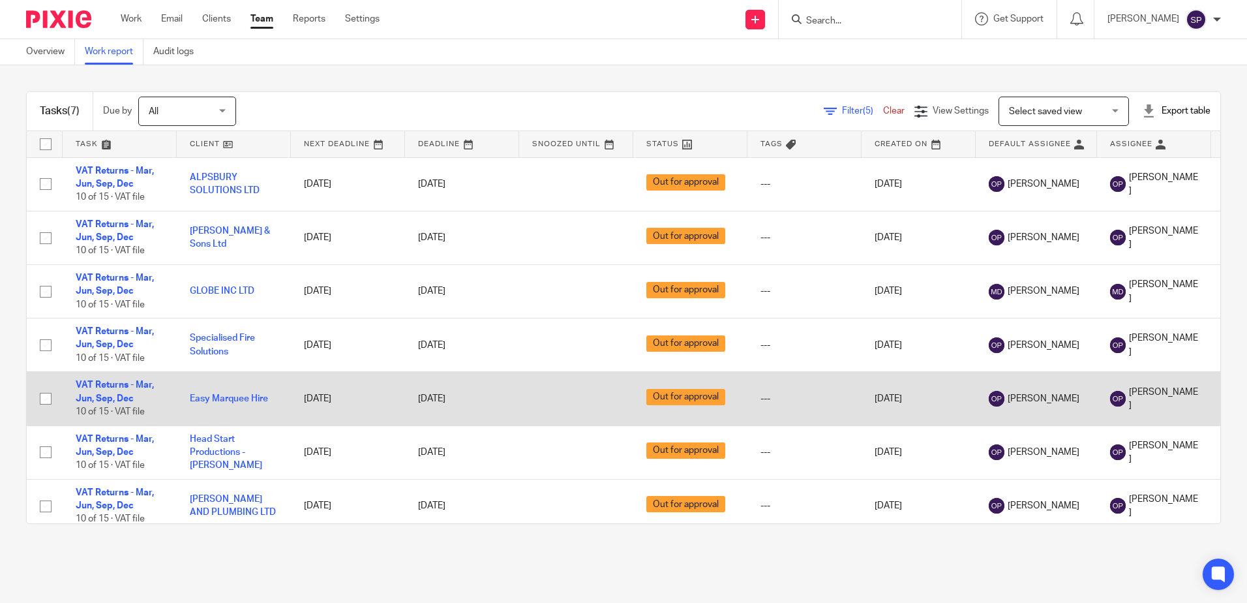
scroll to position [19, 0]
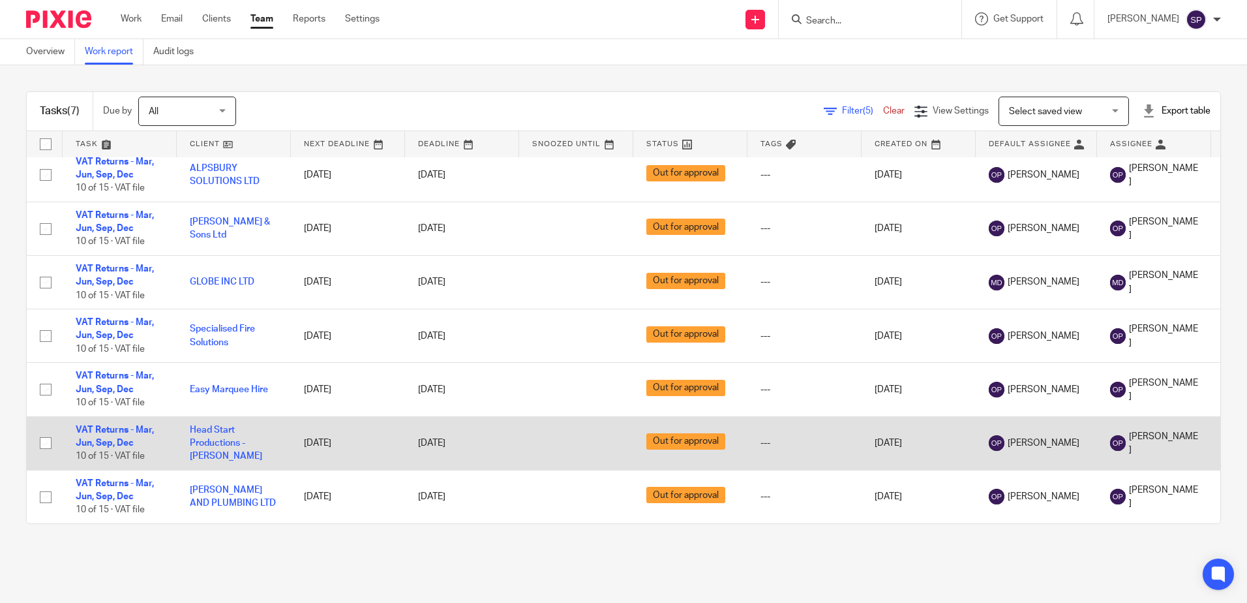
scroll to position [19, 0]
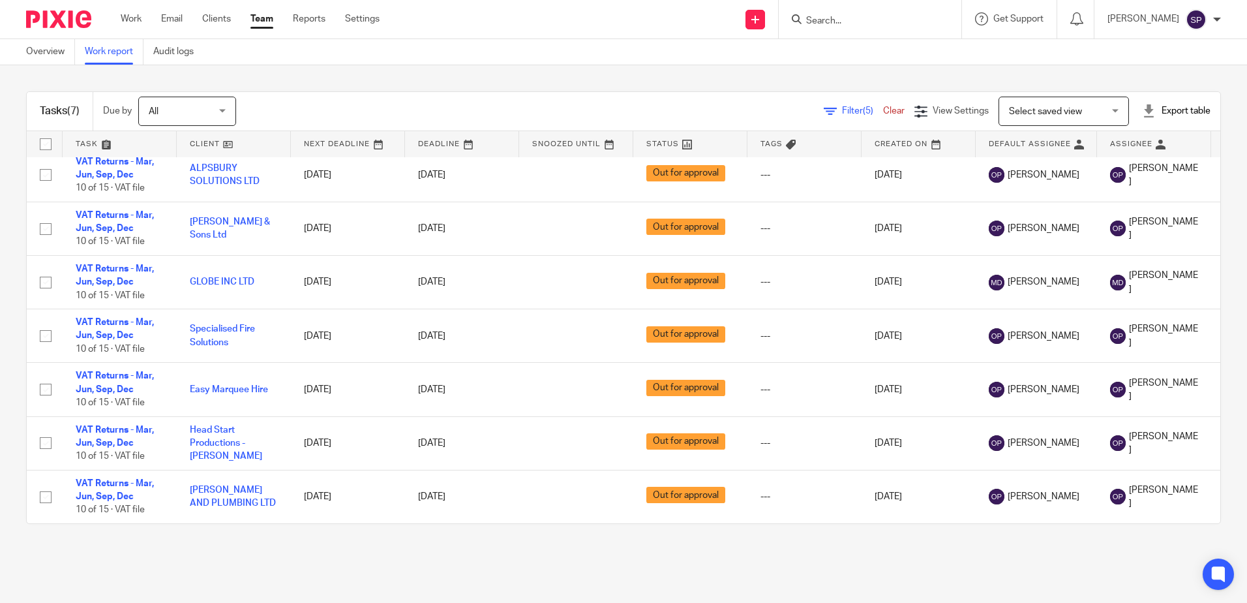
click at [842, 113] on span "Filter (5)" at bounding box center [862, 110] width 41 height 9
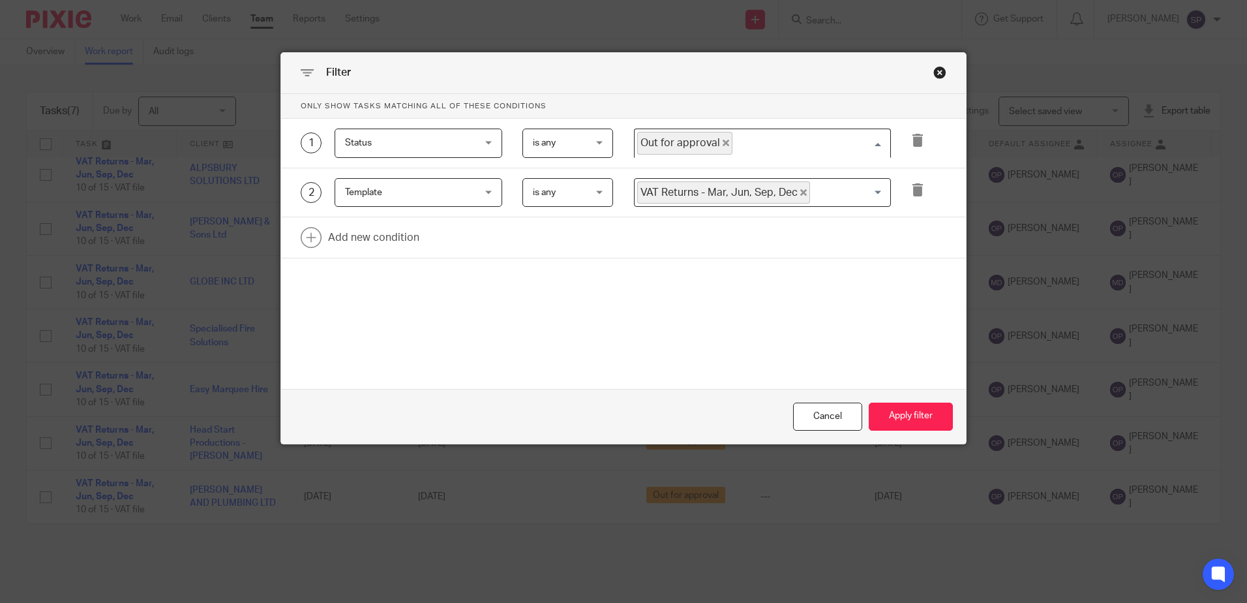
click at [716, 137] on span "Out for approval" at bounding box center [684, 143] width 95 height 23
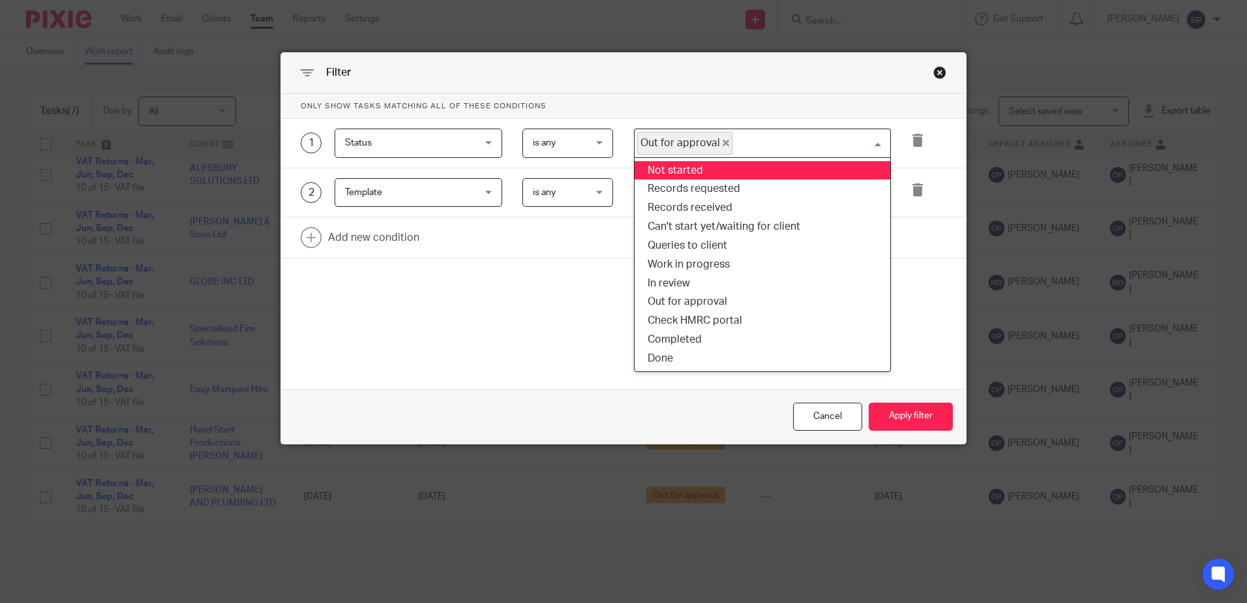
click at [723, 142] on icon "Deselect Out for approval" at bounding box center [726, 143] width 7 height 7
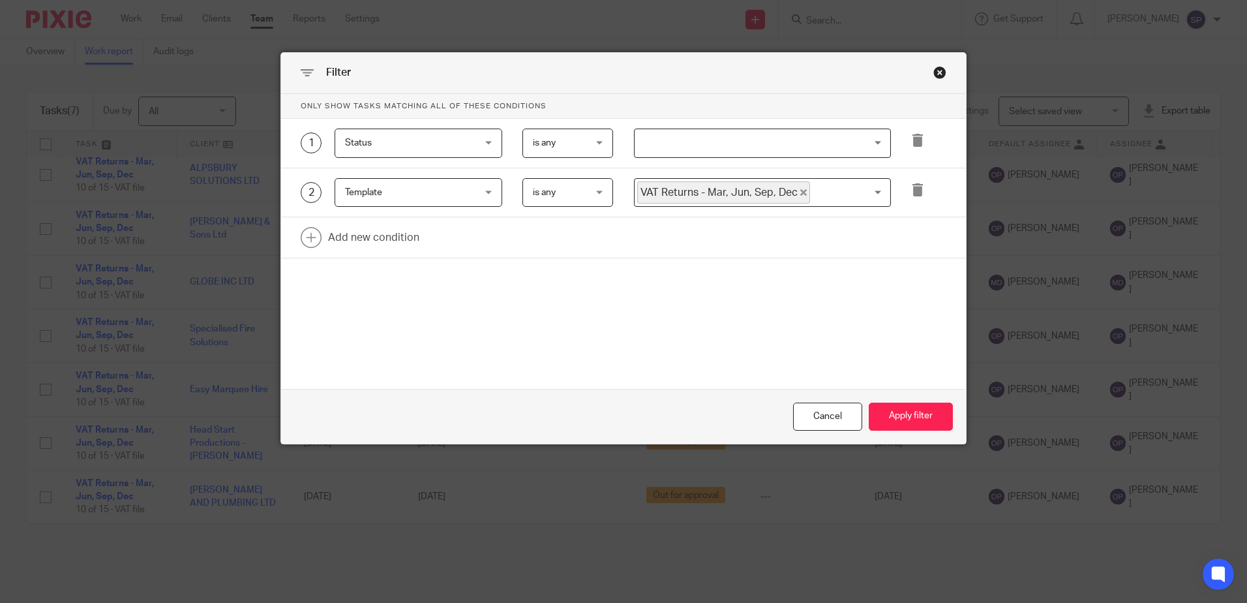
click at [928, 431] on div "Cancel Apply filter" at bounding box center [623, 416] width 685 height 55
click at [928, 415] on button "Apply filter" at bounding box center [911, 416] width 84 height 28
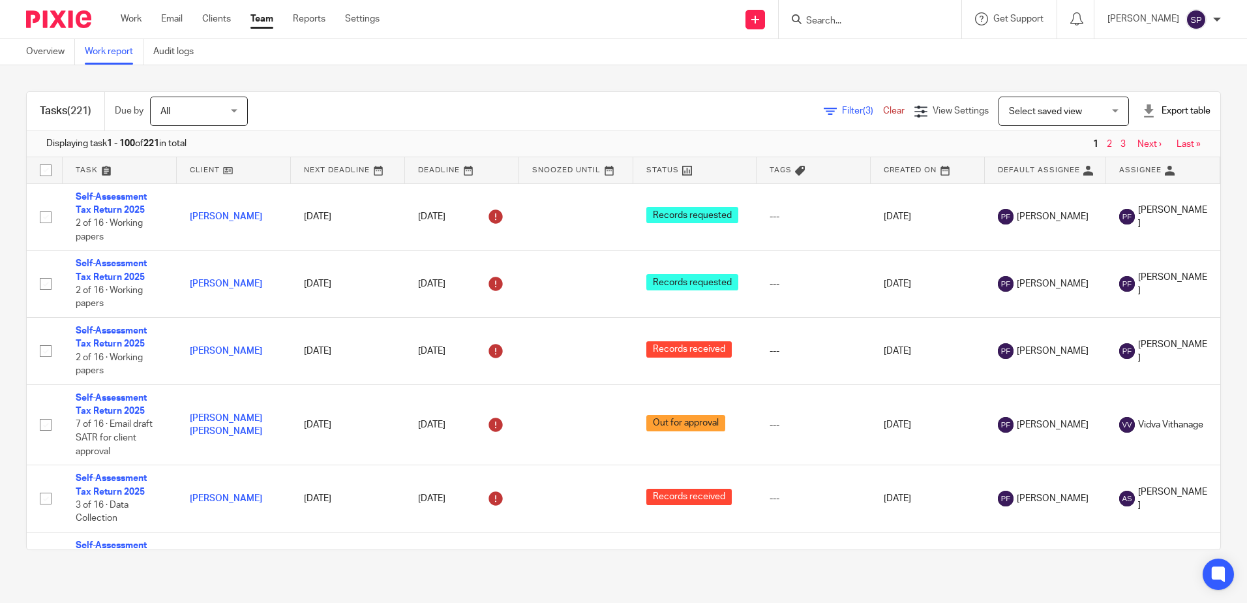
click at [842, 108] on span "Filter (3)" at bounding box center [862, 110] width 41 height 9
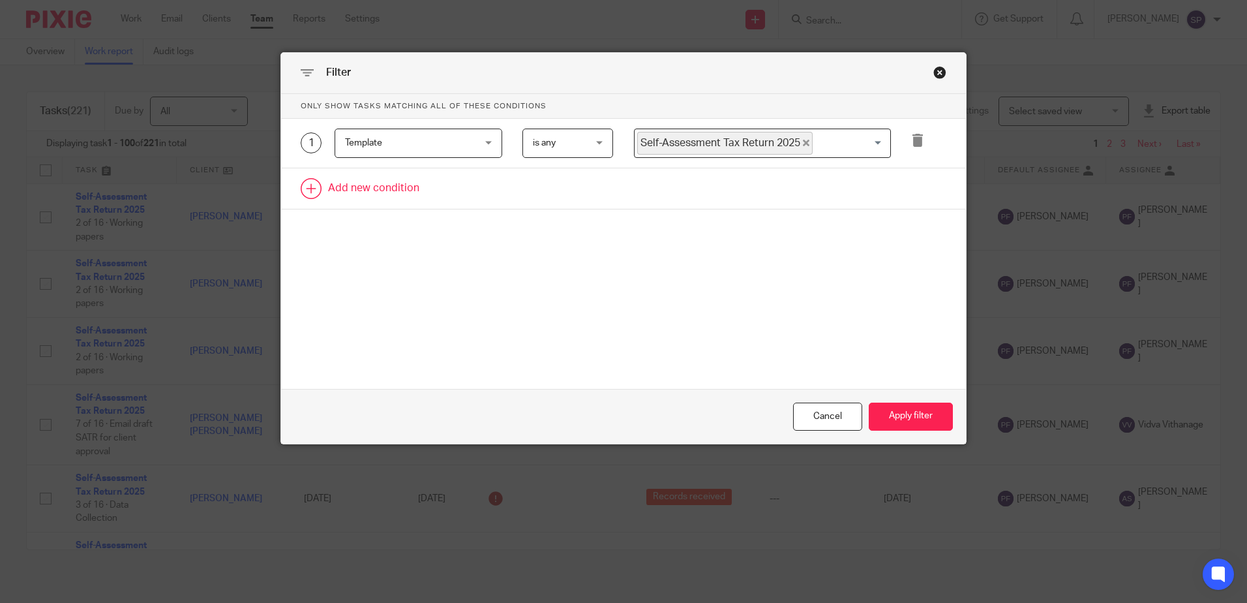
click at [402, 194] on link at bounding box center [623, 188] width 685 height 40
click at [397, 199] on div "Field" at bounding box center [407, 192] width 125 height 27
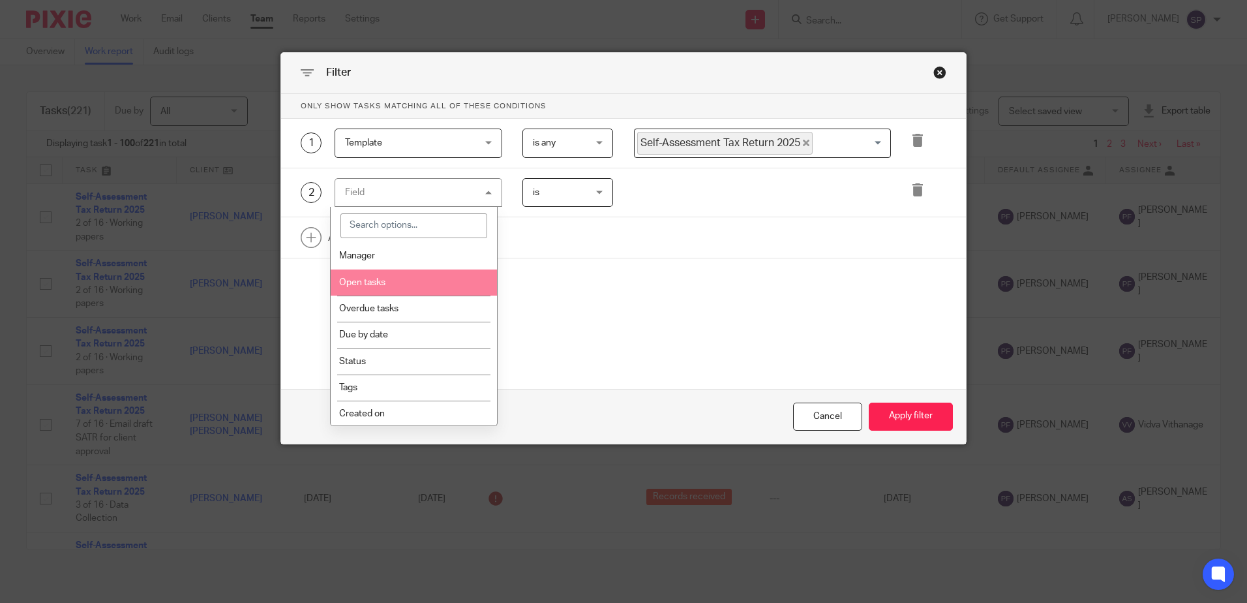
scroll to position [130, 0]
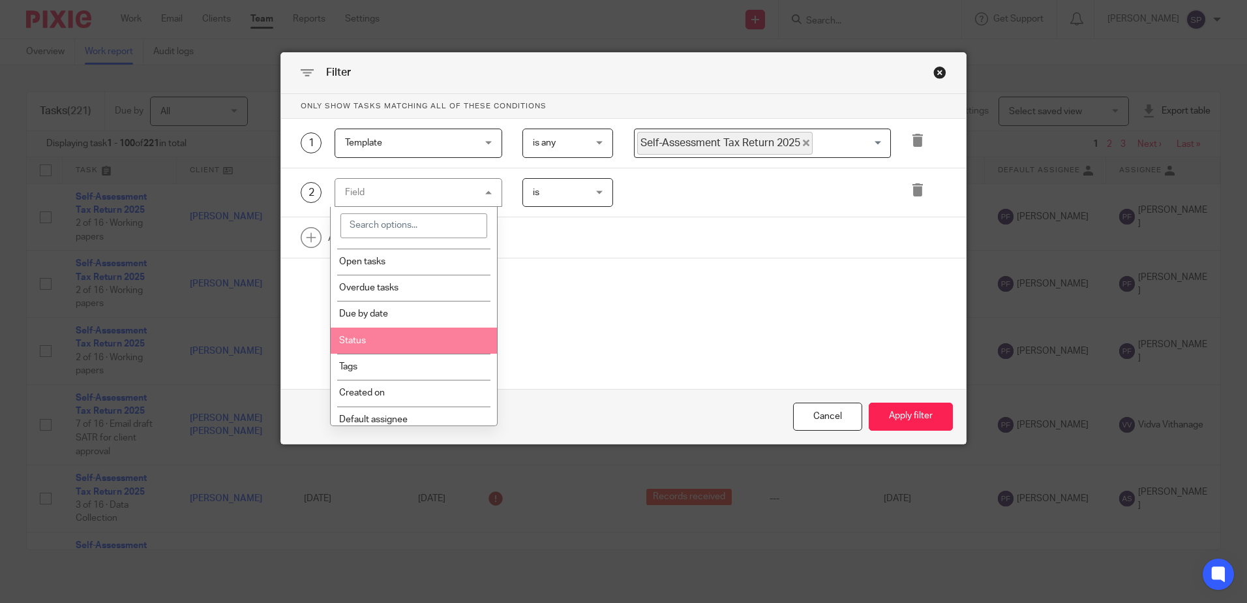
click at [395, 348] on li "Status" at bounding box center [414, 340] width 166 height 26
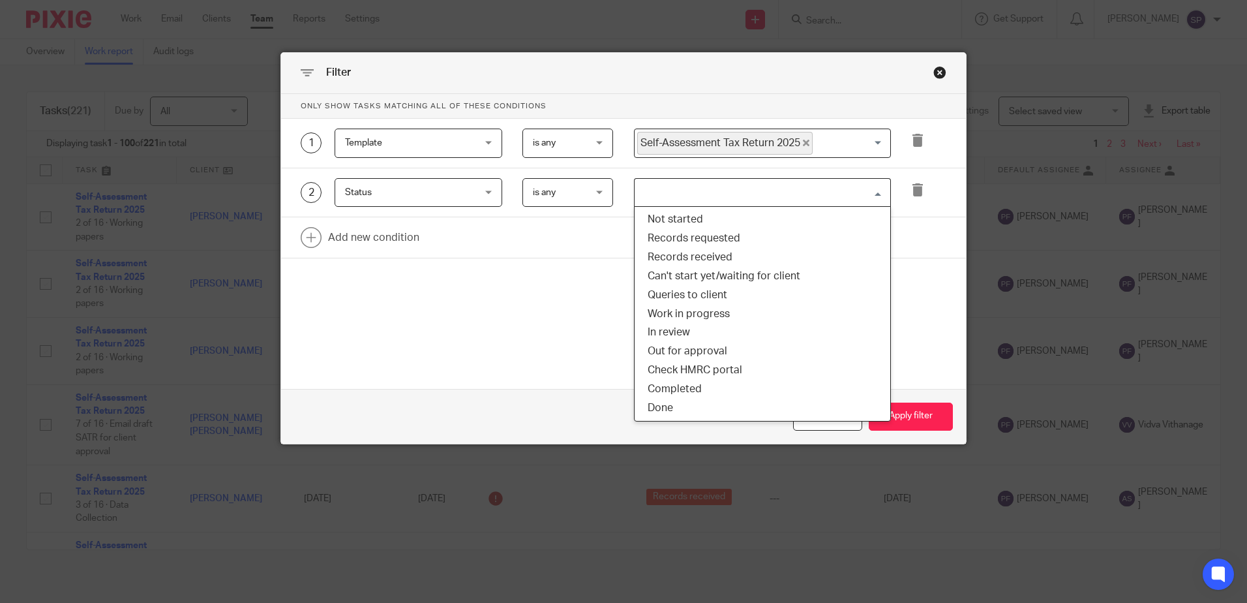
click at [650, 201] on input "Search for option" at bounding box center [759, 192] width 247 height 23
click at [688, 367] on li "Check HMRC portal" at bounding box center [763, 370] width 256 height 19
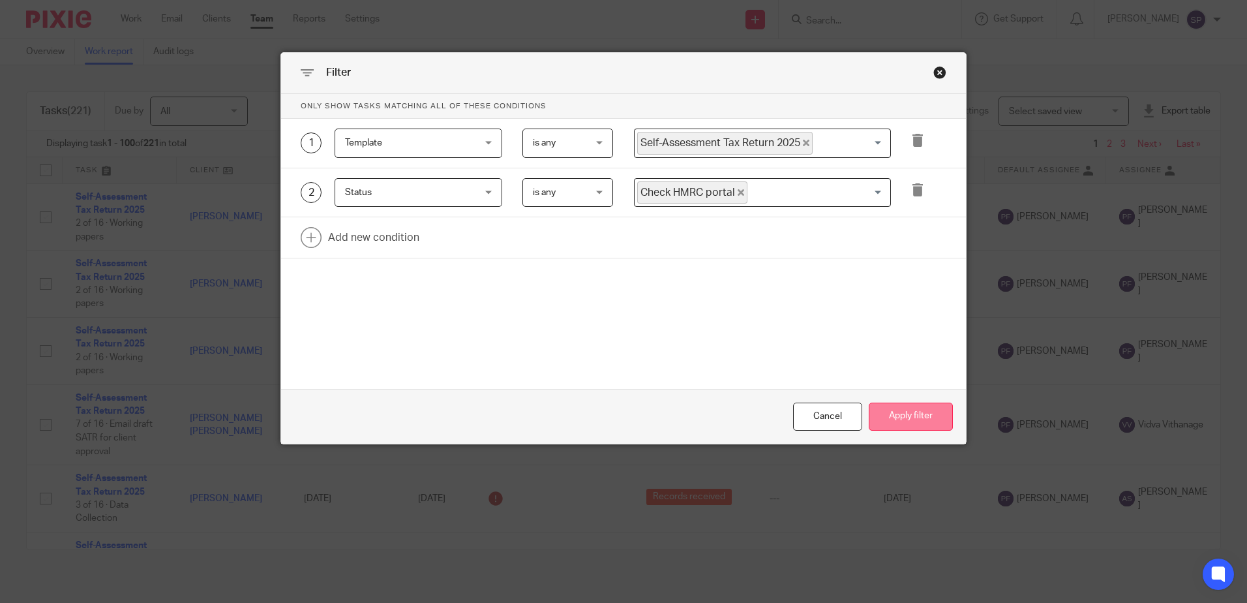
click at [908, 415] on button "Apply filter" at bounding box center [911, 416] width 84 height 28
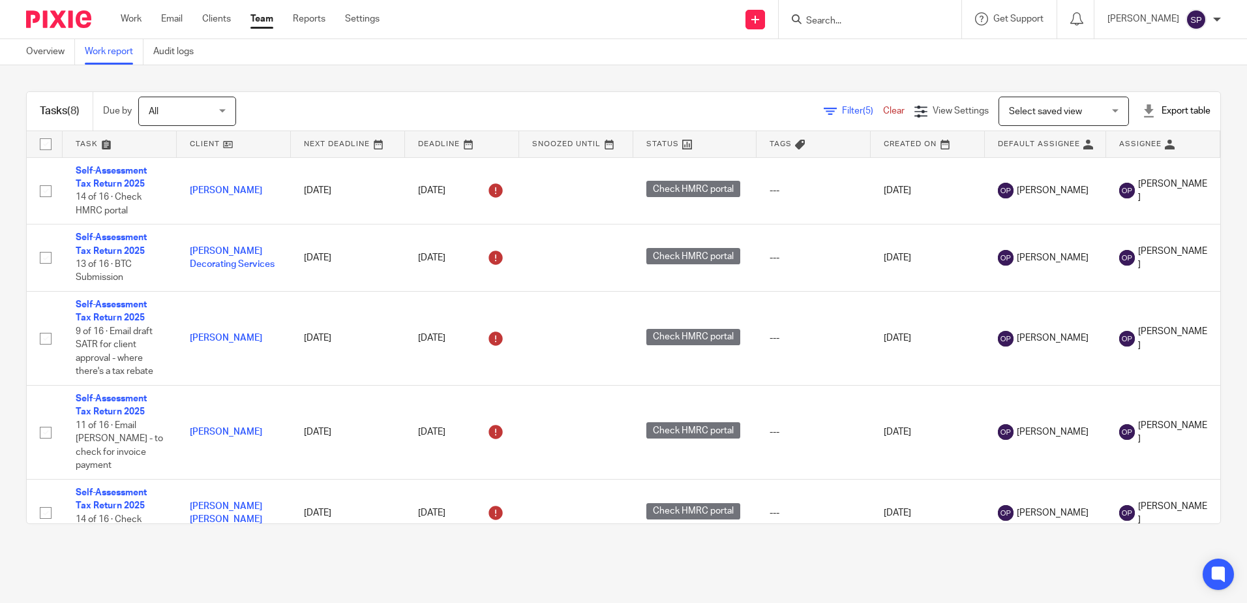
click at [824, 104] on div "Filter (5) Clear" at bounding box center [869, 111] width 91 height 14
click at [824, 113] on link "Filter (5)" at bounding box center [853, 110] width 59 height 9
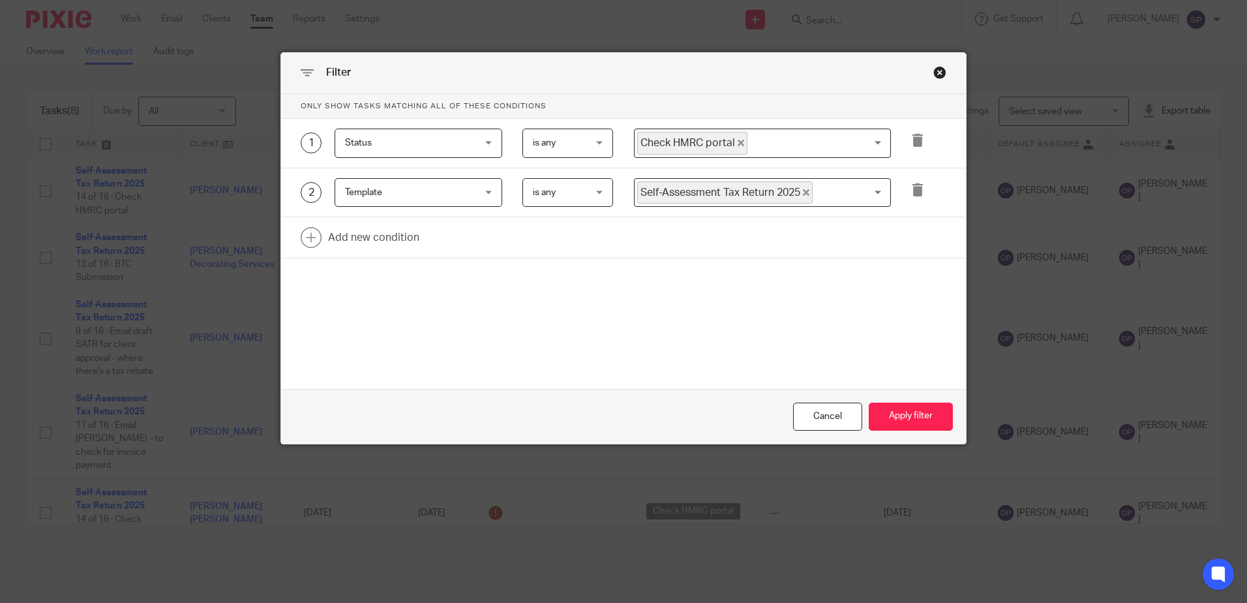
click at [738, 142] on icon "Deselect Check HMRC portal" at bounding box center [741, 143] width 7 height 7
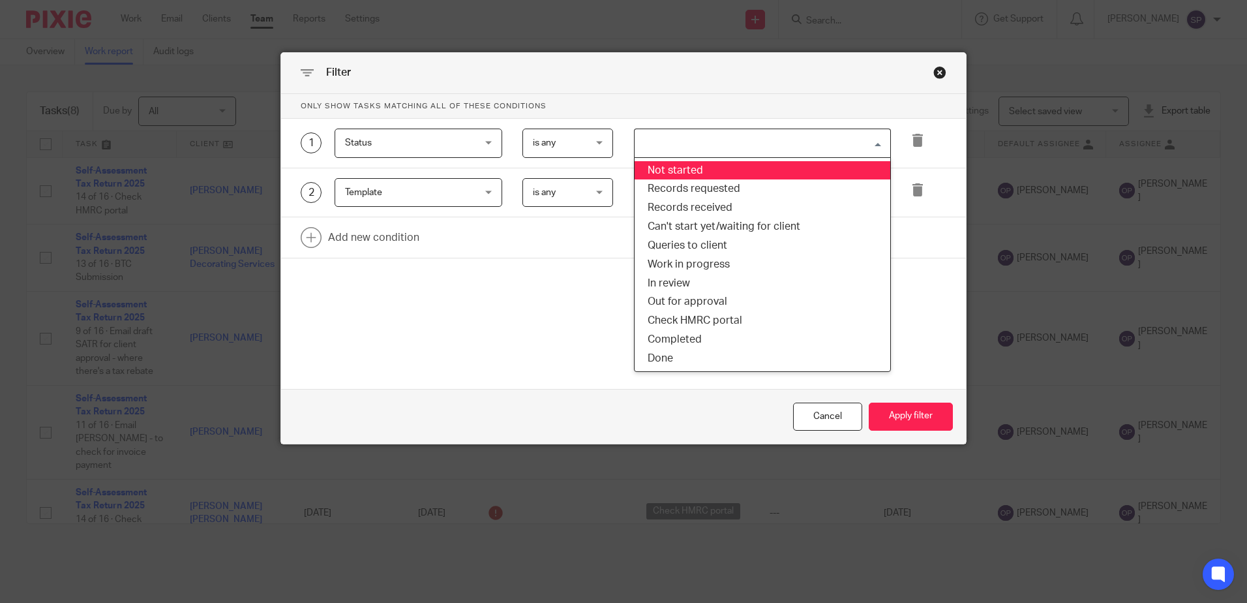
click at [735, 142] on input "Search for option" at bounding box center [759, 143] width 247 height 23
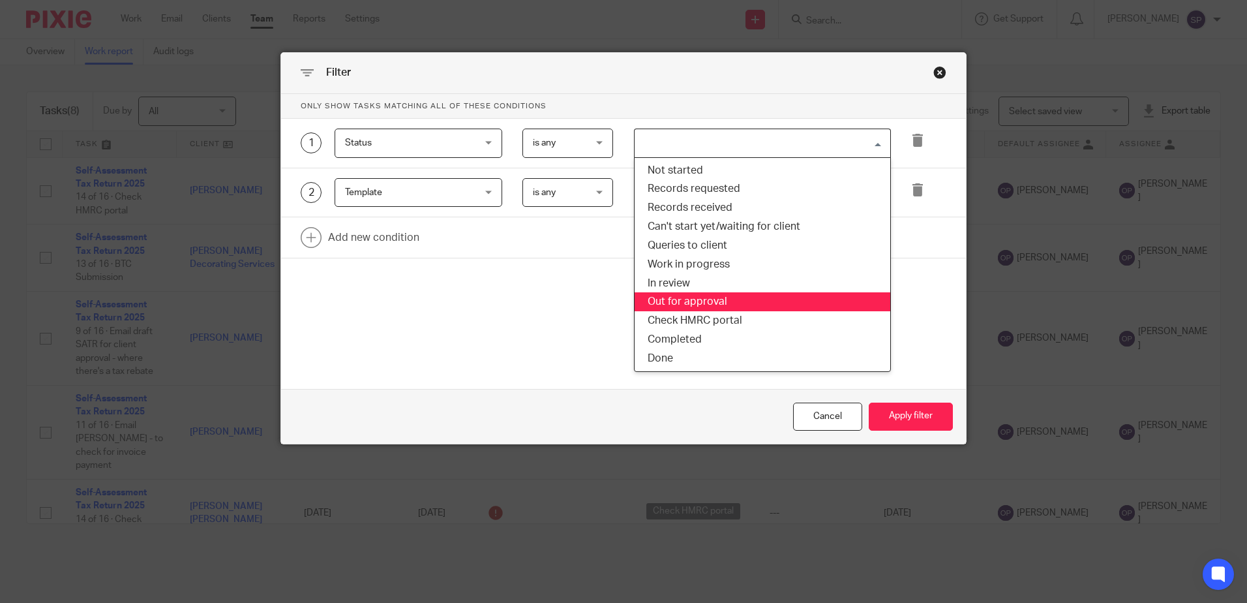
click at [711, 303] on li "Out for approval" at bounding box center [763, 301] width 256 height 19
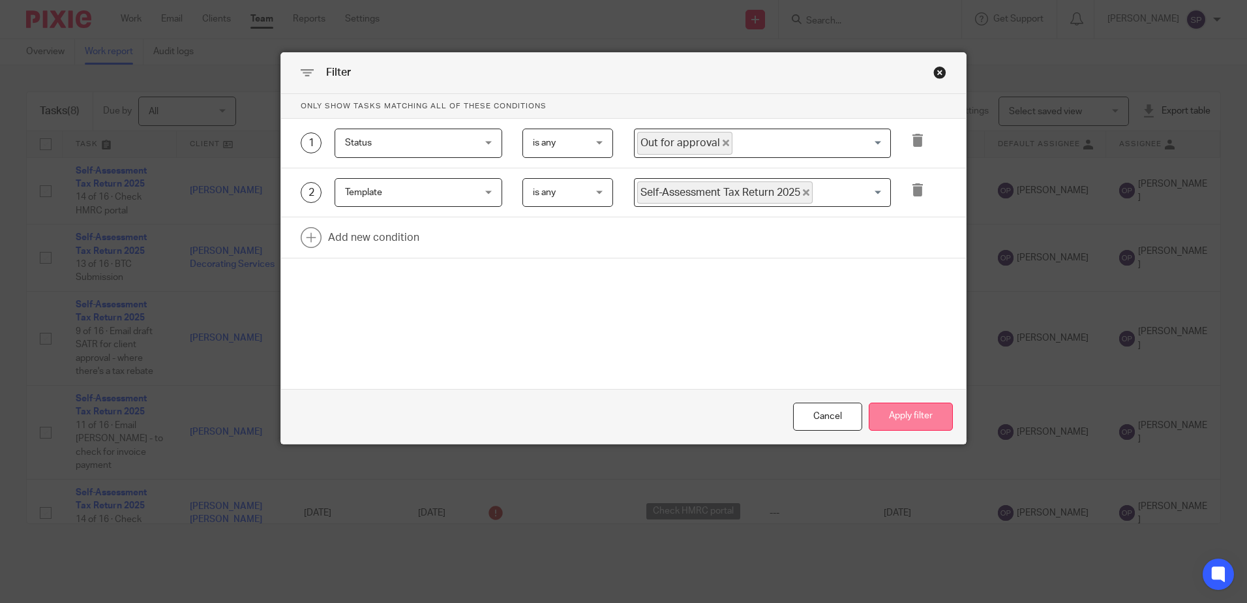
click at [924, 415] on button "Apply filter" at bounding box center [911, 416] width 84 height 28
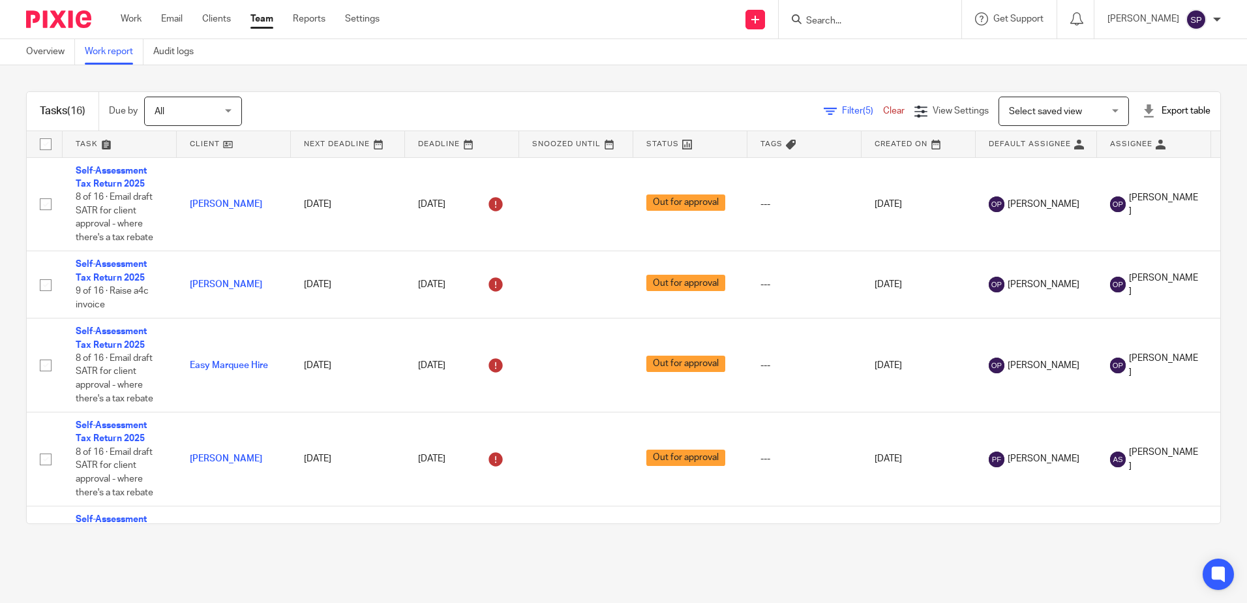
click at [842, 113] on span "Filter (5)" at bounding box center [862, 110] width 41 height 9
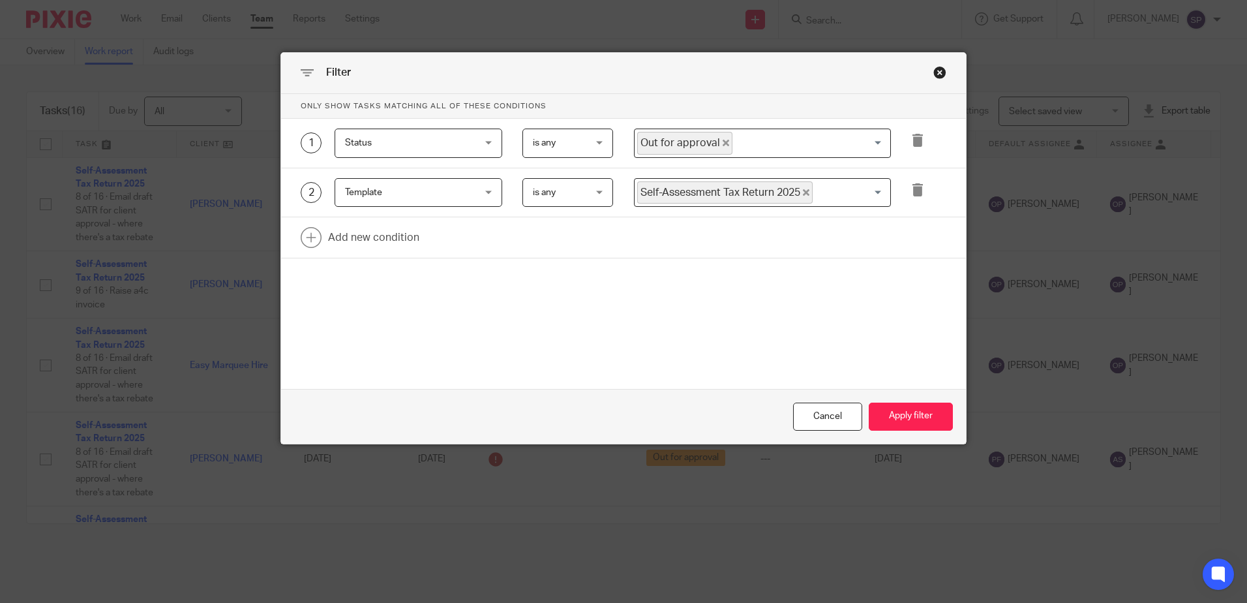
click at [723, 143] on icon "Deselect Out for approval" at bounding box center [726, 143] width 7 height 7
click at [897, 421] on button "Apply filter" at bounding box center [911, 416] width 84 height 28
